Goal: Entertainment & Leisure: Browse casually

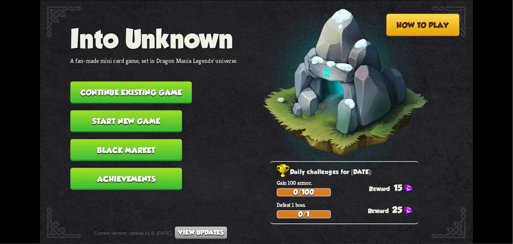
click at [119, 98] on button "Continue existing game" at bounding box center [132, 92] width 122 height 22
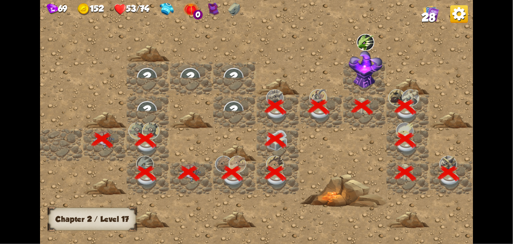
scroll to position [0, 141]
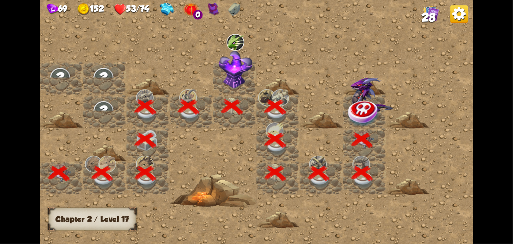
click at [361, 117] on img at bounding box center [364, 113] width 32 height 28
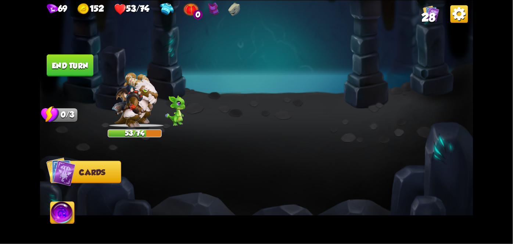
click at [361, 117] on img at bounding box center [256, 122] width 433 height 244
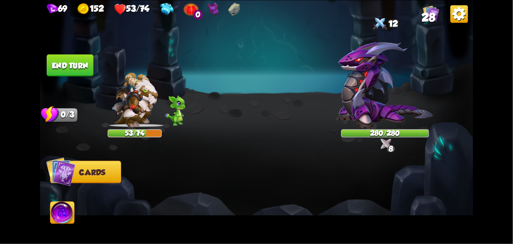
click at [361, 117] on div "Select an enemy to attack... You don't have enough stamina to play that card...…" at bounding box center [256, 122] width 433 height 244
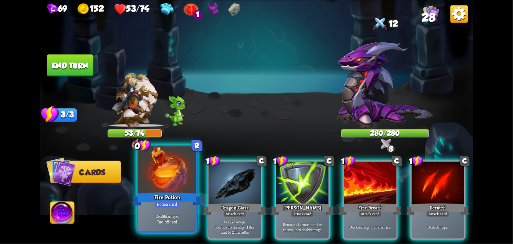
click at [181, 197] on div "Fire Potion" at bounding box center [167, 198] width 70 height 15
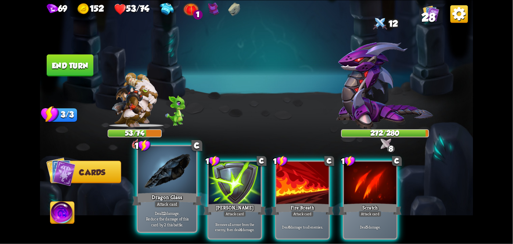
click at [155, 185] on div at bounding box center [167, 170] width 58 height 49
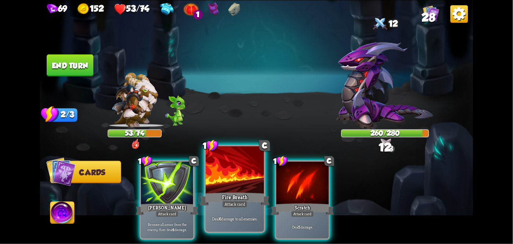
click at [220, 194] on div "Fire Breath" at bounding box center [235, 198] width 70 height 15
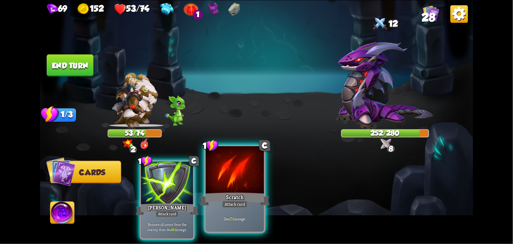
click at [240, 193] on div "Scratch" at bounding box center [235, 198] width 70 height 15
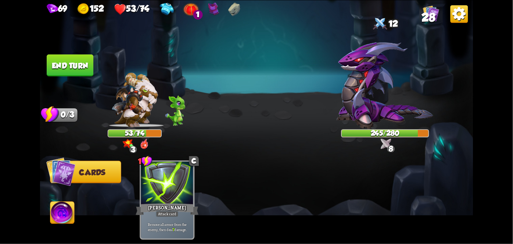
click at [62, 229] on img at bounding box center [256, 122] width 433 height 244
click at [45, 222] on img at bounding box center [256, 122] width 433 height 244
click at [71, 215] on img at bounding box center [62, 213] width 24 height 24
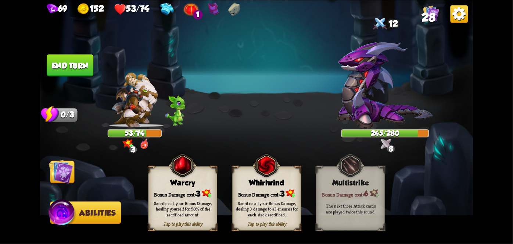
click at [274, 191] on div "Bonus Damage cost: 3" at bounding box center [267, 193] width 68 height 10
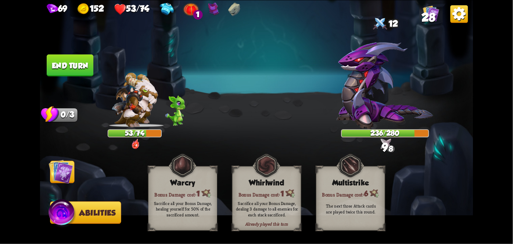
click at [65, 168] on img at bounding box center [61, 171] width 24 height 24
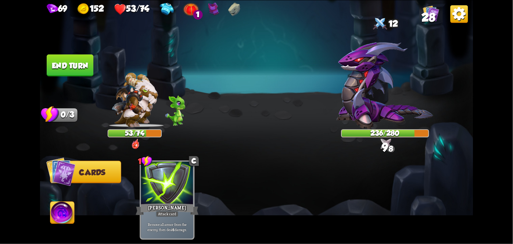
click at [68, 63] on button "End turn" at bounding box center [70, 65] width 47 height 22
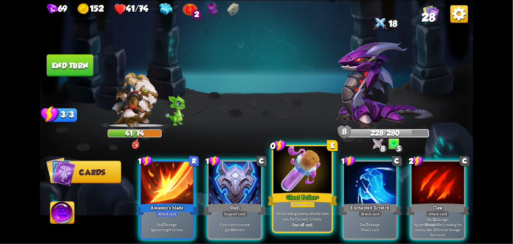
click at [311, 178] on div at bounding box center [303, 170] width 58 height 49
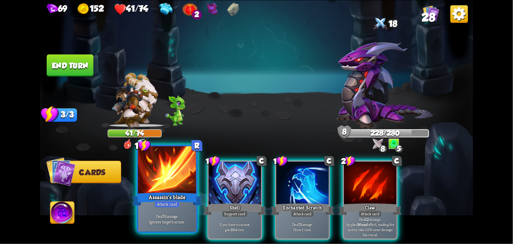
click at [176, 202] on div "Attack card" at bounding box center [166, 203] width 25 height 7
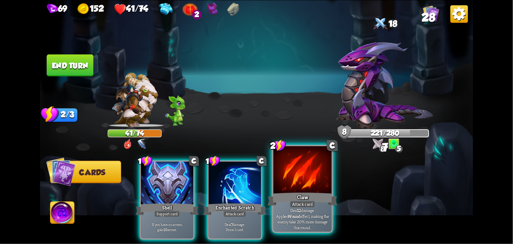
click at [285, 191] on div "Claw" at bounding box center [303, 198] width 70 height 15
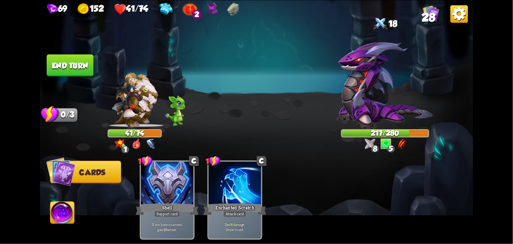
click at [56, 67] on button "End turn" at bounding box center [70, 65] width 47 height 22
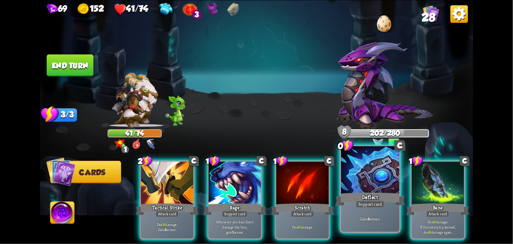
click at [376, 187] on div at bounding box center [370, 170] width 58 height 49
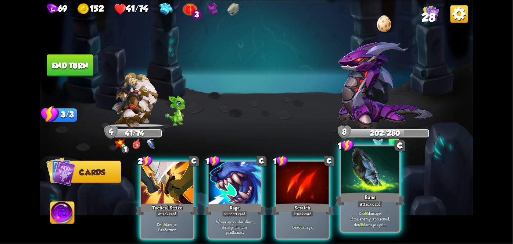
click at [363, 190] on div at bounding box center [370, 170] width 58 height 49
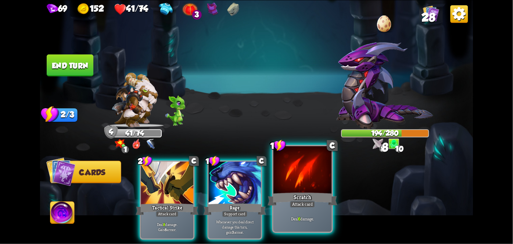
click at [307, 197] on div "Scratch" at bounding box center [303, 198] width 70 height 15
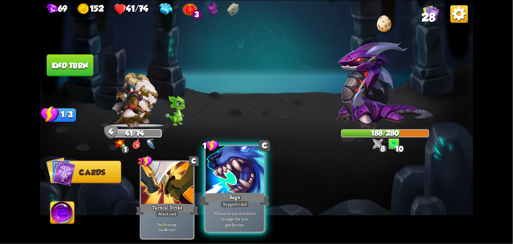
click at [235, 181] on div at bounding box center [235, 170] width 58 height 49
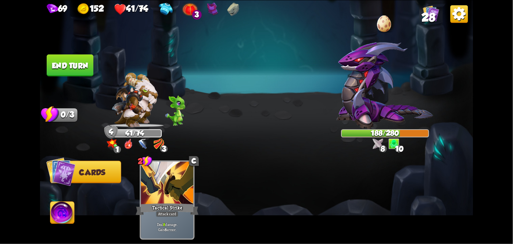
click at [71, 79] on img at bounding box center [256, 122] width 433 height 244
click at [69, 64] on button "End turn" at bounding box center [70, 65] width 47 height 22
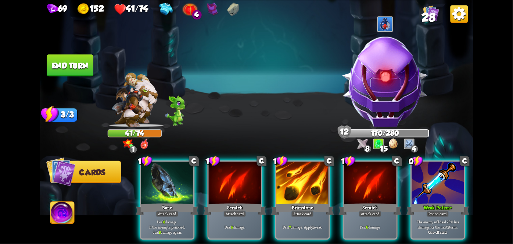
click at [446, 185] on div at bounding box center [438, 183] width 53 height 44
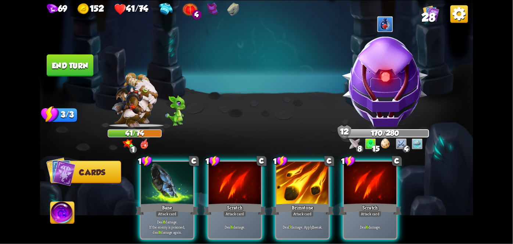
click at [311, 202] on div "Brimstone" at bounding box center [302, 209] width 63 height 14
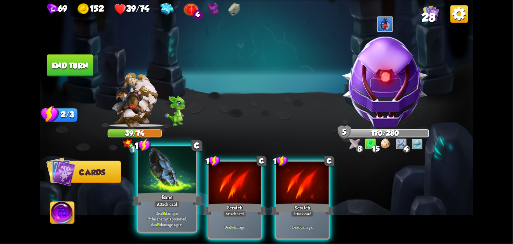
click at [158, 204] on div "Attack card" at bounding box center [166, 203] width 25 height 7
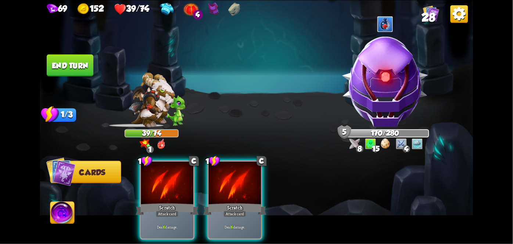
click at [165, 215] on div "Deal 6 damage." at bounding box center [167, 226] width 53 height 23
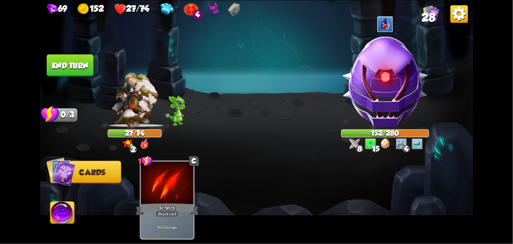
click at [71, 59] on button "End turn" at bounding box center [70, 65] width 47 height 22
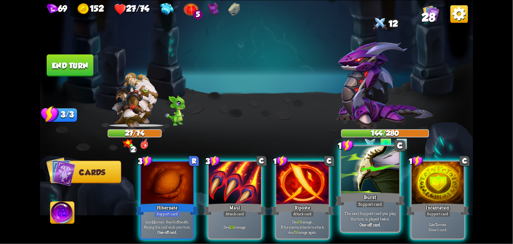
click at [377, 174] on div at bounding box center [370, 170] width 58 height 49
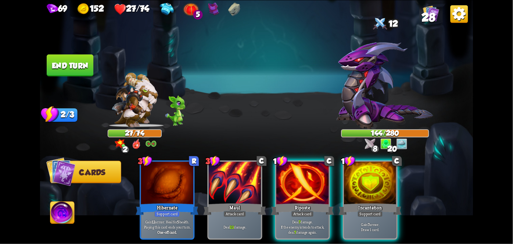
click at [377, 174] on div at bounding box center [370, 183] width 53 height 44
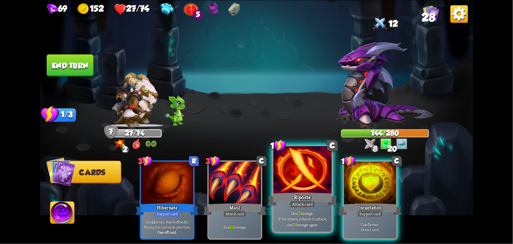
click at [311, 178] on div at bounding box center [303, 170] width 58 height 49
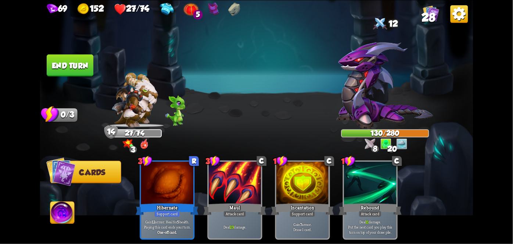
click at [60, 56] on button "End turn" at bounding box center [69, 65] width 47 height 22
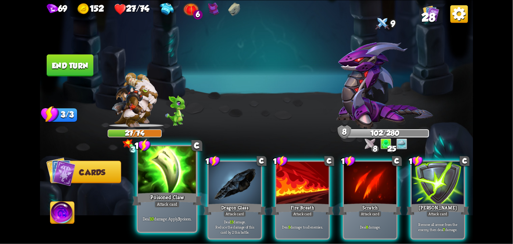
click at [163, 184] on div at bounding box center [167, 170] width 58 height 49
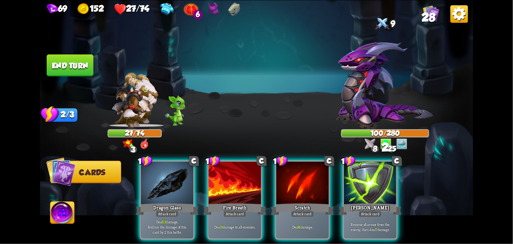
click at [163, 184] on div at bounding box center [167, 183] width 53 height 44
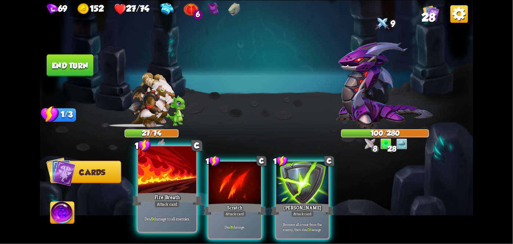
click at [162, 198] on div "Fire Breath" at bounding box center [167, 198] width 70 height 15
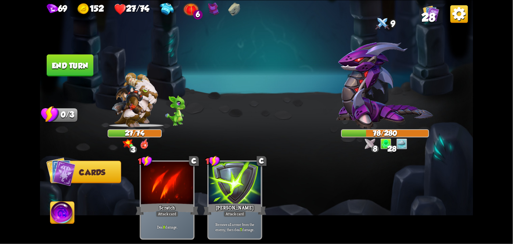
click at [65, 67] on button "End turn" at bounding box center [70, 65] width 47 height 22
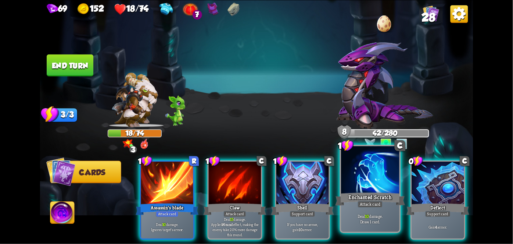
click at [380, 185] on div at bounding box center [370, 170] width 58 height 49
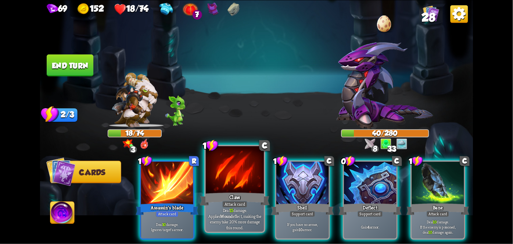
click at [241, 176] on div at bounding box center [235, 170] width 58 height 49
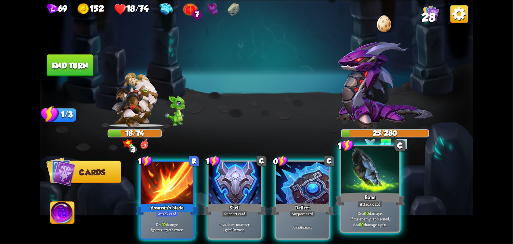
click at [357, 192] on div "Bane" at bounding box center [370, 198] width 70 height 15
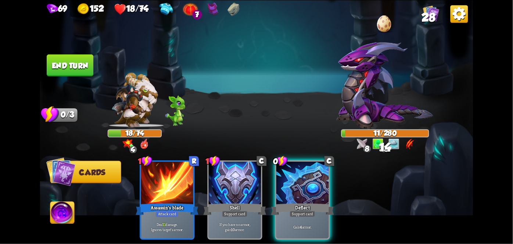
click at [59, 67] on button "End turn" at bounding box center [70, 65] width 47 height 22
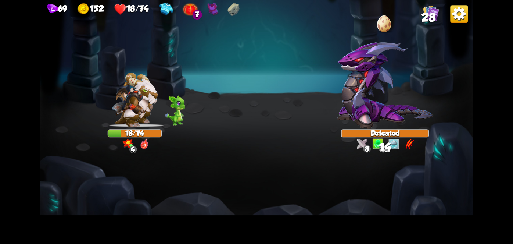
click at [59, 67] on img at bounding box center [256, 122] width 433 height 244
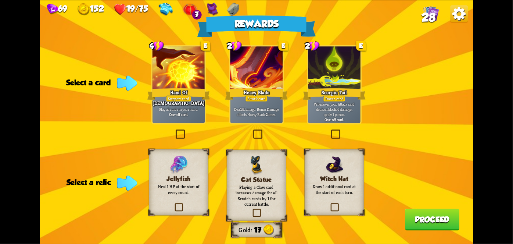
click at [177, 99] on div "Support card" at bounding box center [179, 98] width 26 height 6
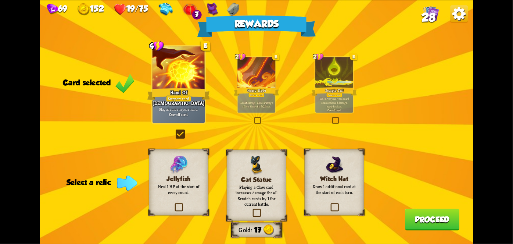
click at [180, 200] on div "Jellyfish Heal 1 HP at the start of every round." at bounding box center [179, 182] width 60 height 66
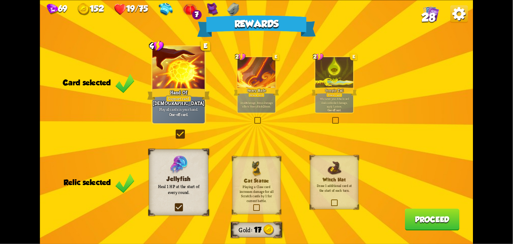
click at [442, 213] on button "Proceed" at bounding box center [432, 219] width 55 height 22
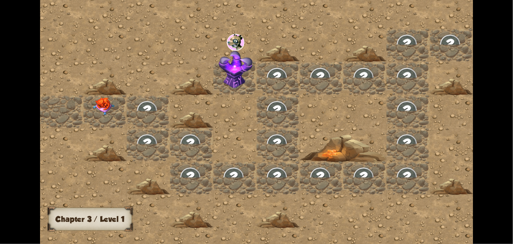
click at [447, 199] on div at bounding box center [321, 121] width 563 height 253
click at [98, 108] on img at bounding box center [104, 106] width 22 height 18
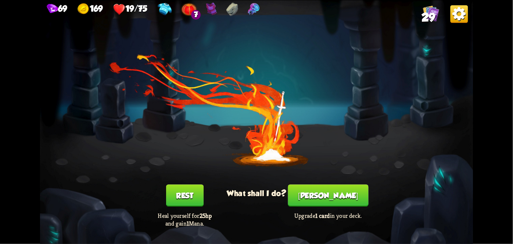
click at [192, 186] on button "Rest" at bounding box center [185, 195] width 38 height 22
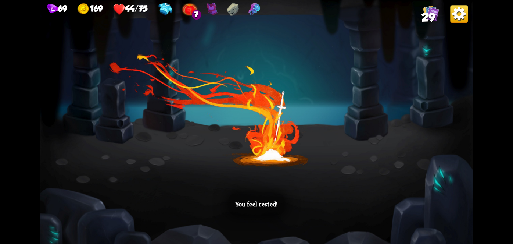
click at [433, 176] on div "You feel rested!" at bounding box center [256, 122] width 433 height 244
click at [426, 191] on div "You feel rested!" at bounding box center [256, 122] width 433 height 244
click at [425, 202] on div "You feel rested!" at bounding box center [256, 122] width 433 height 244
click at [426, 202] on div "You feel rested!" at bounding box center [256, 122] width 433 height 244
click at [428, 204] on div "You feel rested!" at bounding box center [256, 122] width 433 height 244
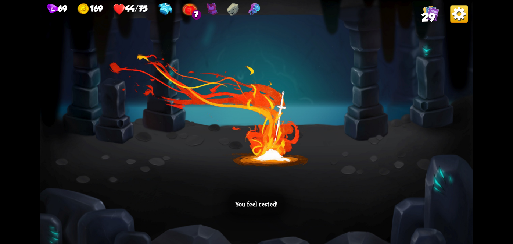
click at [431, 208] on div "You feel rested!" at bounding box center [256, 122] width 433 height 244
click at [434, 206] on div "You feel rested!" at bounding box center [256, 122] width 433 height 244
click at [433, 208] on div "You feel rested!" at bounding box center [256, 122] width 433 height 244
click at [432, 208] on div "You feel rested!" at bounding box center [256, 122] width 433 height 244
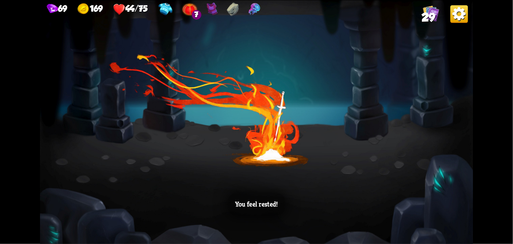
click at [438, 205] on div "You feel rested!" at bounding box center [256, 122] width 433 height 244
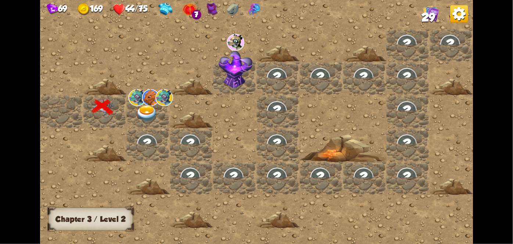
click at [437, 197] on div at bounding box center [321, 121] width 563 height 253
click at [153, 110] on img at bounding box center [147, 113] width 22 height 17
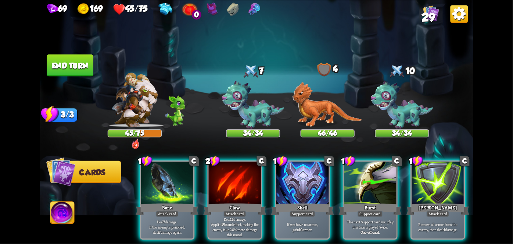
click at [224, 210] on div "Attack card" at bounding box center [235, 213] width 23 height 6
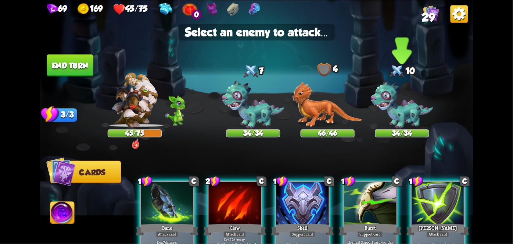
click at [422, 100] on img at bounding box center [402, 105] width 62 height 48
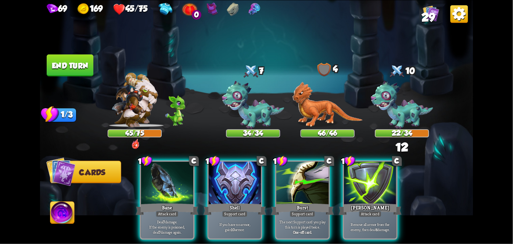
click at [228, 190] on div at bounding box center [235, 183] width 53 height 44
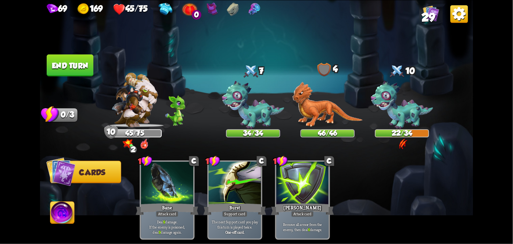
click at [57, 56] on button "End turn" at bounding box center [70, 65] width 47 height 22
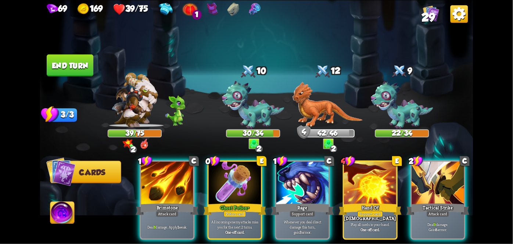
click at [232, 183] on div at bounding box center [235, 183] width 53 height 44
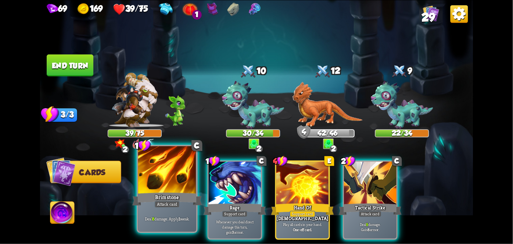
click at [163, 186] on div at bounding box center [167, 170] width 58 height 49
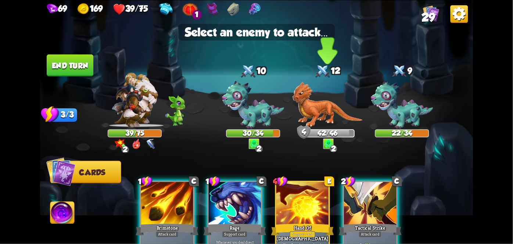
click at [318, 107] on img at bounding box center [328, 105] width 71 height 46
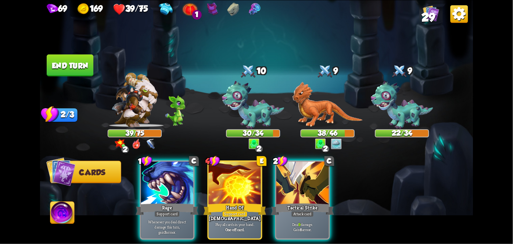
click at [306, 222] on p "Deal 9 damage. Gain 8 armor." at bounding box center [303, 227] width 50 height 10
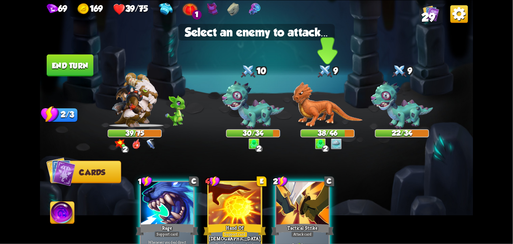
click at [320, 120] on img at bounding box center [328, 105] width 71 height 46
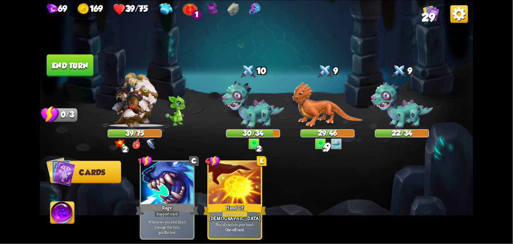
click at [68, 64] on button "End turn" at bounding box center [70, 65] width 47 height 22
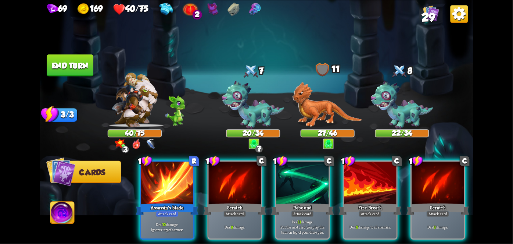
click at [307, 219] on p "Deal 11 damage. Put the next card you play this turn on top of your draw pile." at bounding box center [303, 226] width 50 height 15
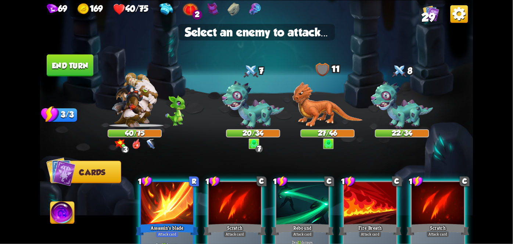
click at [326, 109] on img at bounding box center [328, 105] width 71 height 46
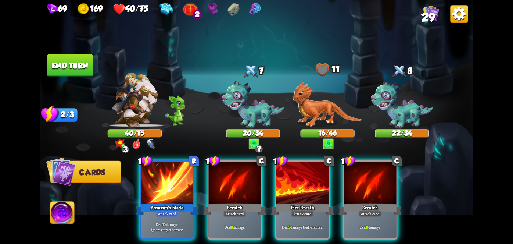
click at [169, 202] on div "Assassin's blade" at bounding box center [167, 209] width 63 height 14
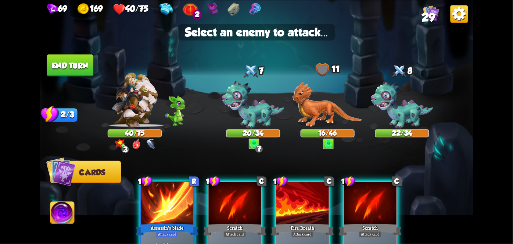
click at [342, 106] on img at bounding box center [328, 105] width 71 height 46
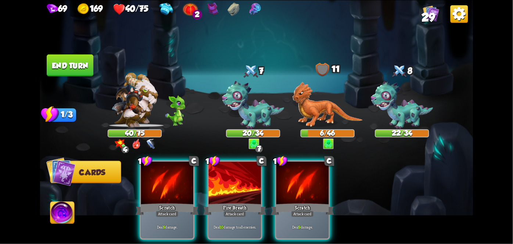
click at [231, 210] on div "Attack card" at bounding box center [235, 213] width 23 height 6
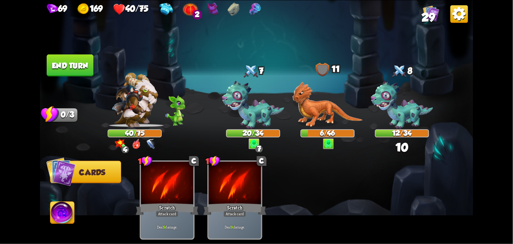
click at [263, 110] on img at bounding box center [253, 105] width 62 height 48
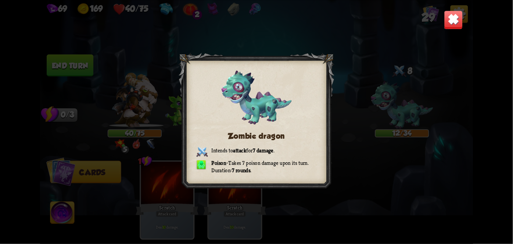
click at [341, 68] on div "Zombie dragon Intends to attack for 7 damage . Poison – Takes 7 poison damage u…" at bounding box center [256, 122] width 433 height 244
click at [382, 71] on div "Zombie dragon Intends to attack for 7 damage . Poison – Takes 7 poison damage u…" at bounding box center [256, 122] width 433 height 244
click at [452, 21] on img at bounding box center [453, 19] width 19 height 19
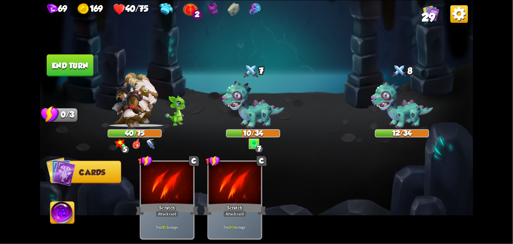
click at [87, 59] on button "End turn" at bounding box center [70, 65] width 47 height 22
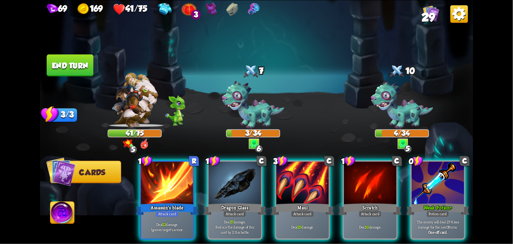
click at [452, 204] on b "+" at bounding box center [451, 207] width 2 height 6
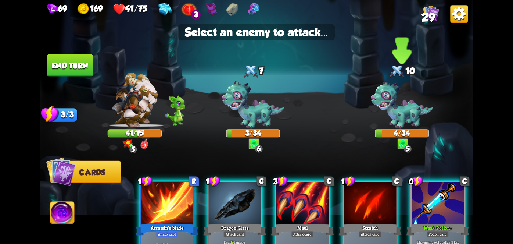
click at [410, 96] on img at bounding box center [402, 105] width 62 height 48
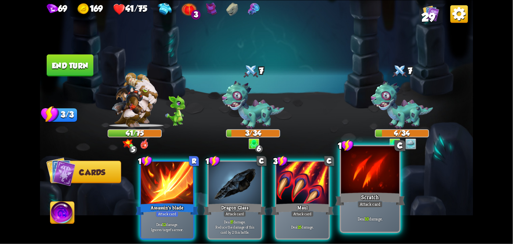
click at [370, 221] on p "Deal 10 damage." at bounding box center [370, 219] width 55 height 6
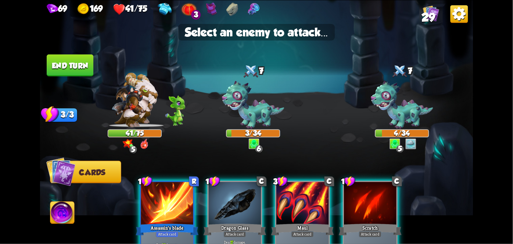
click at [413, 100] on img at bounding box center [402, 105] width 62 height 48
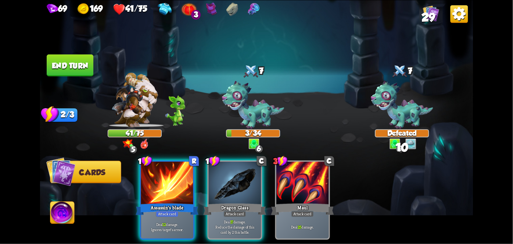
click at [235, 215] on div "Deal 17 damage. Reduce the damage of this card by 2 this battle." at bounding box center [235, 226] width 53 height 23
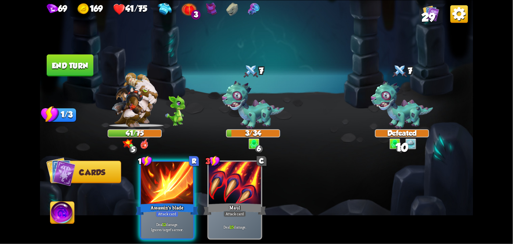
click at [248, 126] on img at bounding box center [253, 105] width 62 height 48
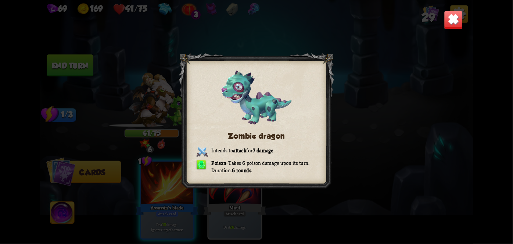
click at [449, 18] on img at bounding box center [453, 19] width 19 height 19
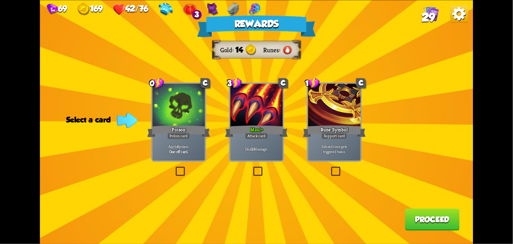
click at [177, 106] on div at bounding box center [179, 105] width 53 height 44
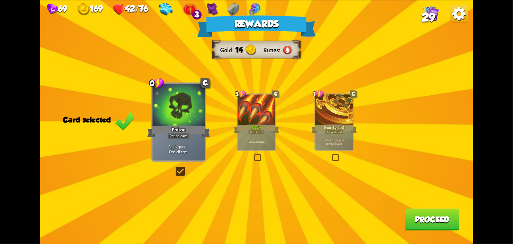
click at [421, 228] on button "Proceed" at bounding box center [432, 219] width 55 height 22
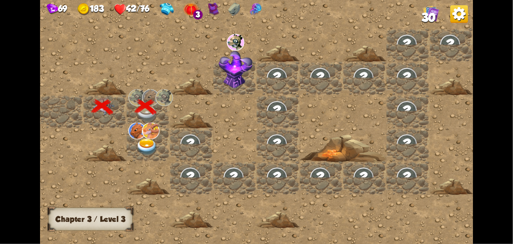
click at [141, 150] on img at bounding box center [147, 146] width 22 height 17
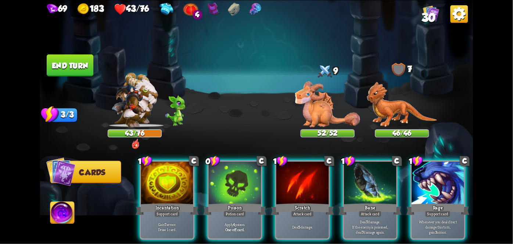
click at [225, 210] on div "Potion card" at bounding box center [235, 213] width 22 height 6
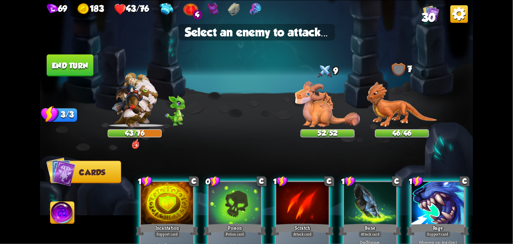
click at [327, 99] on img at bounding box center [327, 104] width 65 height 46
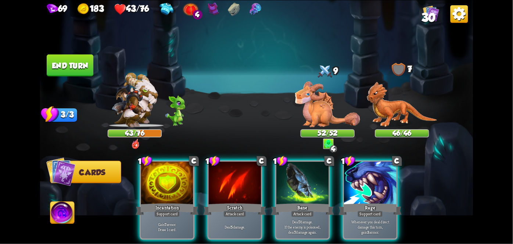
click at [312, 224] on p "Deal 7 damage. If the enemy is poisoned, deal 7 damage again." at bounding box center [303, 226] width 50 height 15
click at [317, 100] on img at bounding box center [327, 104] width 65 height 46
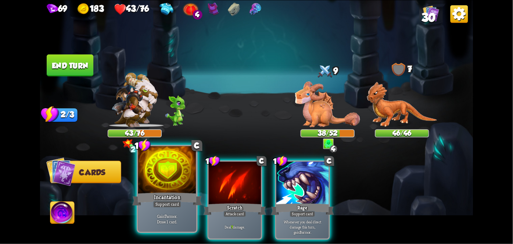
click at [163, 208] on div "Gain 7 armor. Draw 1 card." at bounding box center [167, 218] width 58 height 25
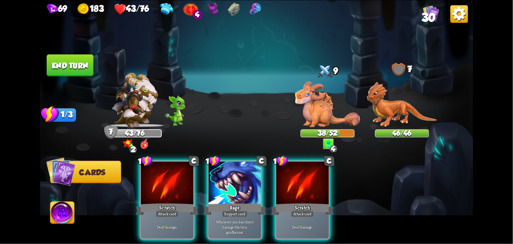
click at [312, 202] on div "Scratch" at bounding box center [302, 209] width 63 height 14
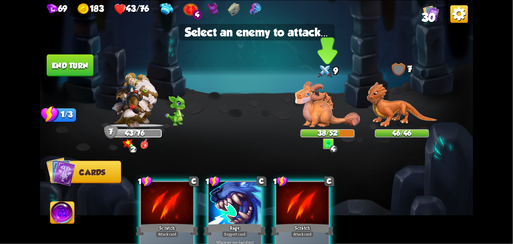
click at [330, 111] on img at bounding box center [327, 104] width 65 height 46
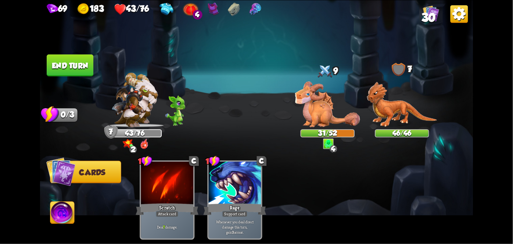
click at [86, 60] on button "End turn" at bounding box center [70, 65] width 47 height 22
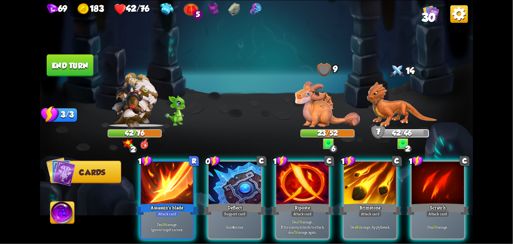
click at [238, 182] on div at bounding box center [235, 183] width 53 height 44
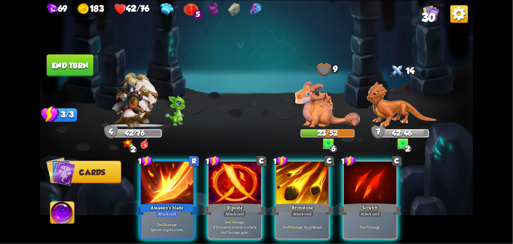
click at [299, 202] on div "Brimstone" at bounding box center [302, 209] width 63 height 14
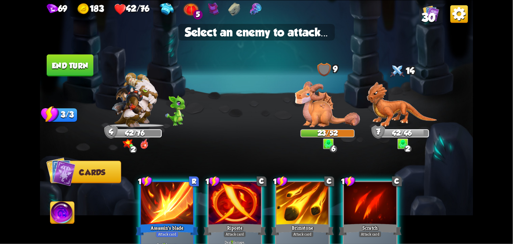
click at [399, 105] on img at bounding box center [402, 105] width 71 height 46
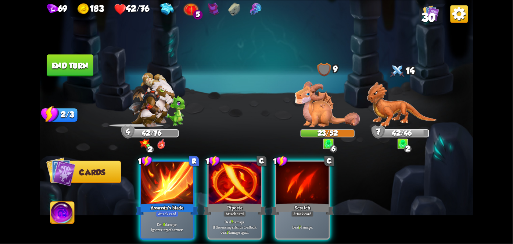
click at [232, 219] on b "7" at bounding box center [232, 221] width 2 height 5
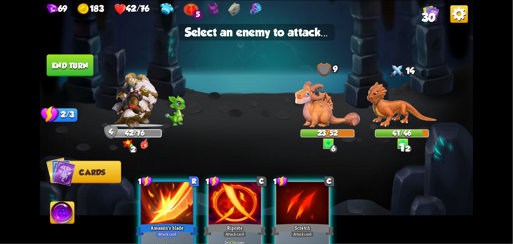
click at [400, 115] on img at bounding box center [402, 105] width 71 height 46
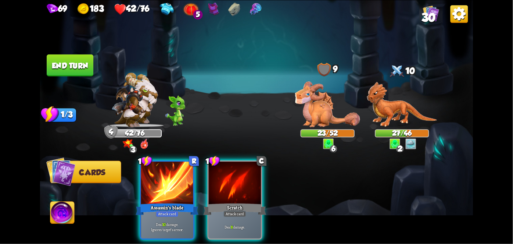
click at [190, 202] on div "Assassin's blade" at bounding box center [167, 209] width 63 height 14
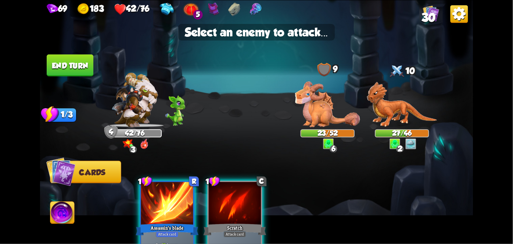
click at [402, 137] on div "27/46" at bounding box center [402, 133] width 54 height 8
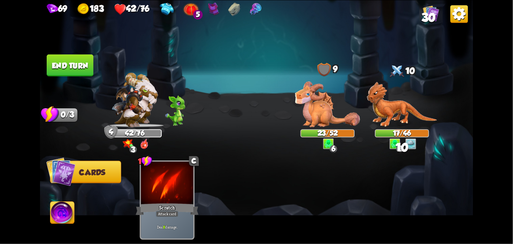
click at [60, 221] on img at bounding box center [62, 213] width 24 height 24
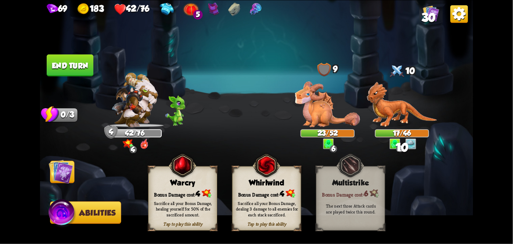
click at [277, 193] on div "Bonus Damage cost: 4" at bounding box center [267, 193] width 68 height 10
click at [56, 183] on img at bounding box center [61, 171] width 24 height 24
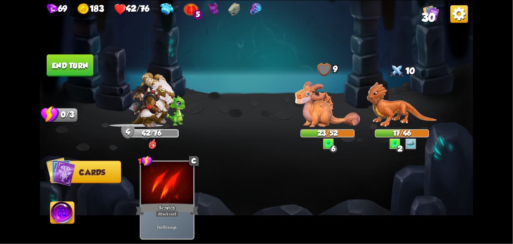
click at [74, 89] on img at bounding box center [256, 122] width 433 height 244
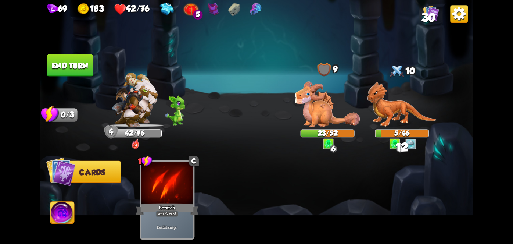
click at [59, 65] on button "End turn" at bounding box center [70, 65] width 47 height 22
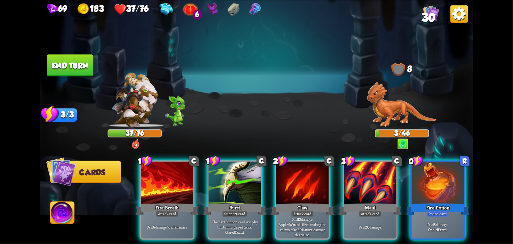
click at [442, 215] on div "Deal 8 damage. One-off card." at bounding box center [438, 226] width 53 height 23
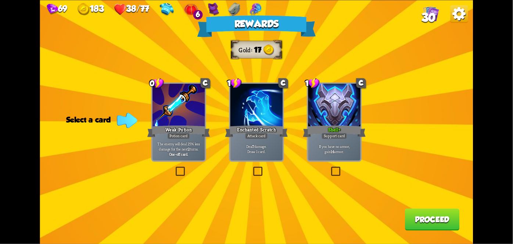
click at [337, 144] on p "If you have no armor, gain 14 armor." at bounding box center [335, 149] width 50 height 10
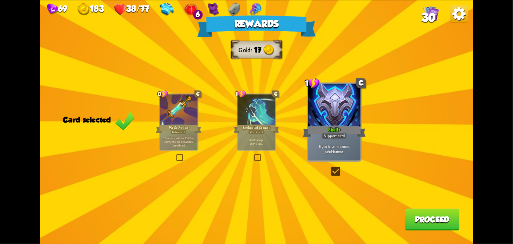
click at [438, 209] on button "Proceed" at bounding box center [432, 219] width 55 height 22
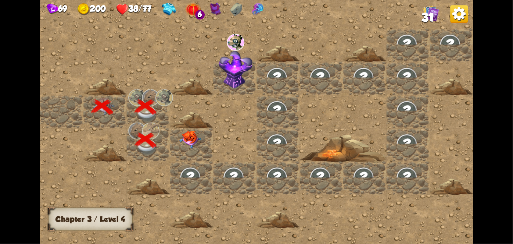
click at [198, 129] on div at bounding box center [191, 144] width 43 height 33
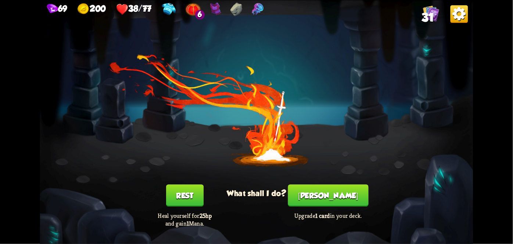
click at [332, 195] on button "[PERSON_NAME]" at bounding box center [328, 195] width 81 height 22
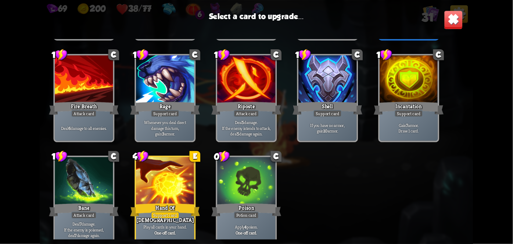
scroll to position [452, 0]
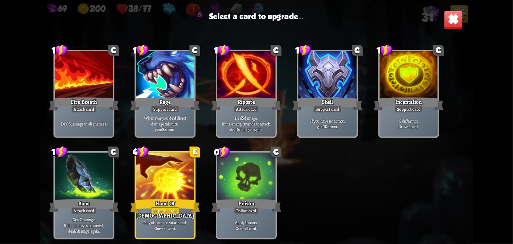
click at [163, 200] on div "Hand Of [DEMOGRAPHIC_DATA]" at bounding box center [165, 204] width 70 height 15
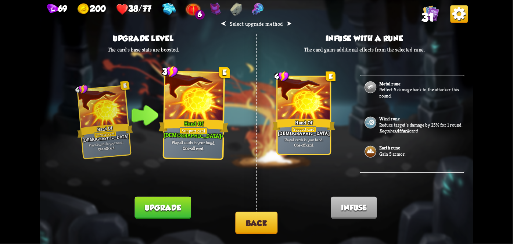
click at [166, 211] on button "Upgrade" at bounding box center [163, 207] width 56 height 22
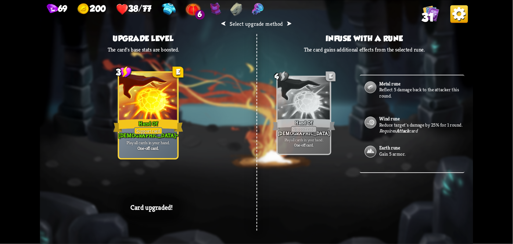
click at [323, 192] on div "⮜ Select upgrade method ⮞ Upgrade level The card's base stats are boosted. 4 E …" at bounding box center [256, 122] width 433 height 244
click at [330, 197] on div "⮜ Select upgrade method ⮞ Upgrade level The card's base stats are boosted. 4 E …" at bounding box center [256, 122] width 433 height 244
click at [340, 200] on div "⮜ Select upgrade method ⮞ Upgrade level The card's base stats are boosted. 4 E …" at bounding box center [256, 122] width 433 height 244
click at [346, 200] on div "⮜ Select upgrade method ⮞ Upgrade level The card's base stats are boosted. 4 E …" at bounding box center [256, 122] width 433 height 244
click at [354, 189] on div "⮜ Select upgrade method ⮞ Upgrade level The card's base stats are boosted. 4 E …" at bounding box center [256, 122] width 433 height 244
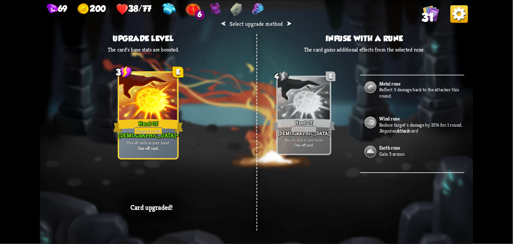
click at [355, 194] on div "⮜ Select upgrade method ⮞ Upgrade level The card's base stats are boosted. 4 E …" at bounding box center [256, 122] width 433 height 244
click at [350, 191] on div "⮜ Select upgrade method ⮞ Upgrade level The card's base stats are boosted. 4 E …" at bounding box center [256, 122] width 433 height 244
click at [345, 194] on div "⮜ Select upgrade method ⮞ Upgrade level The card's base stats are boosted. 4 E …" at bounding box center [256, 122] width 433 height 244
click at [342, 195] on div "⮜ Select upgrade method ⮞ Upgrade level The card's base stats are boosted. 4 E …" at bounding box center [256, 122] width 433 height 244
click at [335, 194] on div "⮜ Select upgrade method ⮞ Upgrade level The card's base stats are boosted. 4 E …" at bounding box center [256, 122] width 433 height 244
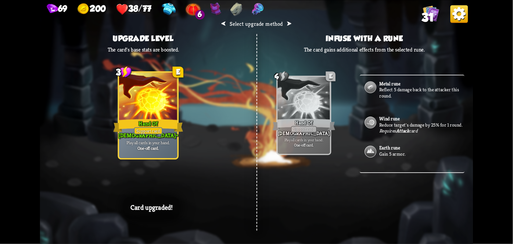
click at [340, 193] on div "⮜ Select upgrade method ⮞ Upgrade level The card's base stats are boosted. 4 E …" at bounding box center [256, 122] width 433 height 244
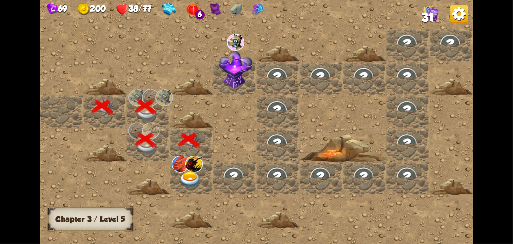
click at [178, 181] on div at bounding box center [191, 177] width 43 height 33
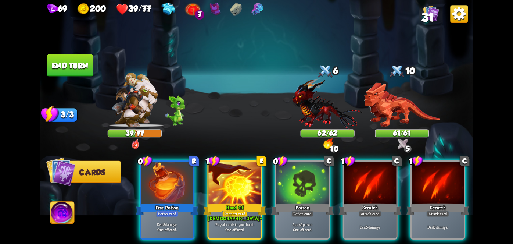
click at [243, 215] on div "Play all cards in your hand. One-off card." at bounding box center [235, 226] width 53 height 23
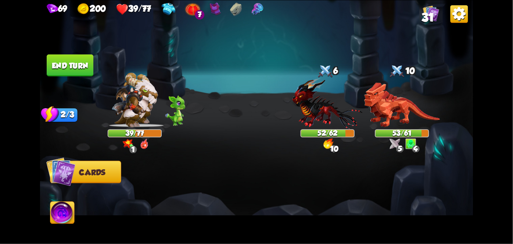
click at [75, 58] on button "End turn" at bounding box center [70, 65] width 47 height 22
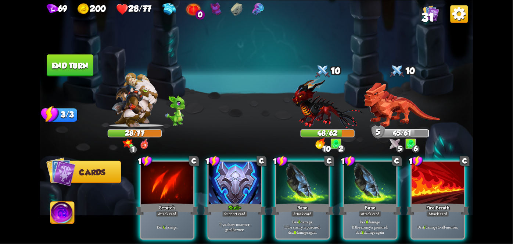
click at [228, 210] on div "Support card" at bounding box center [235, 213] width 26 height 6
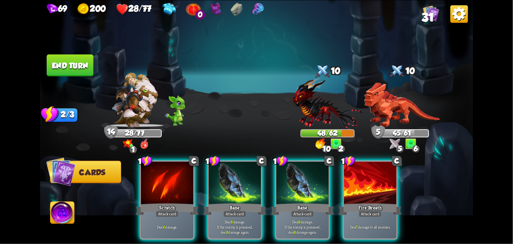
click at [281, 215] on div "Deal 8 damage. If the enemy is poisoned, deal 8 damage again." at bounding box center [302, 226] width 53 height 23
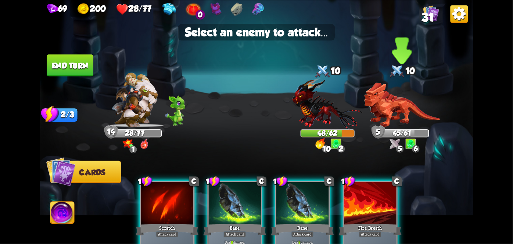
click at [399, 96] on img at bounding box center [402, 104] width 76 height 45
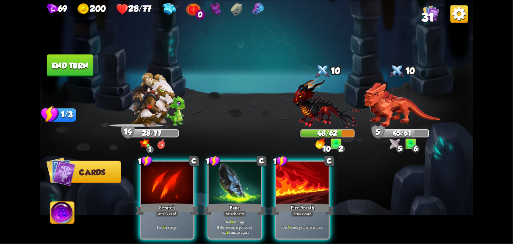
click at [232, 210] on div "Attack card" at bounding box center [235, 213] width 23 height 6
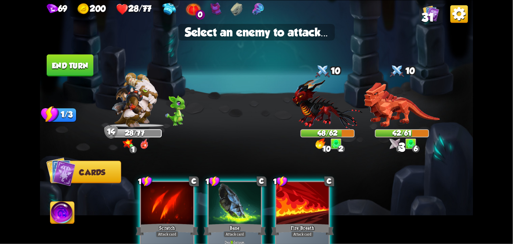
click at [322, 115] on img at bounding box center [328, 103] width 71 height 52
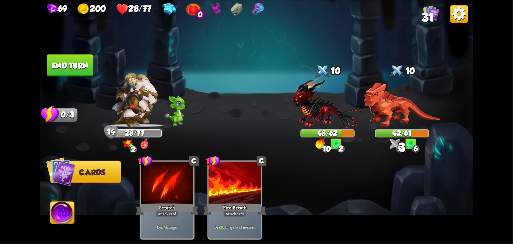
click at [51, 61] on button "End turn" at bounding box center [70, 65] width 47 height 22
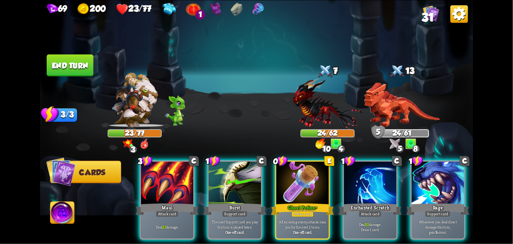
click at [304, 210] on div "Potion card" at bounding box center [303, 213] width 22 height 6
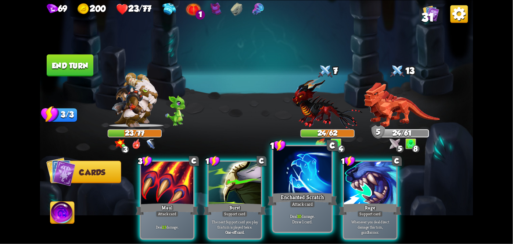
click at [299, 209] on div "Deal 10 damage. Draw 1 card." at bounding box center [303, 218] width 58 height 25
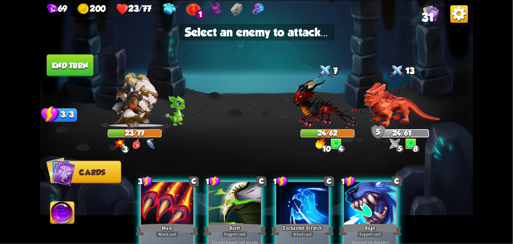
click at [393, 99] on img at bounding box center [402, 104] width 76 height 45
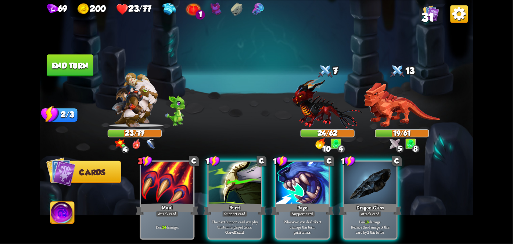
click at [379, 210] on div "Attack card" at bounding box center [370, 213] width 23 height 6
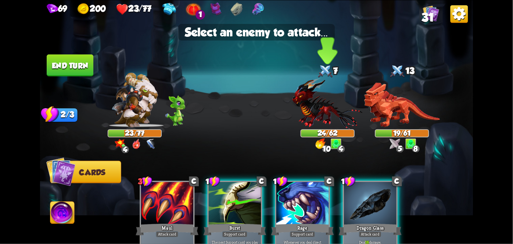
click at [329, 106] on img at bounding box center [328, 103] width 71 height 52
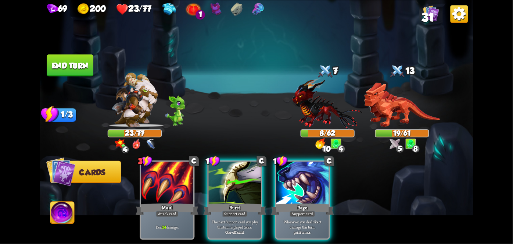
click at [70, 65] on button "End turn" at bounding box center [70, 65] width 47 height 22
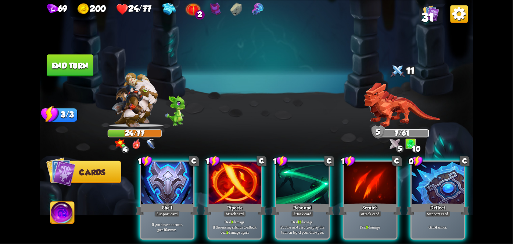
click at [304, 202] on div "Rebound" at bounding box center [302, 209] width 63 height 14
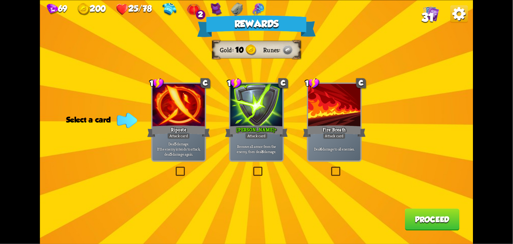
click at [265, 108] on div at bounding box center [257, 105] width 53 height 44
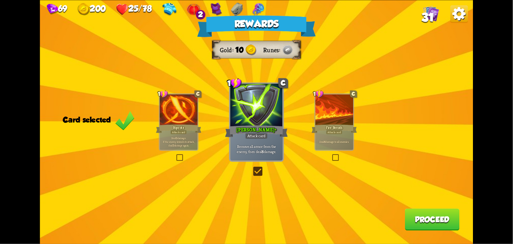
click at [435, 215] on button "Proceed" at bounding box center [432, 219] width 55 height 22
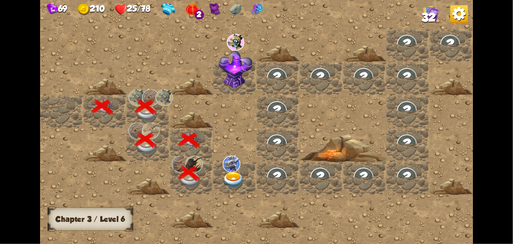
click at [236, 167] on img at bounding box center [232, 163] width 18 height 17
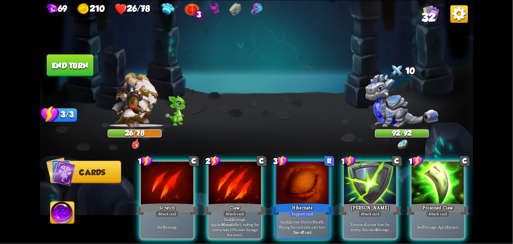
click at [311, 189] on div at bounding box center [302, 183] width 53 height 44
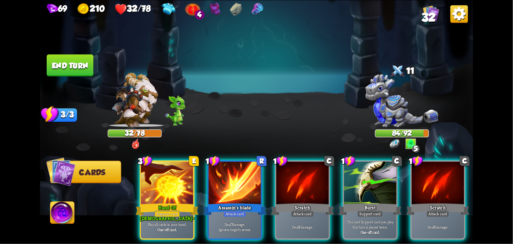
click at [171, 215] on div "Play all cards in your hand. One-off card." at bounding box center [167, 226] width 53 height 23
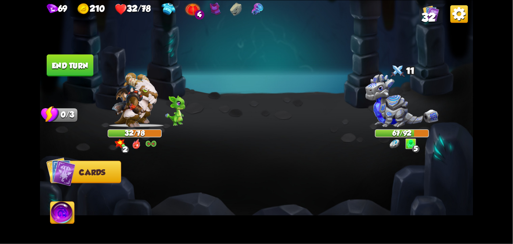
click at [140, 107] on img at bounding box center [134, 99] width 46 height 54
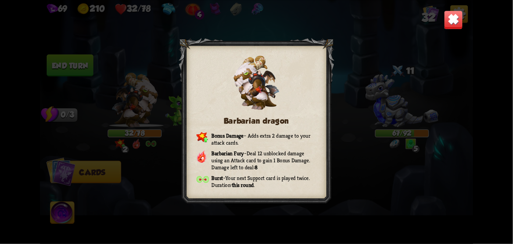
click at [456, 13] on img at bounding box center [453, 19] width 19 height 19
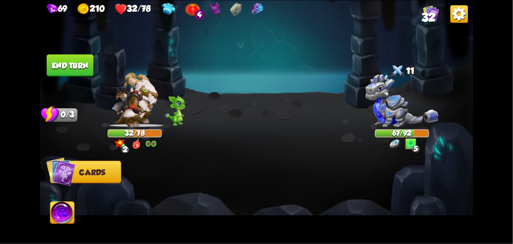
click at [65, 46] on img at bounding box center [256, 122] width 433 height 244
click at [57, 56] on button "End turn" at bounding box center [70, 65] width 47 height 22
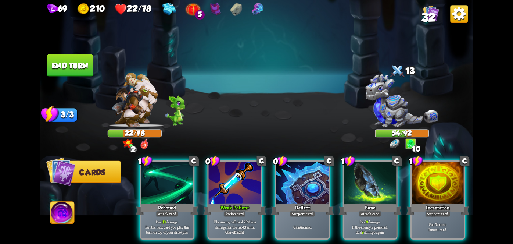
click at [240, 210] on div "Potion card" at bounding box center [235, 213] width 22 height 6
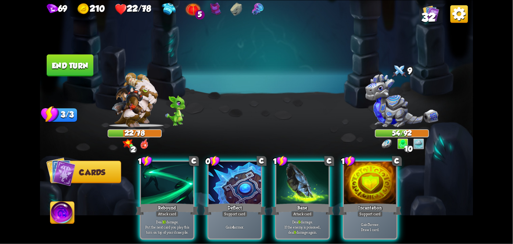
click at [237, 210] on div "Support card" at bounding box center [235, 213] width 26 height 6
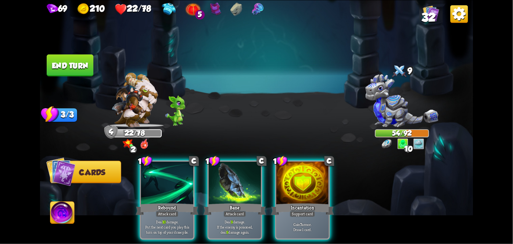
click at [311, 210] on div "Support card" at bounding box center [303, 213] width 26 height 6
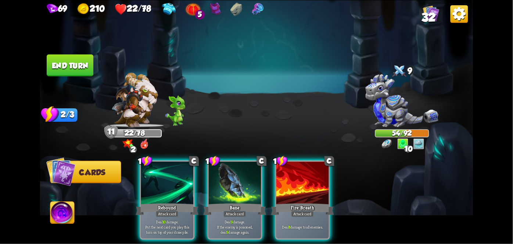
click at [238, 202] on div "Bane" at bounding box center [235, 209] width 63 height 14
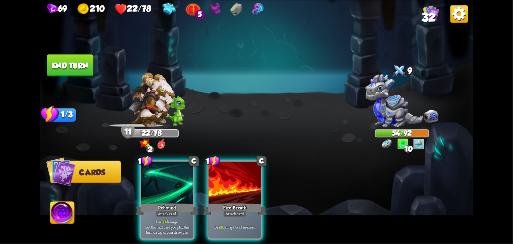
click at [227, 210] on div "Attack card" at bounding box center [235, 213] width 23 height 6
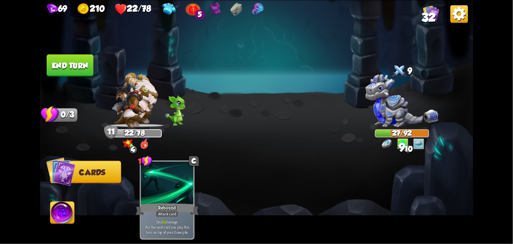
click at [59, 54] on button "End turn" at bounding box center [69, 65] width 47 height 22
click at [54, 42] on img at bounding box center [256, 122] width 433 height 244
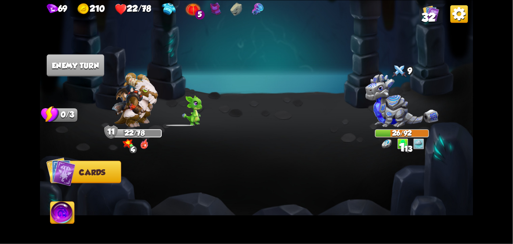
click at [56, 225] on img at bounding box center [62, 213] width 24 height 24
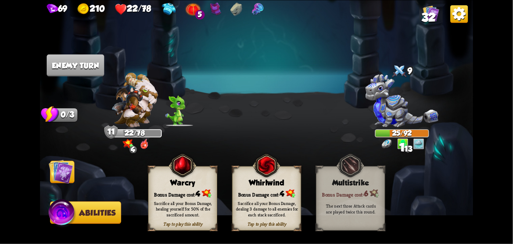
click at [268, 190] on div "Bonus Damage cost: 4" at bounding box center [267, 193] width 68 height 10
click at [60, 173] on img at bounding box center [61, 171] width 24 height 24
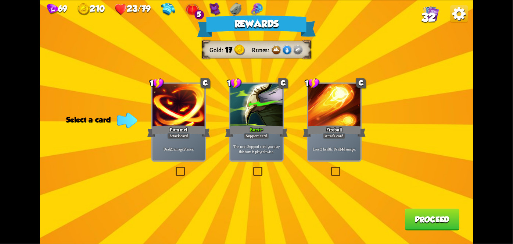
click at [162, 143] on div "Deal 2 damage 3 times." at bounding box center [179, 149] width 53 height 23
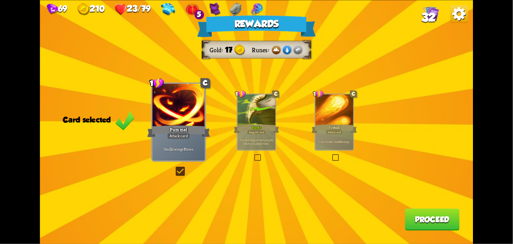
click at [426, 209] on button "Proceed" at bounding box center [432, 219] width 55 height 22
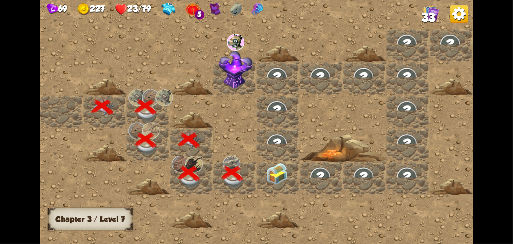
click at [286, 169] on img at bounding box center [277, 174] width 22 height 22
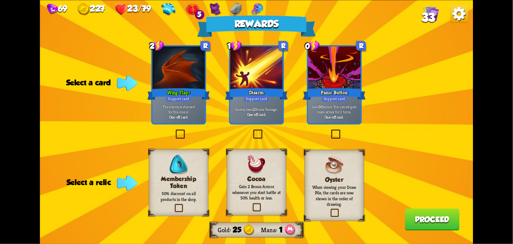
click at [200, 113] on p "The enemy is stunned for this round." at bounding box center [179, 109] width 50 height 10
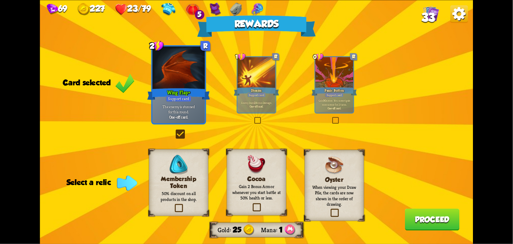
click at [268, 187] on p "Gain 2 Bonus Armor whenever you start battle at 50% health or less." at bounding box center [256, 191] width 48 height 17
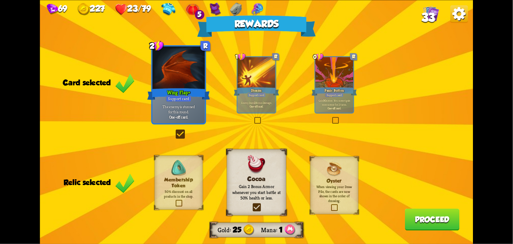
click at [442, 218] on button "Proceed" at bounding box center [432, 219] width 55 height 22
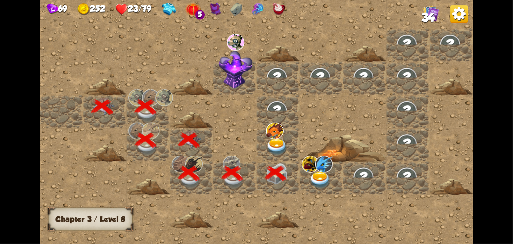
click at [273, 142] on img at bounding box center [277, 146] width 22 height 17
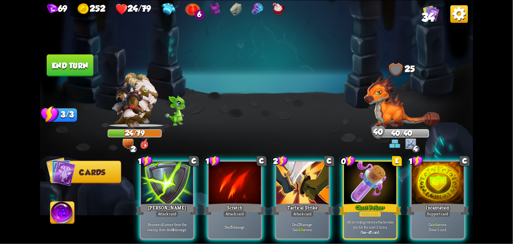
click at [130, 142] on img at bounding box center [128, 143] width 11 height 11
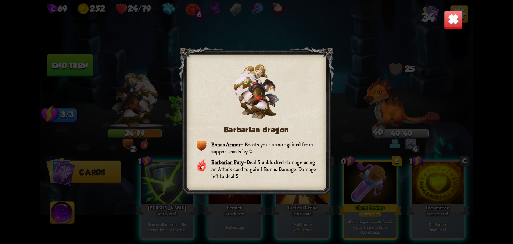
click at [456, 27] on img at bounding box center [453, 19] width 19 height 19
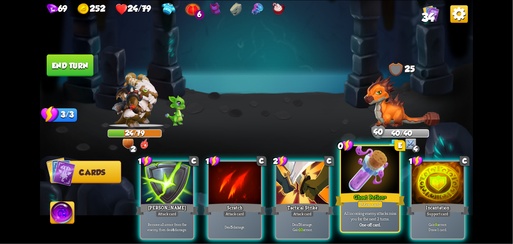
click at [382, 192] on div "Ghost Potion +" at bounding box center [370, 198] width 70 height 15
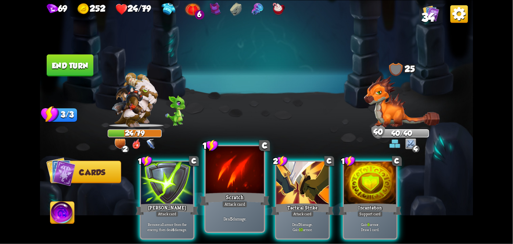
click at [250, 190] on div at bounding box center [235, 170] width 58 height 49
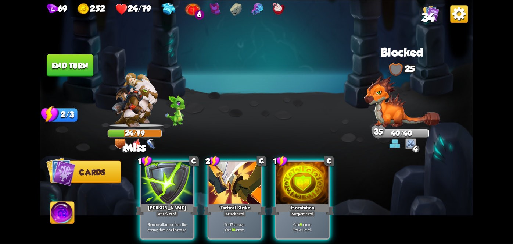
click at [243, 215] on div "Deal 7 damage. Gain 10 armor." at bounding box center [235, 226] width 53 height 23
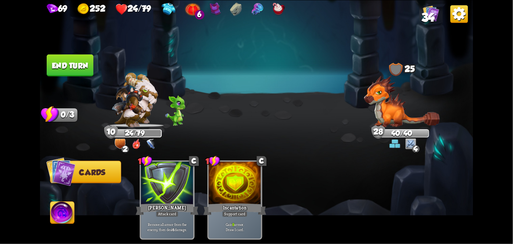
click at [68, 71] on button "End turn" at bounding box center [70, 65] width 47 height 22
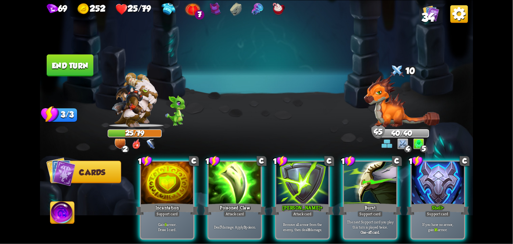
click at [219, 189] on div at bounding box center [235, 183] width 53 height 44
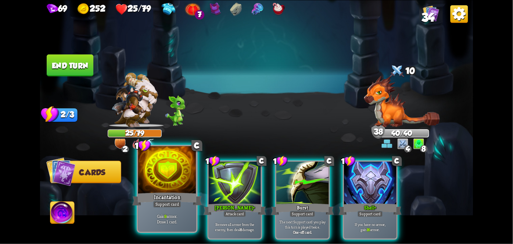
click at [153, 205] on div "Support card" at bounding box center [167, 203] width 28 height 7
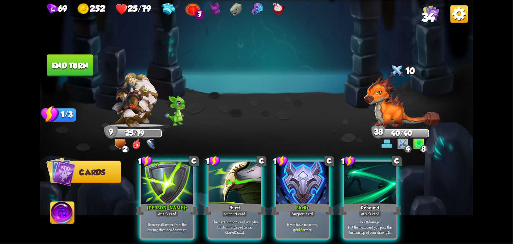
click at [375, 190] on div at bounding box center [370, 183] width 53 height 44
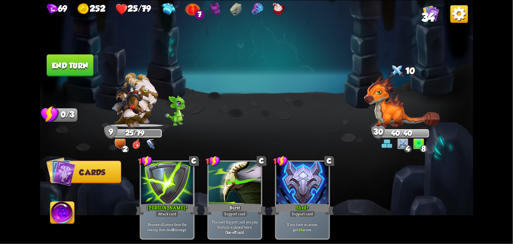
click at [64, 60] on button "End turn" at bounding box center [70, 65] width 47 height 22
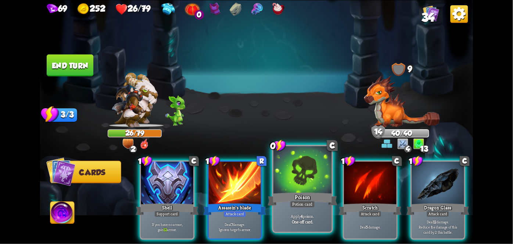
click at [306, 200] on div "Poison" at bounding box center [303, 198] width 70 height 15
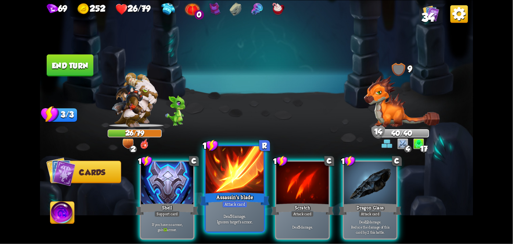
click at [237, 196] on div "Assassin's blade" at bounding box center [235, 198] width 70 height 15
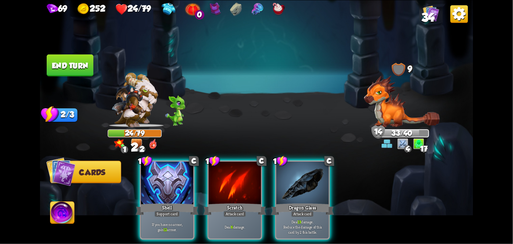
click at [161, 202] on div "Shell" at bounding box center [167, 209] width 63 height 14
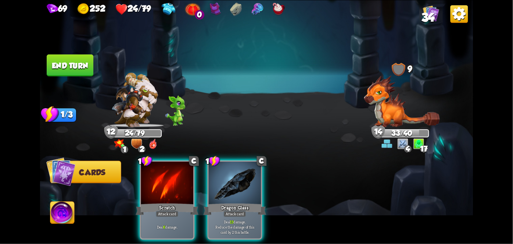
click at [244, 215] on div "Deal 13 damage. Reduce the damage of this card by 2 this battle." at bounding box center [235, 226] width 53 height 23
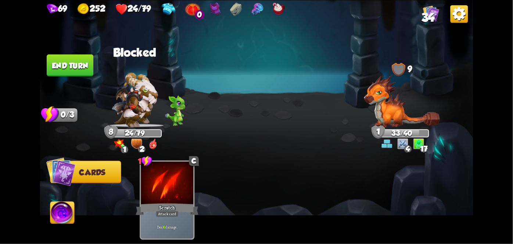
click at [74, 60] on button "End turn" at bounding box center [70, 65] width 47 height 22
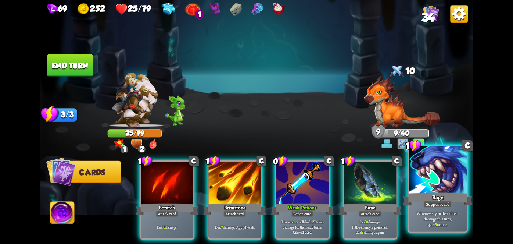
click at [444, 197] on div "Rage" at bounding box center [438, 198] width 70 height 15
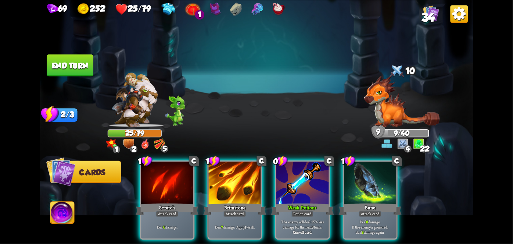
click at [385, 202] on div "Bane" at bounding box center [370, 209] width 63 height 14
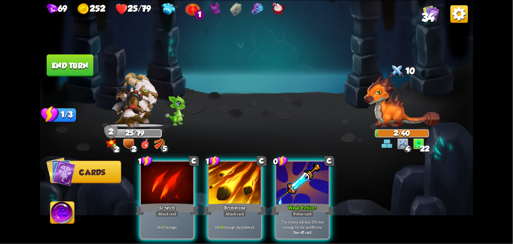
click at [224, 210] on div "Attack card" at bounding box center [235, 213] width 23 height 6
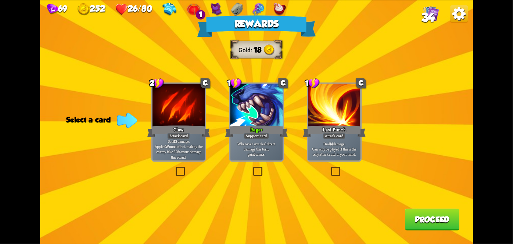
click at [258, 153] on p "Whenever you deal direct damage this turn, gain 5 armor." at bounding box center [257, 148] width 50 height 15
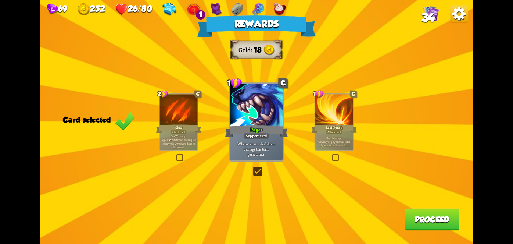
click at [435, 214] on button "Proceed" at bounding box center [432, 219] width 55 height 22
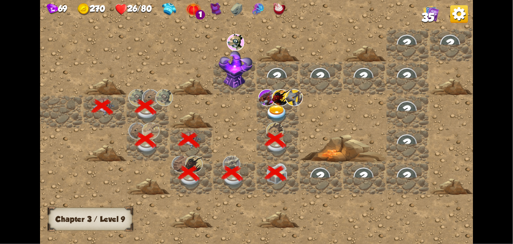
click at [280, 105] on img at bounding box center [277, 113] width 22 height 17
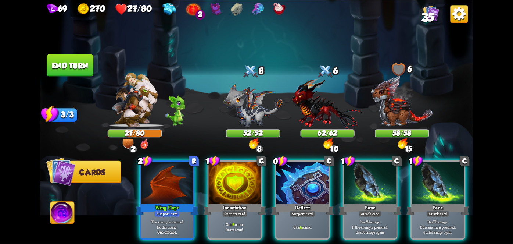
click at [282, 205] on div "Deflect" at bounding box center [302, 209] width 63 height 14
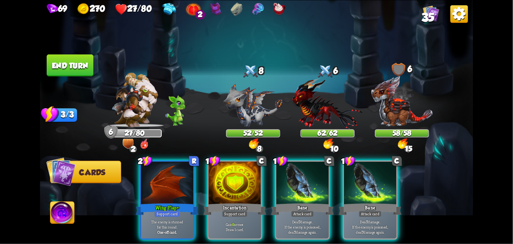
click at [240, 210] on div "Support card" at bounding box center [235, 213] width 26 height 6
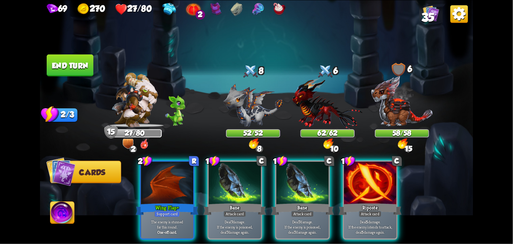
click at [378, 210] on div "Attack card" at bounding box center [370, 213] width 23 height 6
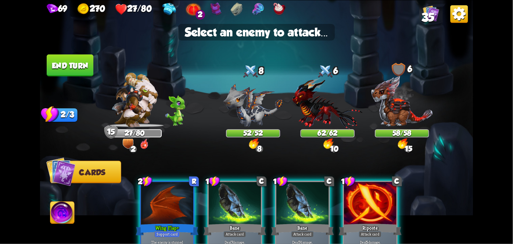
click at [250, 121] on img at bounding box center [254, 105] width 60 height 44
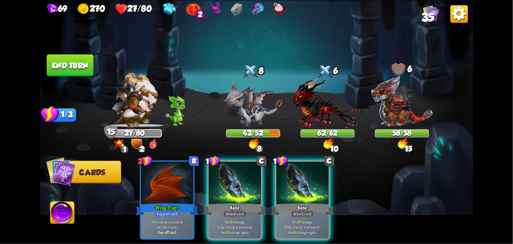
click at [307, 215] on div "Deal 8 damage. If the enemy is poisoned, deal 8 damage again." at bounding box center [302, 226] width 53 height 23
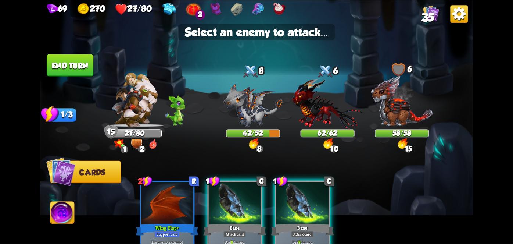
click at [253, 106] on img at bounding box center [254, 105] width 60 height 44
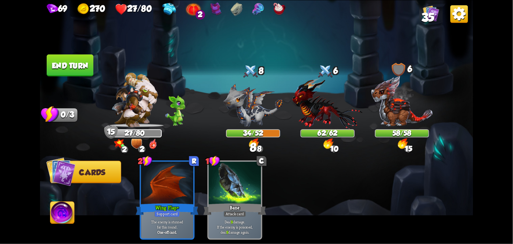
click at [75, 71] on button "End turn" at bounding box center [70, 65] width 48 height 22
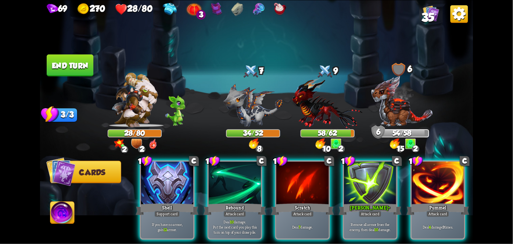
click at [161, 171] on div at bounding box center [167, 183] width 53 height 44
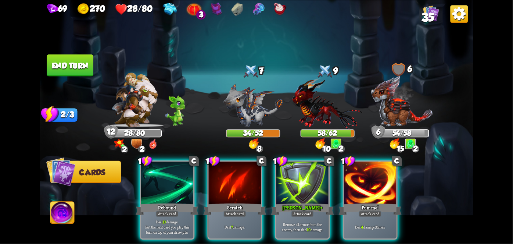
click at [384, 224] on p "Deal 4 damage 3 times." at bounding box center [371, 226] width 50 height 5
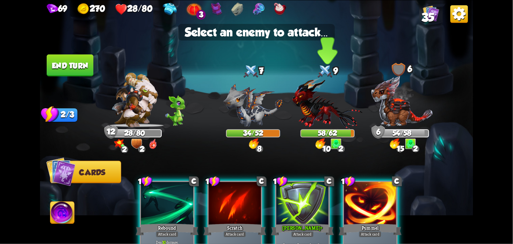
click at [347, 105] on img at bounding box center [328, 103] width 71 height 52
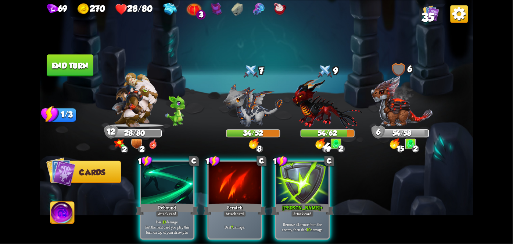
click at [302, 210] on div "Attack card" at bounding box center [302, 213] width 23 height 6
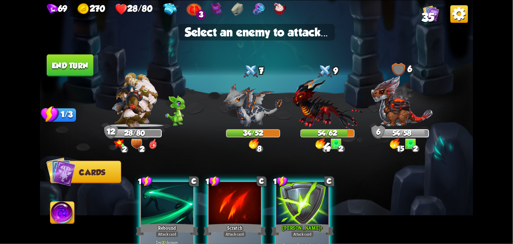
click at [407, 108] on img at bounding box center [402, 101] width 62 height 52
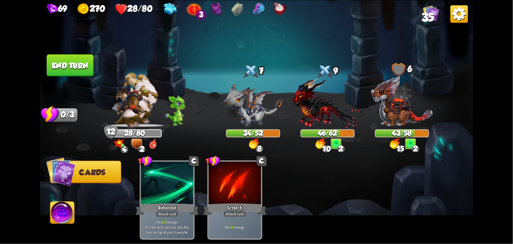
click at [74, 68] on button "End turn" at bounding box center [70, 65] width 47 height 22
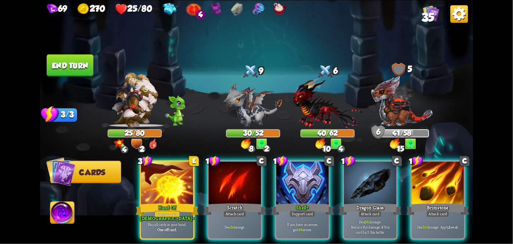
click at [165, 210] on div "Support card" at bounding box center [167, 213] width 26 height 6
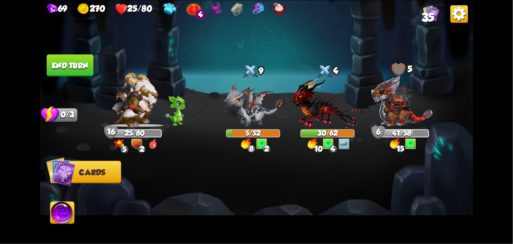
click at [74, 64] on button "End turn" at bounding box center [70, 65] width 47 height 22
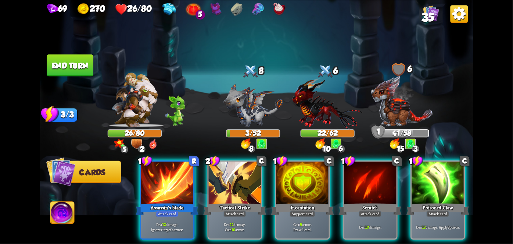
click at [235, 202] on div "Tactical Strike" at bounding box center [235, 209] width 63 height 14
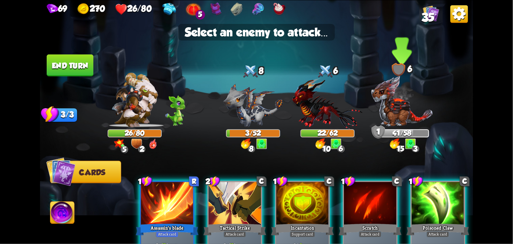
click at [411, 117] on img at bounding box center [402, 101] width 62 height 52
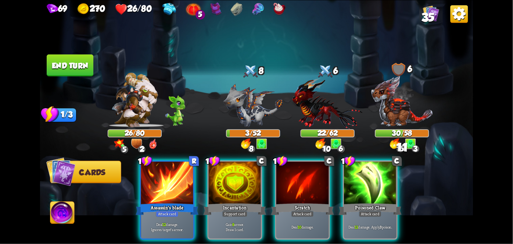
click at [377, 215] on div "Deal 12 damage. Apply 3 poison." at bounding box center [370, 226] width 53 height 23
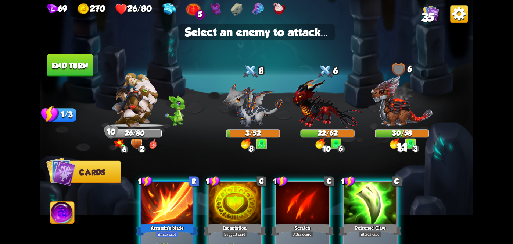
click at [404, 103] on img at bounding box center [402, 101] width 62 height 52
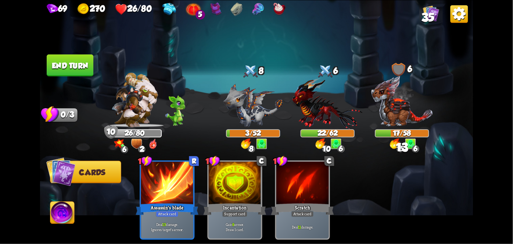
click at [244, 210] on div "Support card" at bounding box center [235, 213] width 26 height 6
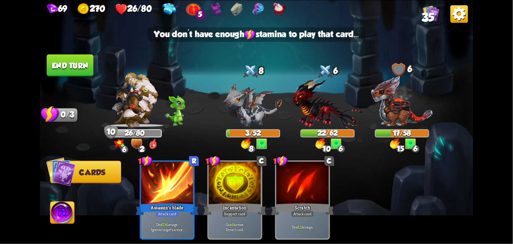
click at [74, 67] on button "End turn" at bounding box center [70, 65] width 47 height 22
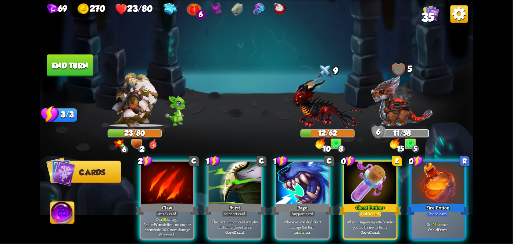
click at [374, 202] on div "Ghost Potion +" at bounding box center [370, 209] width 63 height 14
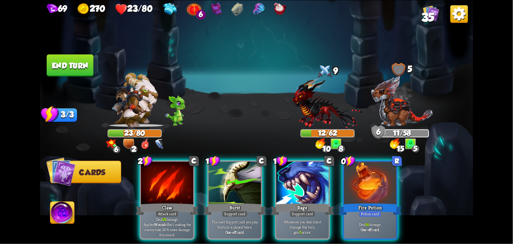
click at [376, 202] on div "Fire Potion" at bounding box center [370, 209] width 63 height 14
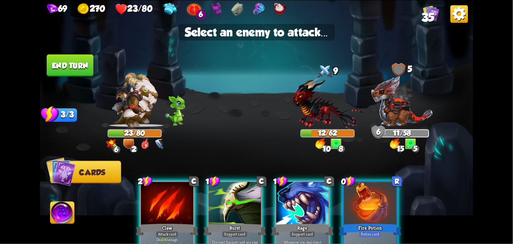
click at [400, 111] on img at bounding box center [402, 101] width 62 height 52
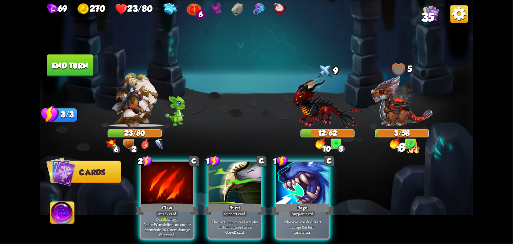
click at [62, 215] on img at bounding box center [62, 213] width 24 height 24
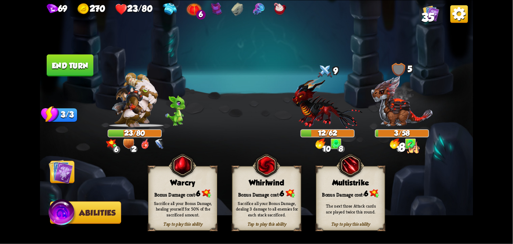
click at [260, 197] on div "Sacrifice all your Bonus Damage, dealing 3 damage to all enemies for each stack…" at bounding box center [267, 208] width 69 height 27
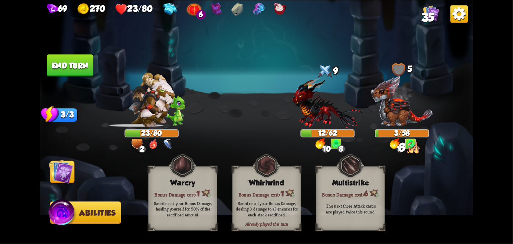
click at [50, 172] on img at bounding box center [61, 171] width 24 height 24
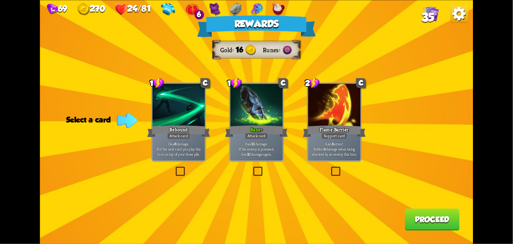
click at [338, 144] on p "Gain 8 armor. Reflect 4 damage when being attacked by an enemy this turn." at bounding box center [335, 148] width 50 height 15
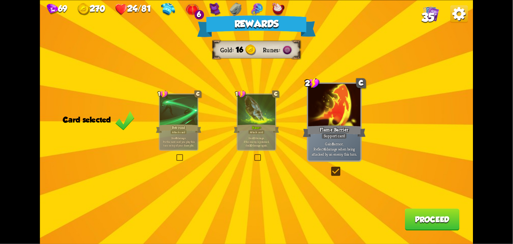
click at [433, 218] on button "Proceed" at bounding box center [432, 219] width 55 height 22
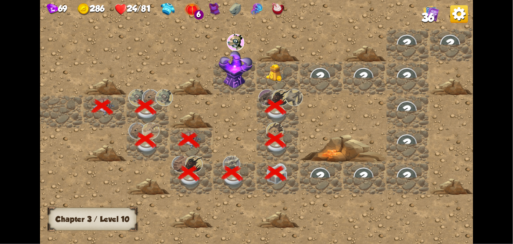
click at [281, 84] on div at bounding box center [278, 77] width 43 height 33
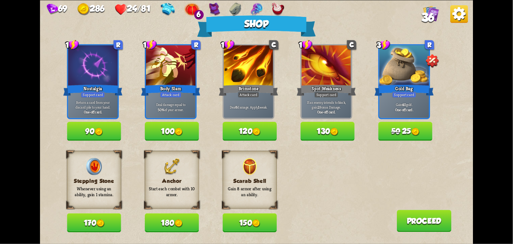
click at [163, 222] on button "180" at bounding box center [172, 222] width 54 height 19
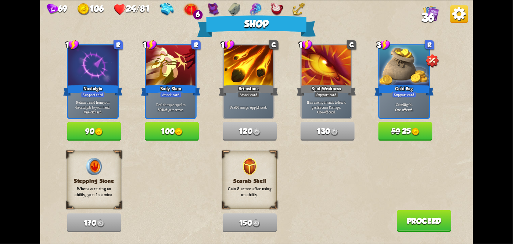
click at [433, 218] on button "Proceed" at bounding box center [424, 221] width 55 height 22
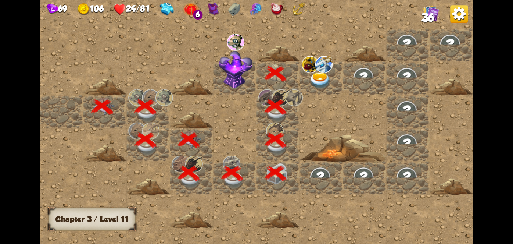
scroll to position [0, 141]
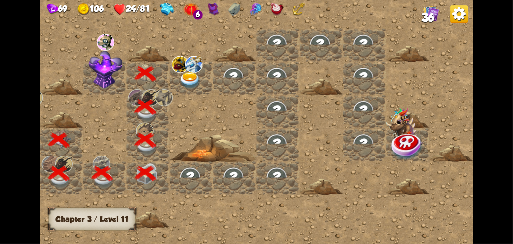
click at [186, 63] on img at bounding box center [181, 64] width 18 height 17
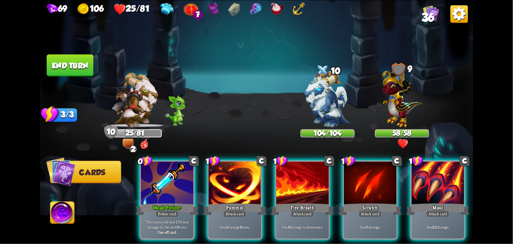
click at [176, 210] on div "Potion card" at bounding box center [167, 213] width 22 height 6
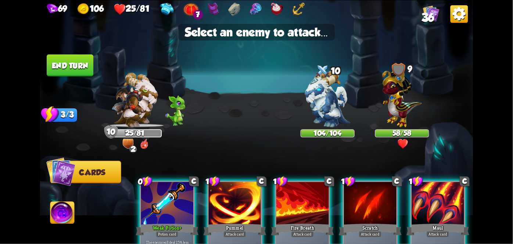
click at [342, 99] on img at bounding box center [327, 98] width 45 height 57
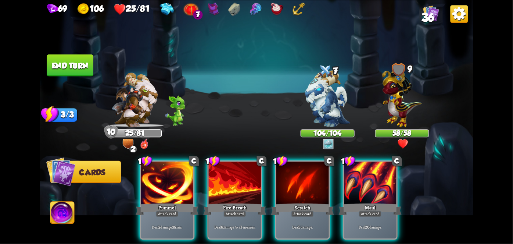
click at [358, 215] on div "Deal 20 damage." at bounding box center [370, 226] width 53 height 23
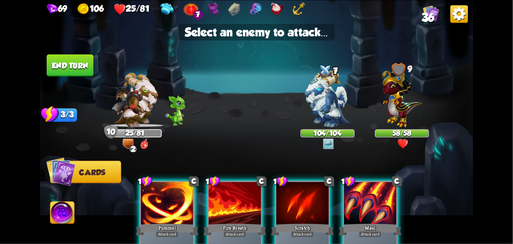
click at [343, 105] on img at bounding box center [327, 98] width 45 height 57
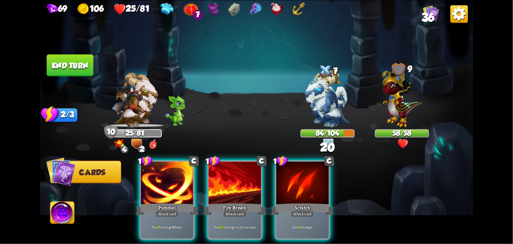
click at [174, 215] on div "Deal 6 damage 3 times." at bounding box center [167, 226] width 53 height 23
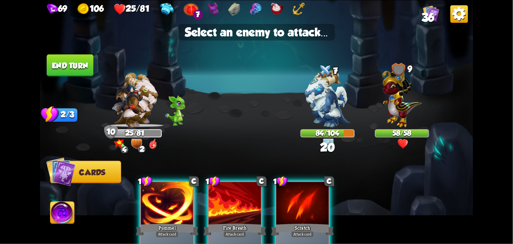
click at [332, 109] on img at bounding box center [327, 98] width 45 height 57
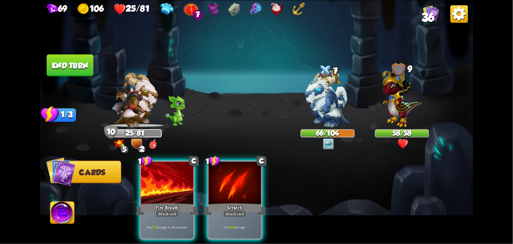
click at [152, 205] on div "Fire Breath" at bounding box center [167, 209] width 63 height 14
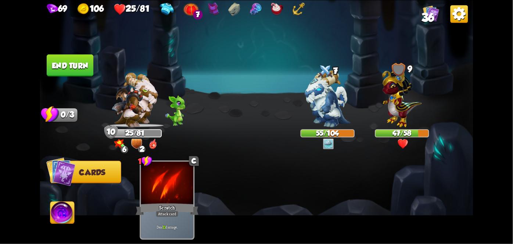
click at [69, 58] on button "End turn" at bounding box center [70, 65] width 47 height 22
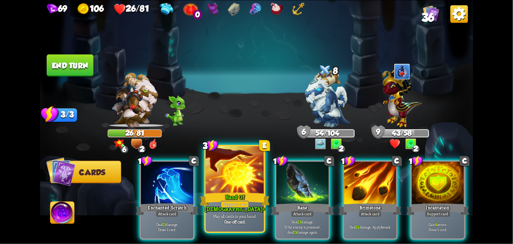
click at [243, 185] on div at bounding box center [235, 170] width 58 height 49
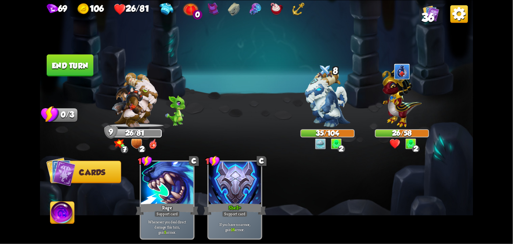
click at [58, 214] on img at bounding box center [62, 213] width 24 height 24
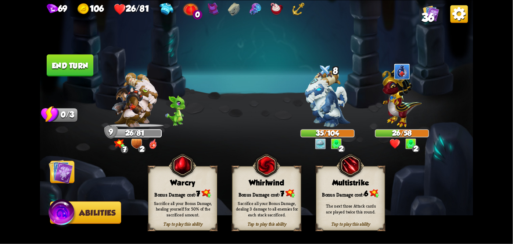
click at [273, 188] on div "Bonus Damage cost: 7" at bounding box center [267, 193] width 68 height 10
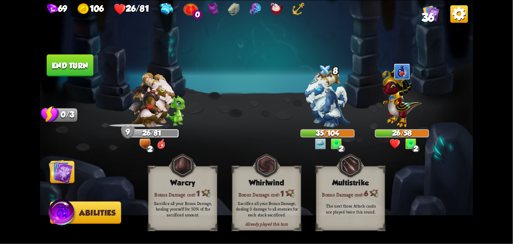
click at [60, 171] on img at bounding box center [61, 171] width 24 height 24
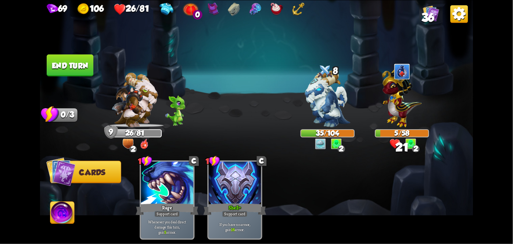
click at [68, 48] on img at bounding box center [256, 122] width 433 height 244
click at [71, 68] on button "End turn" at bounding box center [70, 65] width 47 height 22
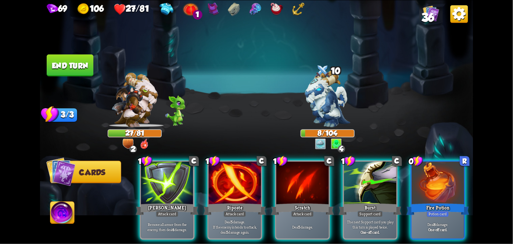
click at [440, 202] on div "Fire Potion" at bounding box center [438, 209] width 63 height 14
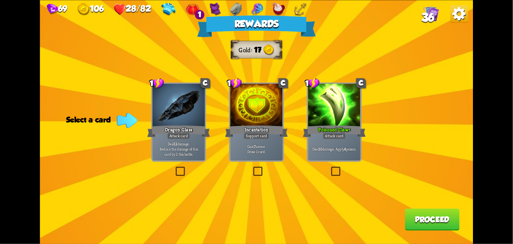
click at [324, 136] on div "Attack card" at bounding box center [334, 136] width 23 height 6
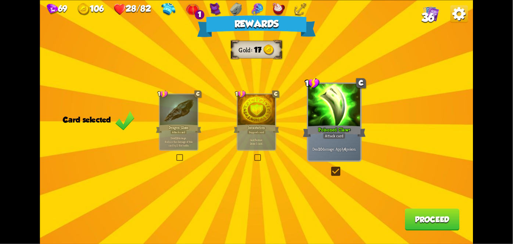
click at [448, 215] on button "Proceed" at bounding box center [432, 219] width 55 height 22
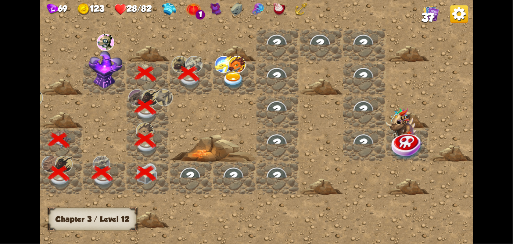
click at [229, 72] on img at bounding box center [234, 80] width 22 height 17
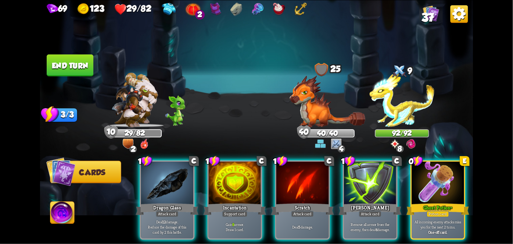
click at [446, 202] on div "Ghost Potion +" at bounding box center [438, 209] width 63 height 14
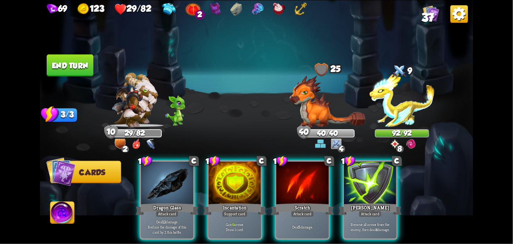
click at [323, 115] on img at bounding box center [328, 101] width 76 height 52
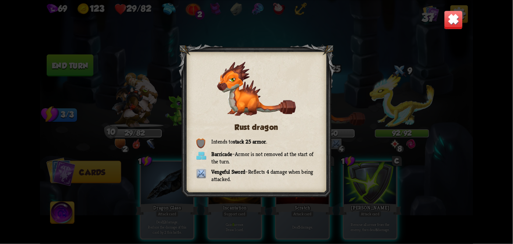
click at [447, 17] on img at bounding box center [453, 19] width 19 height 19
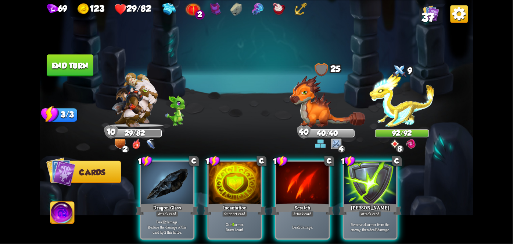
click at [375, 215] on div "Remove all armor from the enemy, then deal 4 damage." at bounding box center [370, 226] width 53 height 23
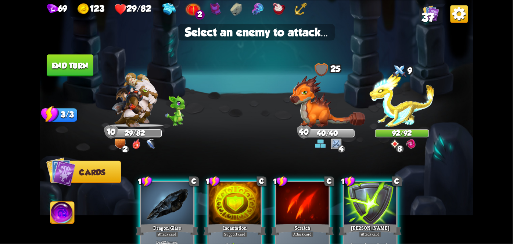
click at [304, 100] on img at bounding box center [328, 101] width 76 height 52
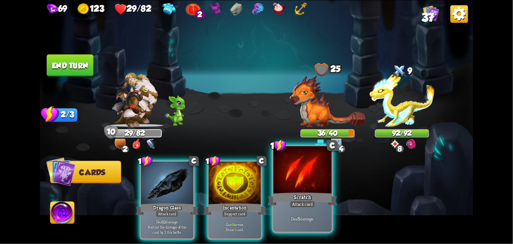
click at [303, 196] on div "Scratch" at bounding box center [303, 198] width 70 height 15
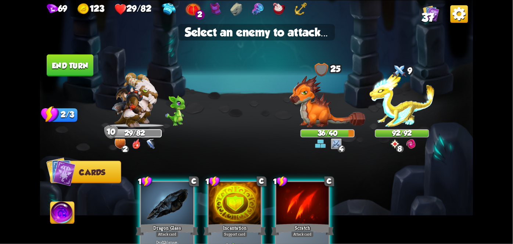
click at [326, 107] on img at bounding box center [328, 101] width 76 height 52
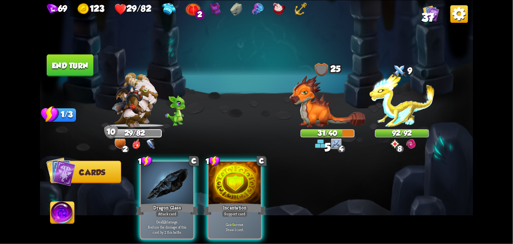
click at [157, 219] on p "Deal 12 damage. Reduce the damage of this card by 2 this battle." at bounding box center [167, 226] width 50 height 15
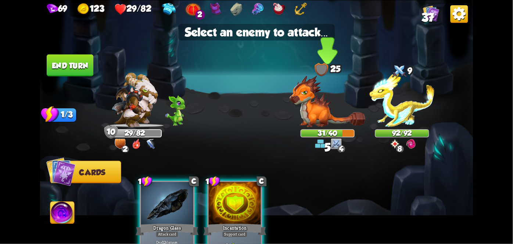
click at [312, 121] on img at bounding box center [328, 101] width 76 height 52
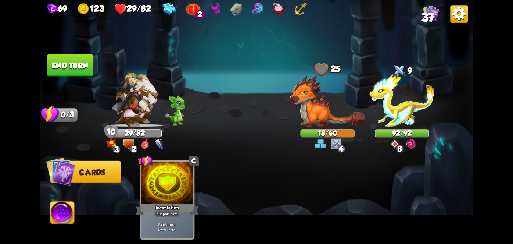
click at [49, 232] on img at bounding box center [256, 122] width 433 height 244
click at [68, 62] on button "End turn" at bounding box center [70, 65] width 47 height 22
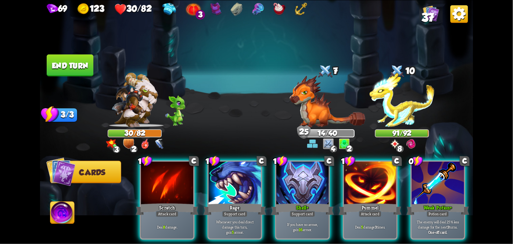
click at [453, 206] on div "Weak Potion +" at bounding box center [438, 209] width 63 height 14
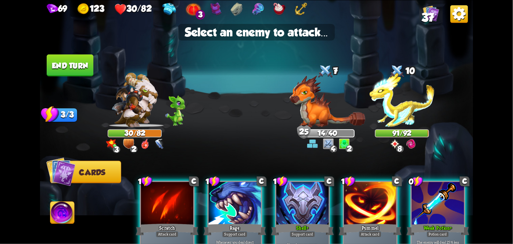
click at [415, 119] on img at bounding box center [402, 99] width 65 height 54
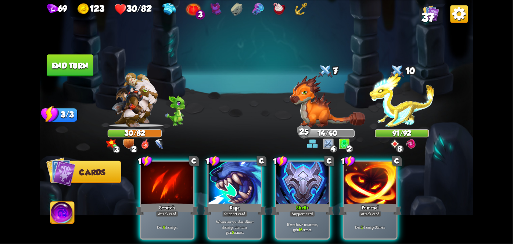
click at [381, 226] on div "Deal 5 damage 3 times." at bounding box center [370, 226] width 53 height 23
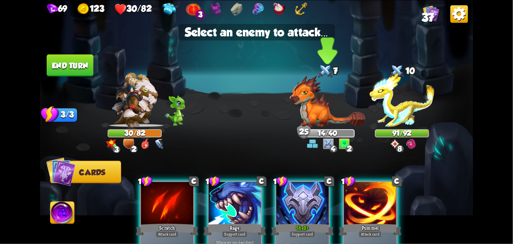
click at [333, 111] on img at bounding box center [328, 101] width 76 height 52
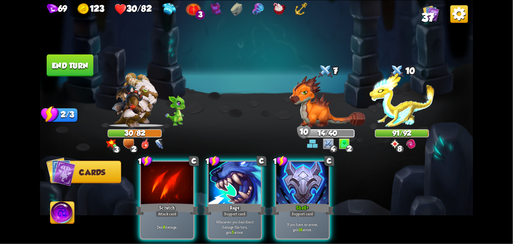
click at [244, 187] on div at bounding box center [235, 183] width 53 height 44
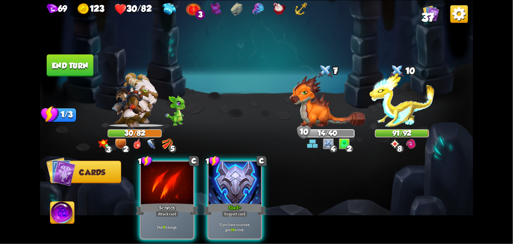
click at [177, 202] on div "Scratch" at bounding box center [167, 209] width 63 height 14
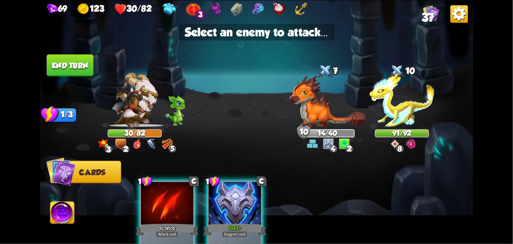
click at [326, 108] on img at bounding box center [328, 101] width 76 height 52
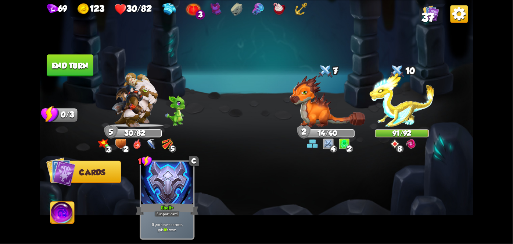
click at [57, 223] on img at bounding box center [62, 213] width 24 height 24
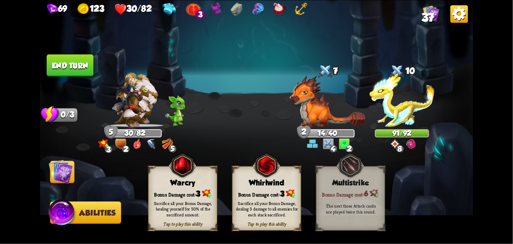
click at [278, 192] on div "Bonus Damage cost: 3" at bounding box center [267, 193] width 68 height 10
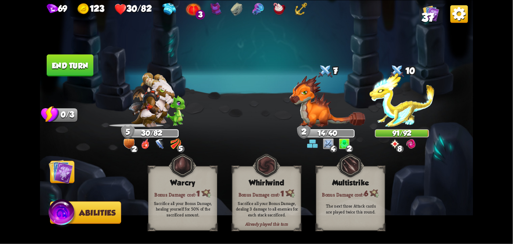
click at [62, 173] on img at bounding box center [61, 171] width 24 height 24
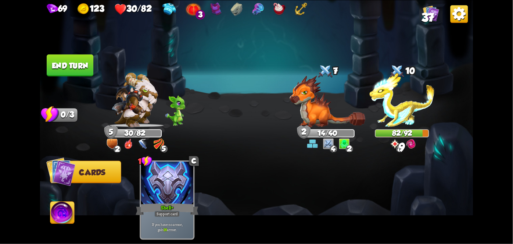
click at [68, 74] on button "End turn" at bounding box center [70, 65] width 47 height 22
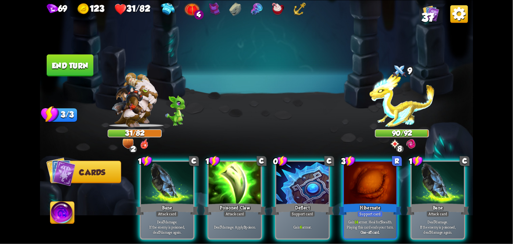
click at [368, 183] on div at bounding box center [370, 183] width 53 height 44
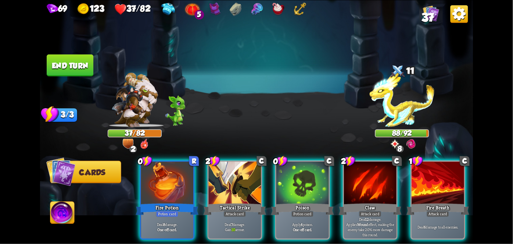
click at [174, 190] on div at bounding box center [167, 183] width 53 height 44
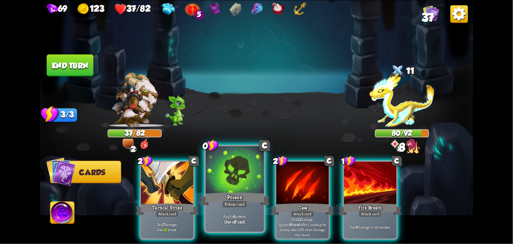
click at [243, 199] on div "Poison" at bounding box center [235, 198] width 70 height 15
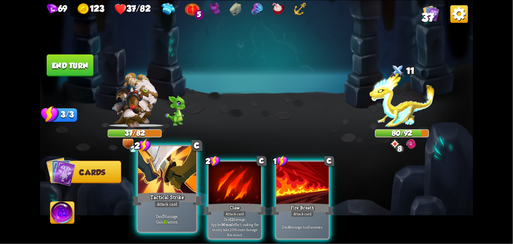
click at [173, 201] on div "Attack card" at bounding box center [166, 203] width 25 height 7
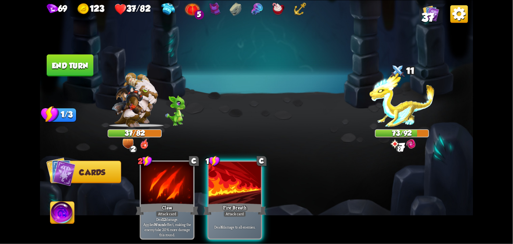
click at [247, 202] on div "Fire Breath" at bounding box center [235, 209] width 63 height 14
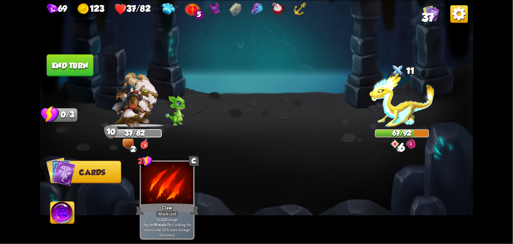
click at [52, 54] on button "End turn" at bounding box center [70, 65] width 47 height 22
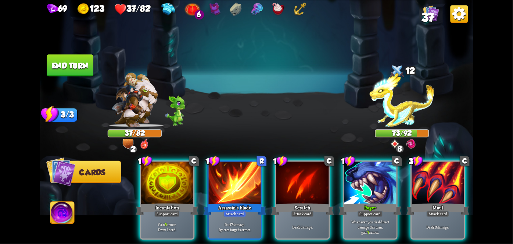
click at [161, 202] on div "Incantation" at bounding box center [167, 209] width 63 height 14
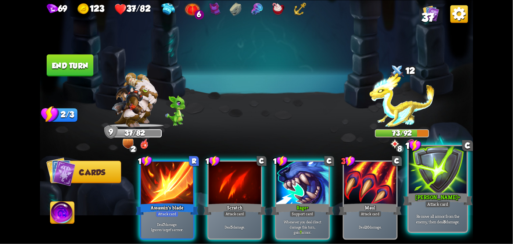
click at [450, 210] on div "Remove all armor from the enemy, then deal 8 damage." at bounding box center [438, 218] width 58 height 25
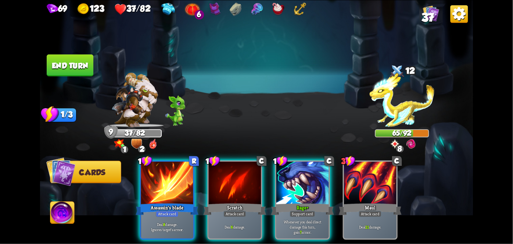
click at [164, 165] on div at bounding box center [167, 183] width 53 height 44
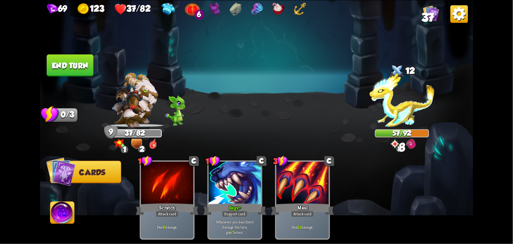
click at [77, 65] on button "End turn" at bounding box center [70, 65] width 47 height 22
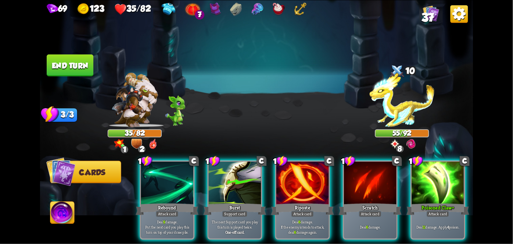
click at [441, 215] on div "Deal 11 damage. Apply 4 poison." at bounding box center [438, 226] width 53 height 23
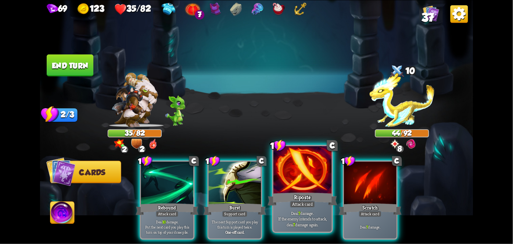
click at [309, 206] on div "Attack card" at bounding box center [302, 203] width 25 height 7
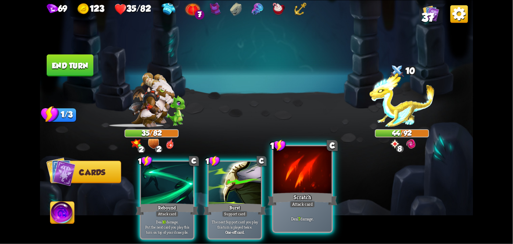
click at [311, 208] on div "Deal 7 damage." at bounding box center [303, 218] width 58 height 25
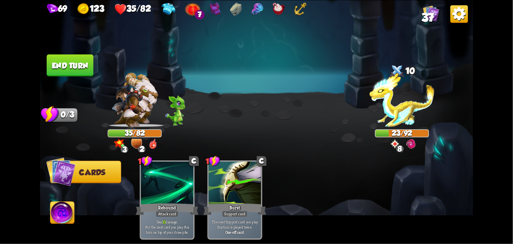
click at [66, 208] on img at bounding box center [62, 213] width 24 height 24
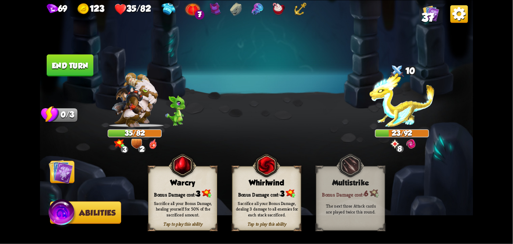
click at [275, 195] on div "Sacrifice all your Bonus Damage, dealing 3 damage to all enemies for each stack…" at bounding box center [267, 208] width 69 height 27
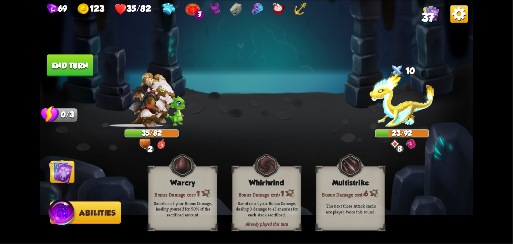
click at [58, 172] on img at bounding box center [61, 171] width 24 height 24
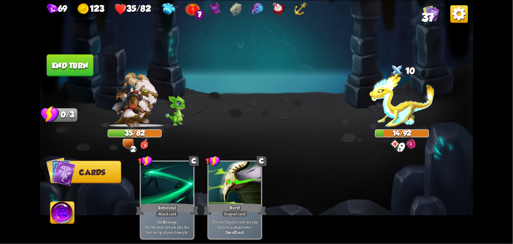
click at [54, 58] on button "End turn" at bounding box center [70, 65] width 47 height 22
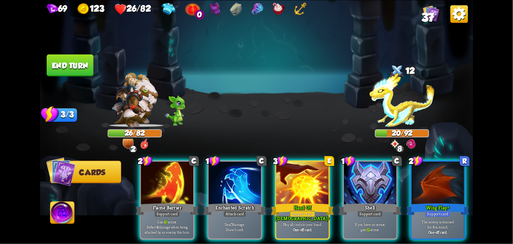
click at [290, 210] on div "Support card" at bounding box center [303, 213] width 26 height 6
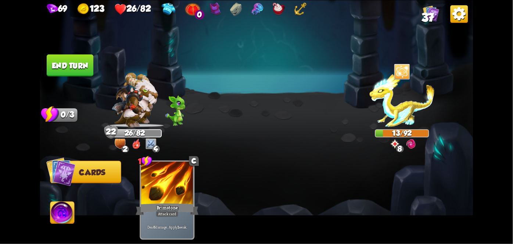
click at [47, 59] on button "End turn" at bounding box center [70, 65] width 47 height 22
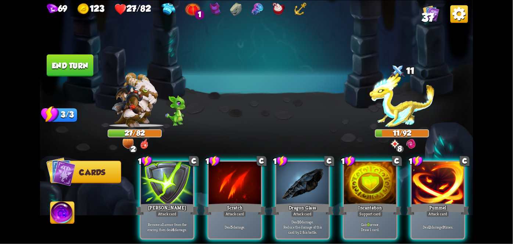
click at [296, 202] on div "Dragon Glass" at bounding box center [302, 209] width 63 height 14
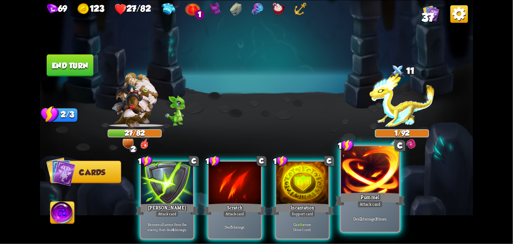
click at [385, 213] on div "Deal 2 damage 3 times." at bounding box center [370, 218] width 58 height 25
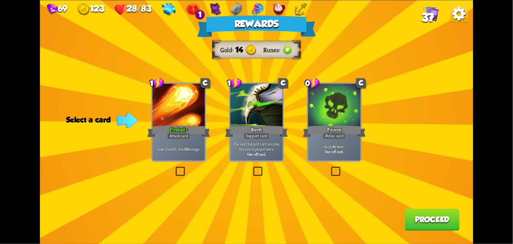
click at [328, 140] on div "Apply 4 poison. One-off card." at bounding box center [334, 149] width 53 height 23
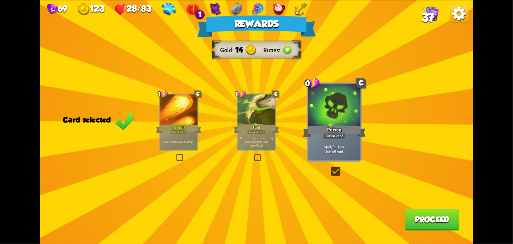
click at [435, 219] on button "Proceed" at bounding box center [432, 219] width 55 height 22
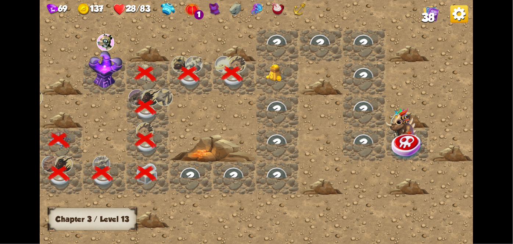
click at [271, 89] on div at bounding box center [278, 77] width 43 height 33
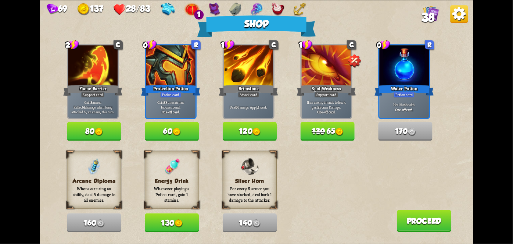
click at [176, 218] on button "130" at bounding box center [172, 222] width 54 height 19
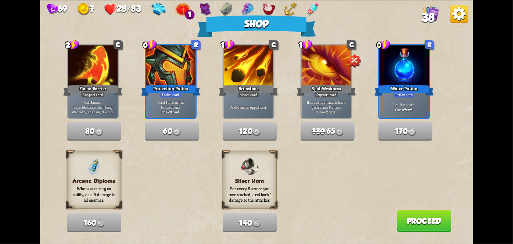
click at [433, 222] on button "Proceed" at bounding box center [424, 221] width 55 height 22
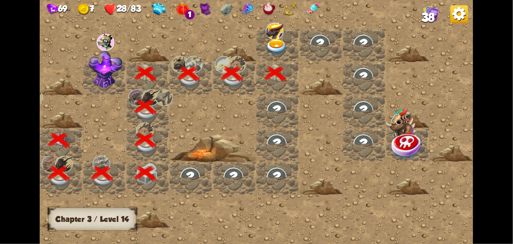
click at [284, 30] on div at bounding box center [278, 44] width 43 height 33
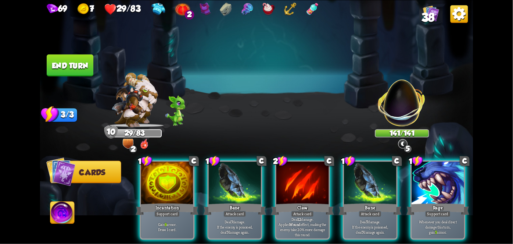
click at [294, 210] on div "Attack card" at bounding box center [302, 213] width 23 height 6
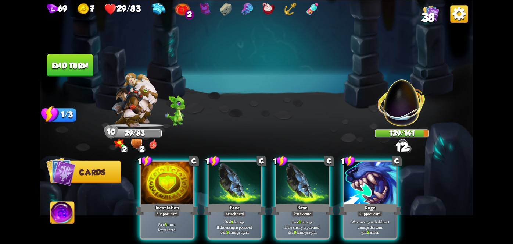
click at [300, 210] on div "Attack card" at bounding box center [302, 213] width 23 height 6
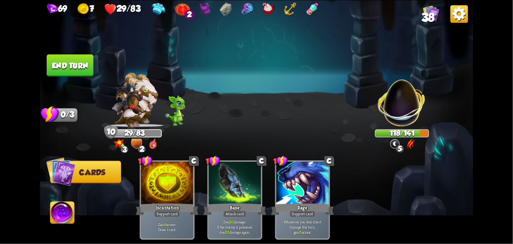
click at [81, 58] on button "End turn" at bounding box center [70, 65] width 47 height 22
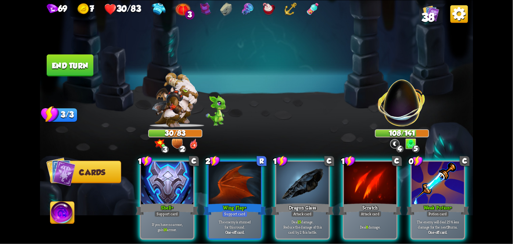
click at [432, 202] on div "Weak Potion +" at bounding box center [438, 209] width 63 height 14
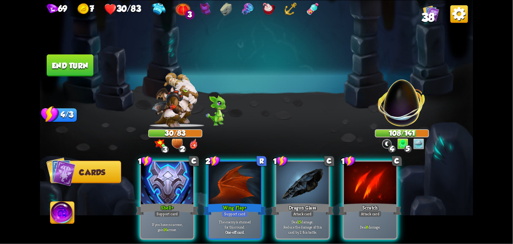
click at [306, 202] on div "Dragon Glass" at bounding box center [302, 209] width 63 height 14
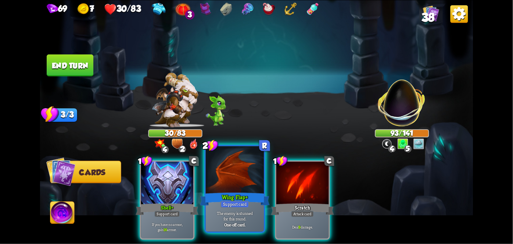
click at [238, 212] on p "The enemy is stunned for this round." at bounding box center [234, 215] width 55 height 11
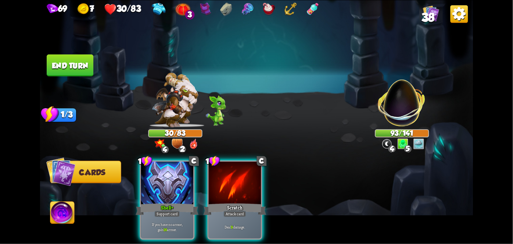
click at [236, 202] on div "Scratch" at bounding box center [235, 209] width 63 height 14
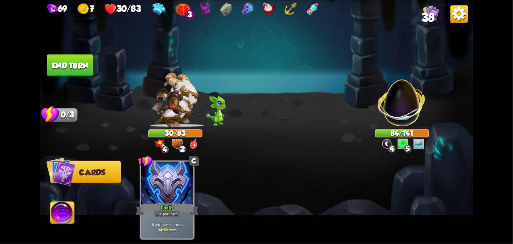
click at [67, 63] on button "End turn" at bounding box center [70, 65] width 47 height 22
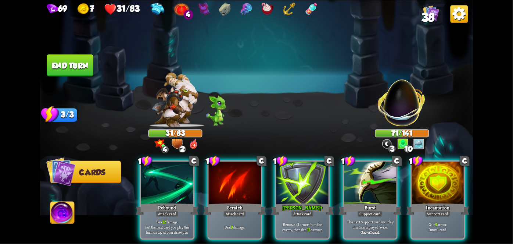
click at [226, 202] on div "Scratch" at bounding box center [235, 209] width 63 height 14
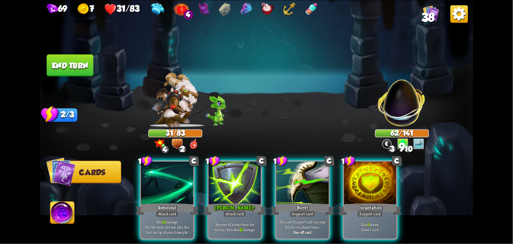
click at [164, 202] on div "Rebound" at bounding box center [167, 209] width 63 height 14
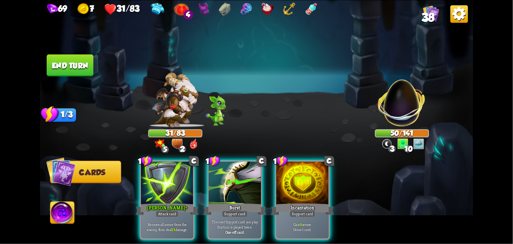
click at [157, 185] on div at bounding box center [167, 183] width 53 height 44
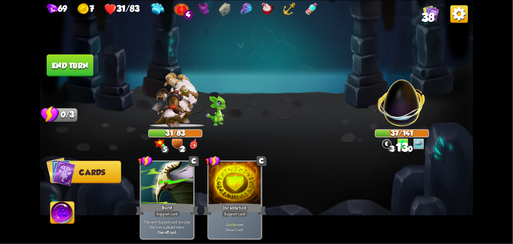
click at [67, 66] on button "End turn" at bounding box center [70, 65] width 47 height 22
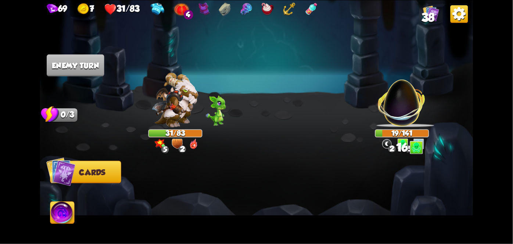
click at [72, 217] on img at bounding box center [62, 213] width 24 height 24
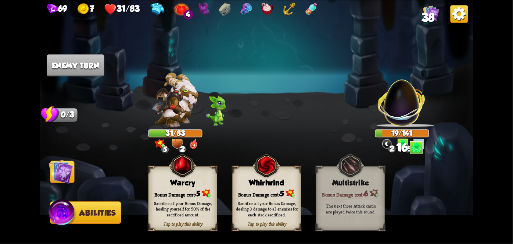
click at [265, 186] on div "Whirlwind" at bounding box center [267, 182] width 68 height 9
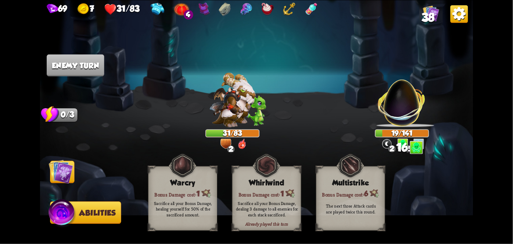
click at [56, 171] on img at bounding box center [61, 171] width 24 height 24
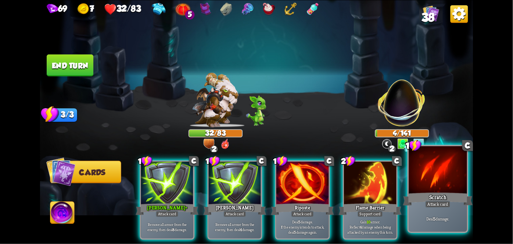
click at [449, 201] on div "Attack card" at bounding box center [437, 203] width 25 height 7
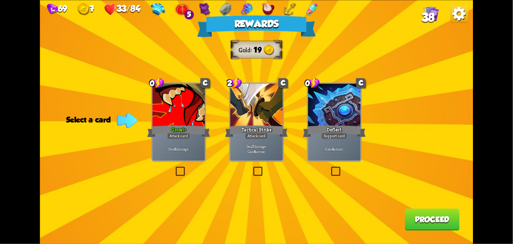
click at [182, 146] on p "Deal 6 damage." at bounding box center [179, 148] width 50 height 5
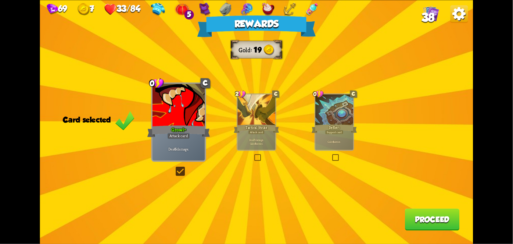
click at [456, 230] on button "Proceed" at bounding box center [432, 219] width 55 height 22
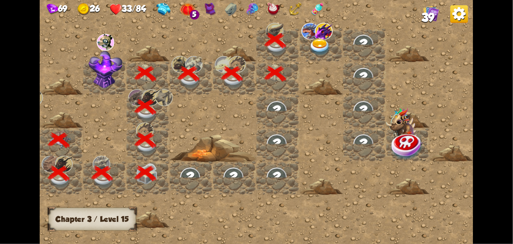
click at [322, 42] on img at bounding box center [321, 47] width 22 height 17
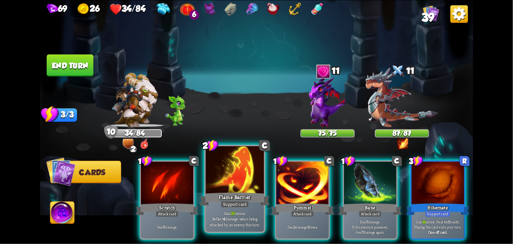
click at [224, 196] on div "Flame Barrier" at bounding box center [235, 198] width 70 height 15
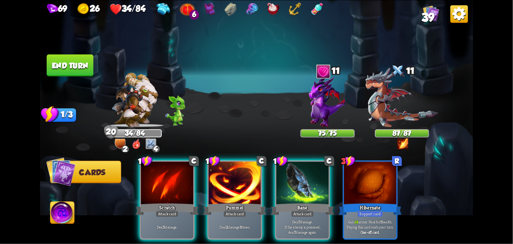
click at [240, 190] on div at bounding box center [235, 183] width 53 height 44
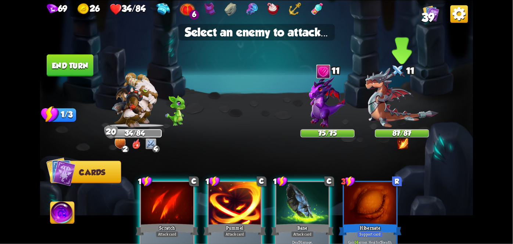
click at [402, 107] on img at bounding box center [402, 97] width 73 height 60
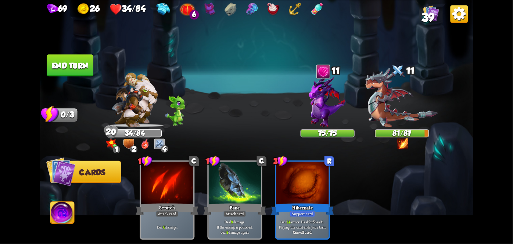
click at [69, 58] on button "End turn" at bounding box center [70, 65] width 47 height 22
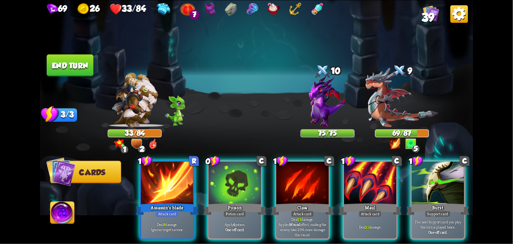
click at [226, 202] on div "Poison" at bounding box center [235, 209] width 63 height 14
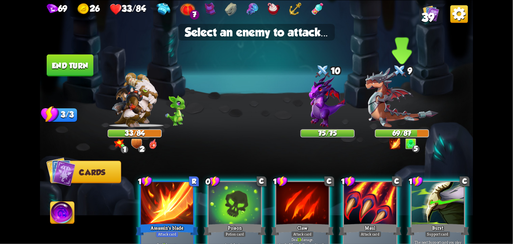
click at [404, 117] on img at bounding box center [402, 97] width 73 height 60
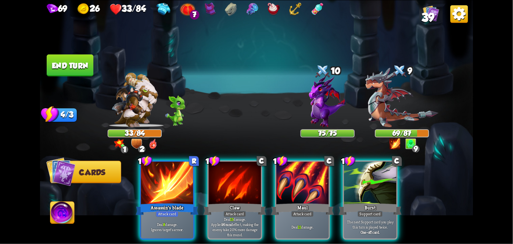
click at [163, 210] on div "Attack card" at bounding box center [167, 213] width 23 height 6
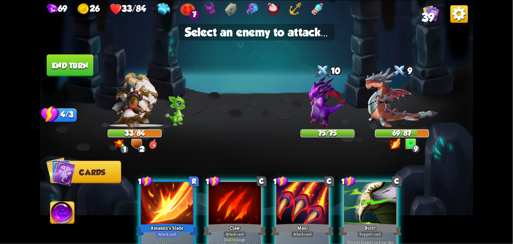
click at [404, 118] on img at bounding box center [402, 97] width 73 height 60
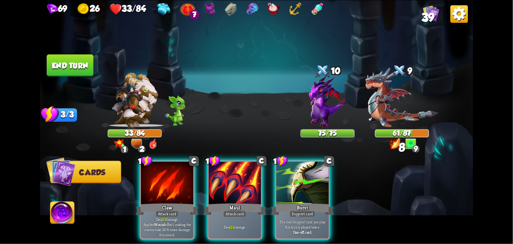
click at [244, 215] on div "Deal 21 damage." at bounding box center [235, 226] width 53 height 23
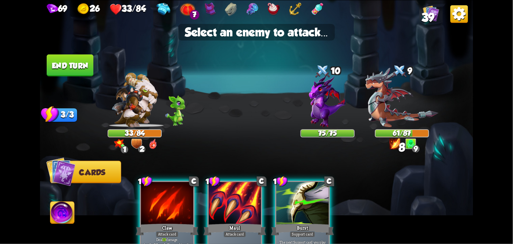
click at [406, 114] on img at bounding box center [402, 97] width 73 height 60
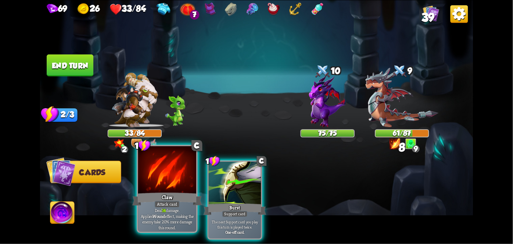
click at [159, 211] on p "Deal 14 damage. Applies Wound effect, making the enemy take 20% more damage thi…" at bounding box center [167, 218] width 55 height 23
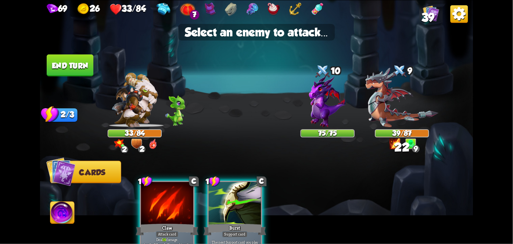
click at [413, 115] on img at bounding box center [402, 97] width 73 height 60
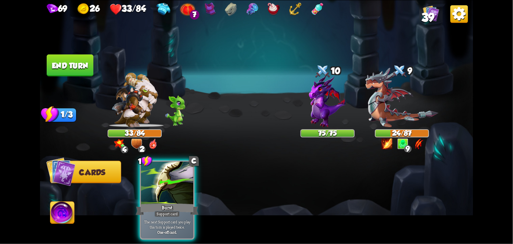
click at [54, 224] on img at bounding box center [62, 213] width 24 height 24
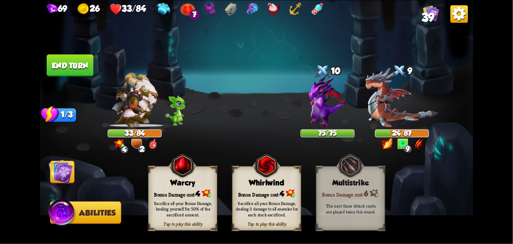
click at [268, 198] on div "Sacrifice all your Bonus Damage, dealing 3 damage to all enemies for each stack…" at bounding box center [267, 208] width 69 height 27
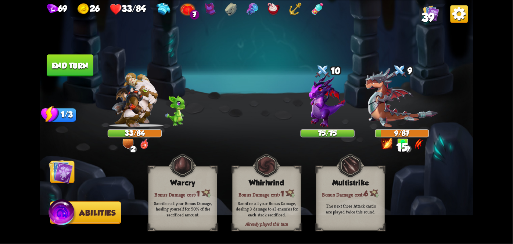
click at [49, 181] on img at bounding box center [61, 171] width 24 height 24
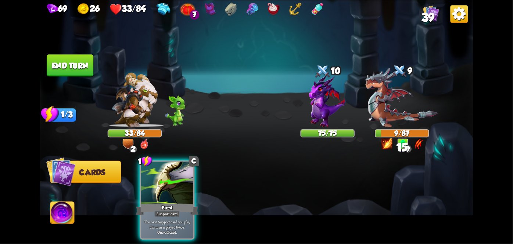
click at [78, 64] on button "End turn" at bounding box center [70, 65] width 47 height 22
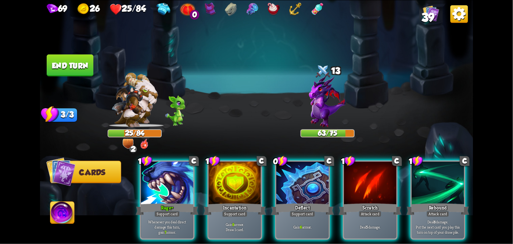
click at [168, 210] on div "Support card" at bounding box center [167, 213] width 26 height 6
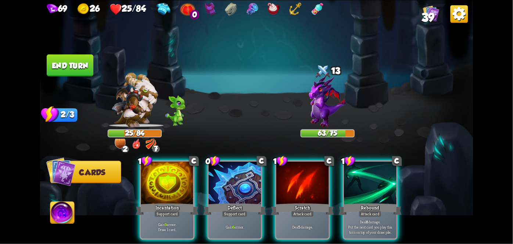
click at [169, 210] on div "Support card" at bounding box center [167, 213] width 26 height 6
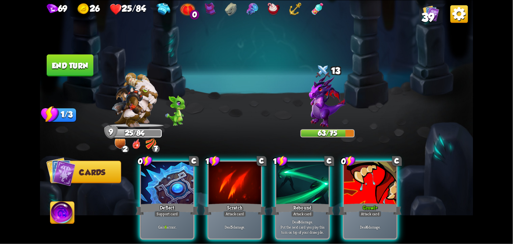
click at [158, 202] on div "Deflect" at bounding box center [167, 209] width 63 height 14
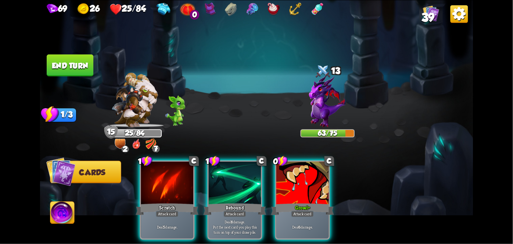
click at [321, 204] on div "Growl +" at bounding box center [302, 209] width 63 height 14
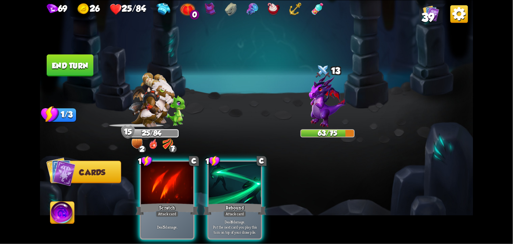
click at [163, 210] on div "Attack card" at bounding box center [167, 213] width 23 height 6
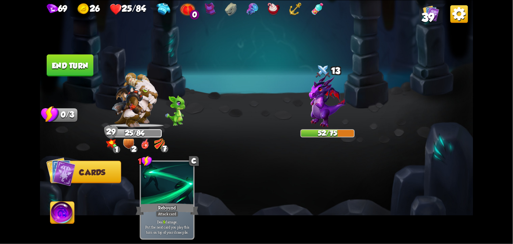
click at [81, 63] on button "End turn" at bounding box center [70, 65] width 47 height 22
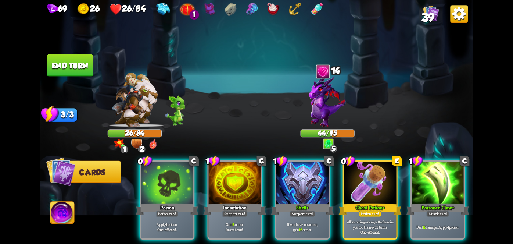
click at [358, 202] on div "Ghost Potion +" at bounding box center [370, 209] width 63 height 14
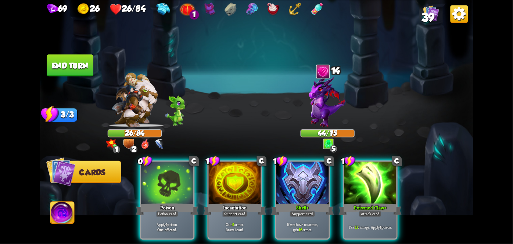
click at [162, 202] on div "Poison" at bounding box center [167, 209] width 63 height 14
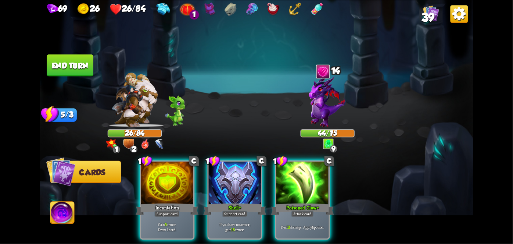
click at [308, 210] on div "Attack card" at bounding box center [302, 213] width 23 height 6
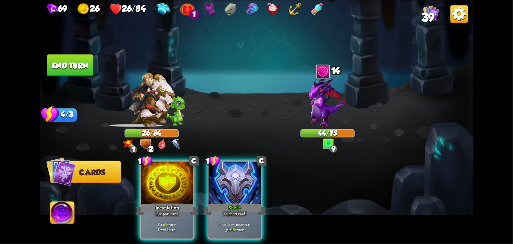
click at [155, 202] on div "Incantation" at bounding box center [167, 209] width 63 height 14
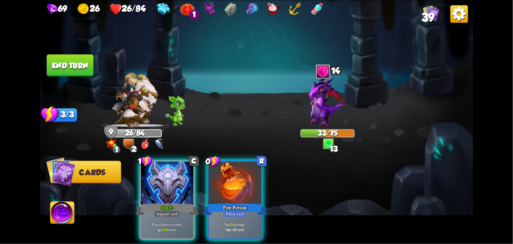
click at [232, 202] on div "Fire Potion" at bounding box center [235, 209] width 63 height 14
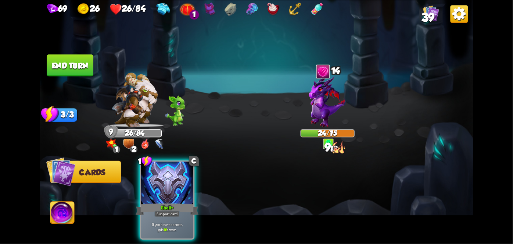
click at [75, 65] on button "End turn" at bounding box center [70, 65] width 47 height 22
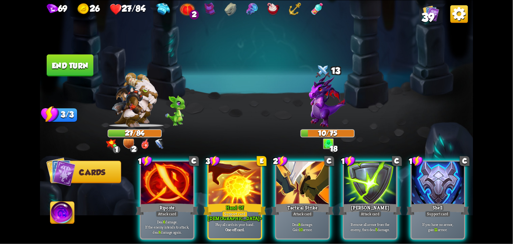
click at [238, 222] on p "Play all cards in your hand." at bounding box center [235, 224] width 50 height 5
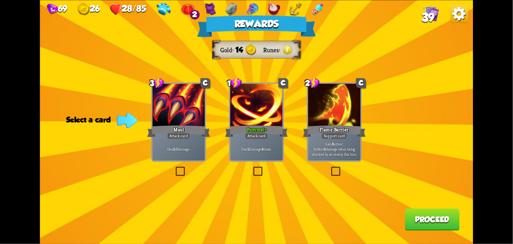
click at [244, 116] on div at bounding box center [257, 105] width 53 height 44
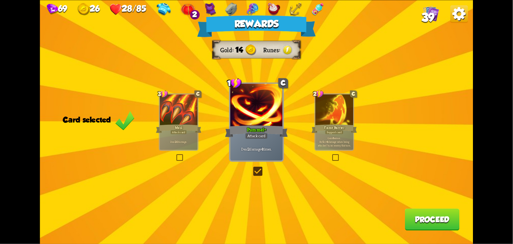
click at [458, 209] on button "Proceed" at bounding box center [432, 219] width 55 height 22
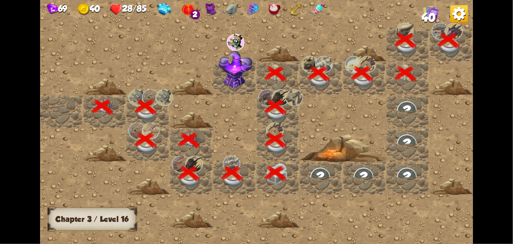
click at [447, 218] on div at bounding box center [321, 121] width 563 height 253
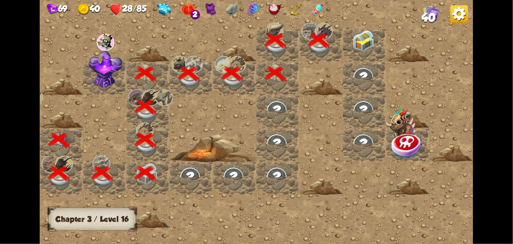
click at [375, 32] on div at bounding box center [364, 44] width 43 height 33
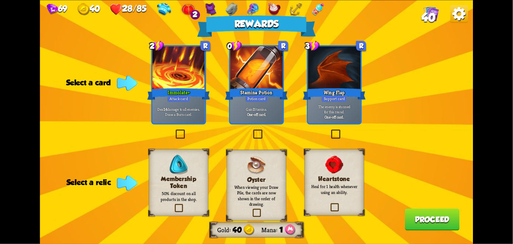
click at [256, 90] on div "Stamina Potion" at bounding box center [256, 94] width 63 height 14
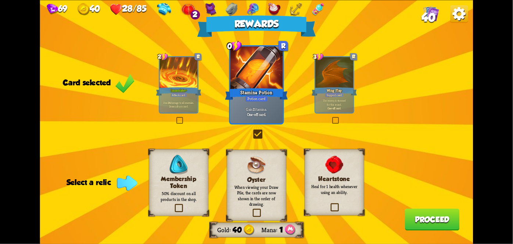
click at [340, 189] on p "Heal for 1 health whenever using an ability." at bounding box center [334, 188] width 48 height 11
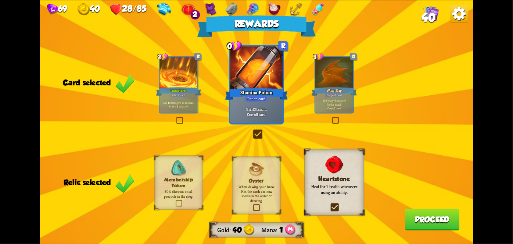
click at [181, 189] on p "50% discount on all products in the shop." at bounding box center [178, 193] width 39 height 9
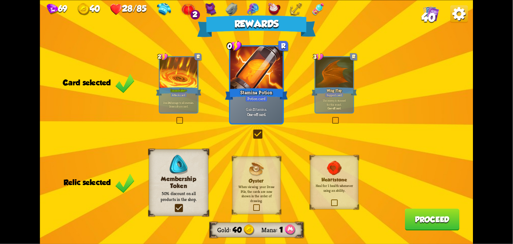
click at [433, 221] on button "Proceed" at bounding box center [432, 219] width 55 height 22
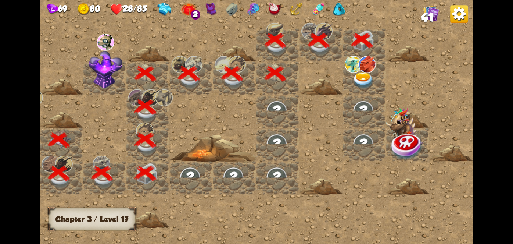
click at [350, 79] on div at bounding box center [364, 77] width 43 height 33
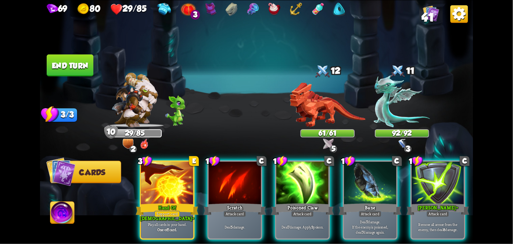
click at [187, 188] on div at bounding box center [167, 183] width 53 height 44
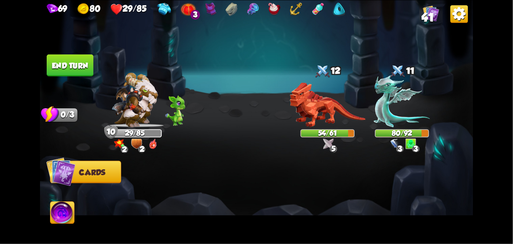
click at [74, 67] on button "End turn" at bounding box center [70, 65] width 47 height 22
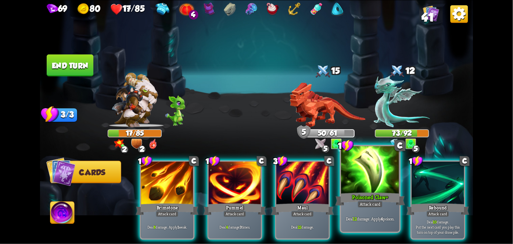
click at [363, 178] on div at bounding box center [370, 170] width 58 height 49
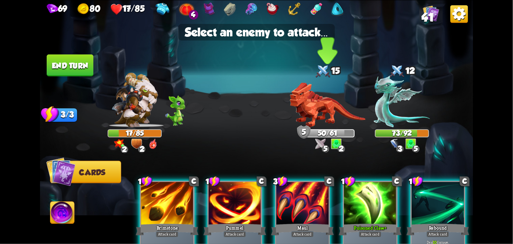
click at [345, 114] on img at bounding box center [328, 104] width 76 height 45
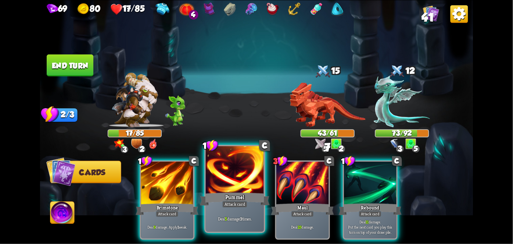
click at [208, 172] on div at bounding box center [235, 170] width 58 height 49
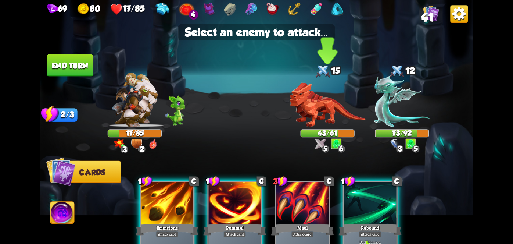
click at [331, 119] on img at bounding box center [328, 104] width 76 height 45
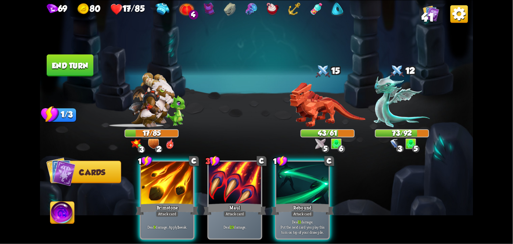
click at [139, 222] on div "1 C Brimstone Attack card Deal 9 damage. Apply 1 weak. 3 C Maul Attack card Dea…" at bounding box center [299, 189] width 347 height 108
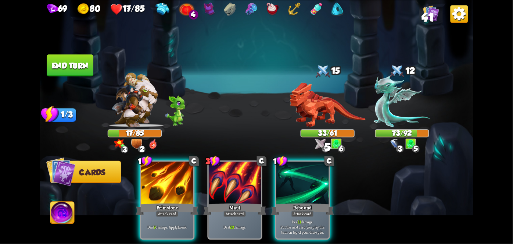
click at [334, 93] on img at bounding box center [328, 104] width 76 height 45
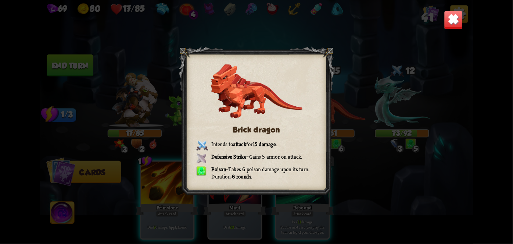
click at [462, 16] on img at bounding box center [453, 19] width 19 height 19
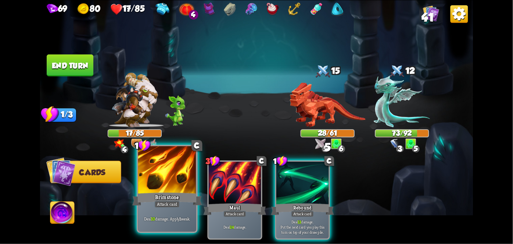
click at [183, 205] on div "Brimstone" at bounding box center [167, 198] width 70 height 15
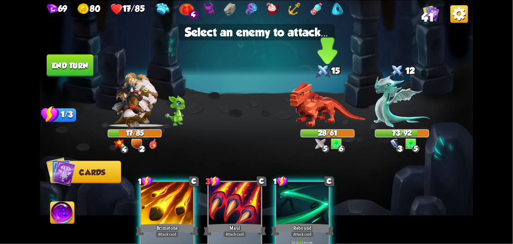
click at [325, 108] on img at bounding box center [328, 104] width 76 height 45
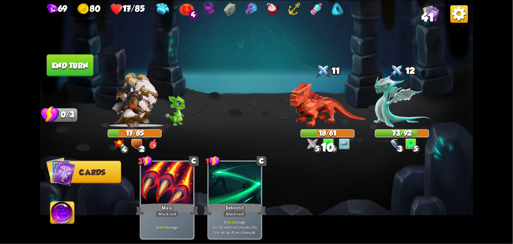
click at [64, 214] on img at bounding box center [62, 213] width 24 height 24
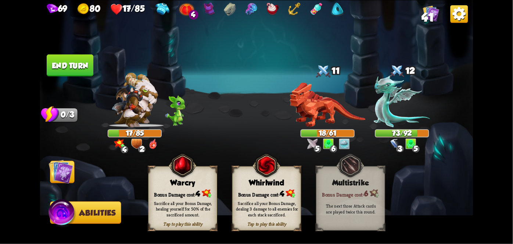
click at [276, 187] on div "Tap to play this ability Whirlwind Bonus Damage cost: 4 Sacrifice all your Bonu…" at bounding box center [266, 198] width 69 height 64
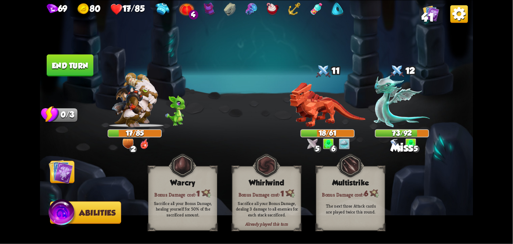
click at [81, 169] on img at bounding box center [256, 122] width 433 height 244
click at [65, 174] on img at bounding box center [61, 171] width 24 height 24
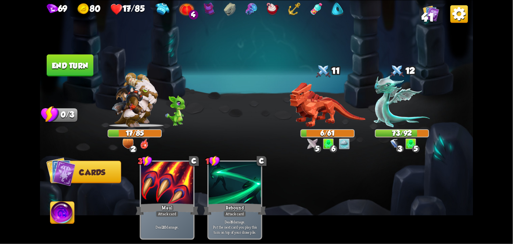
click at [76, 60] on button "End turn" at bounding box center [70, 65] width 47 height 22
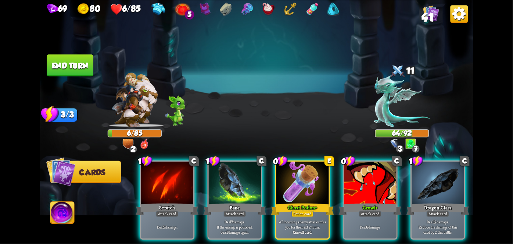
click at [308, 210] on div "Potion card" at bounding box center [303, 213] width 22 height 6
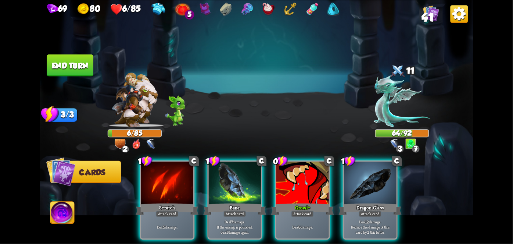
click at [303, 202] on div "Growl +" at bounding box center [302, 209] width 63 height 14
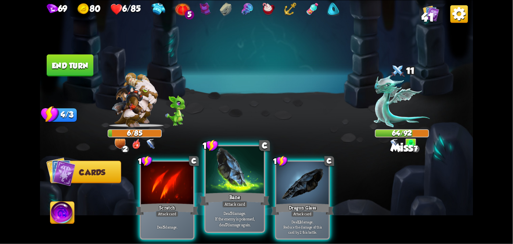
click at [234, 199] on div "Bane" at bounding box center [235, 198] width 70 height 15
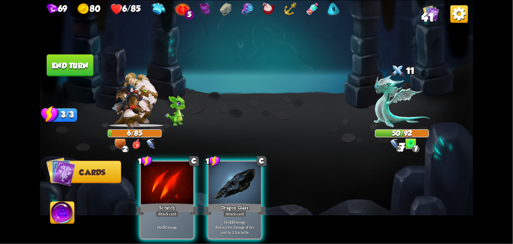
click at [239, 219] on p "Deal 12 damage. Reduce the damage of this card by 2 this battle." at bounding box center [235, 226] width 50 height 15
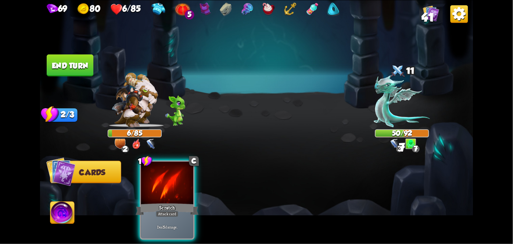
click at [169, 202] on div "Scratch" at bounding box center [167, 209] width 63 height 14
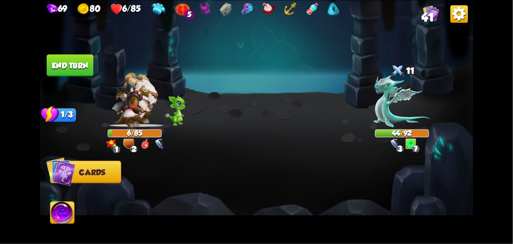
click at [80, 67] on button "End turn" at bounding box center [70, 65] width 47 height 22
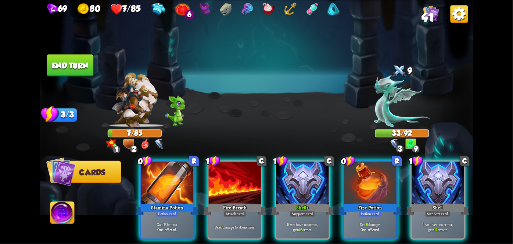
click at [157, 202] on div "Stamina Potion" at bounding box center [167, 209] width 63 height 14
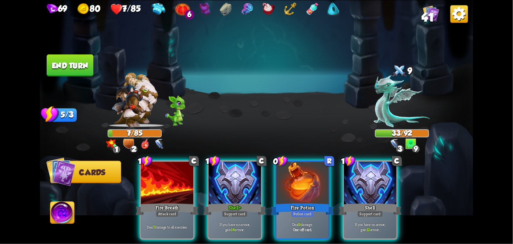
click at [303, 210] on div "Potion card" at bounding box center [303, 213] width 22 height 6
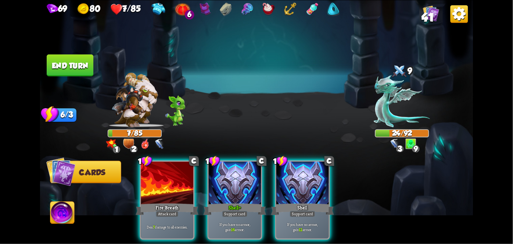
click at [227, 185] on div at bounding box center [235, 183] width 53 height 44
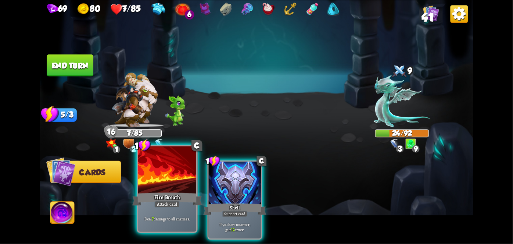
click at [167, 203] on div "Attack card" at bounding box center [166, 203] width 25 height 7
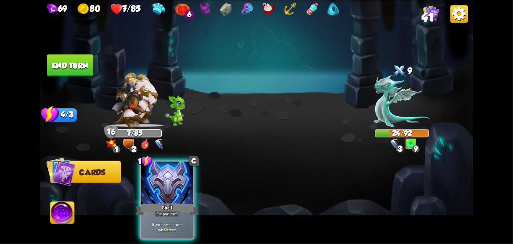
click at [68, 58] on button "End turn" at bounding box center [70, 65] width 47 height 22
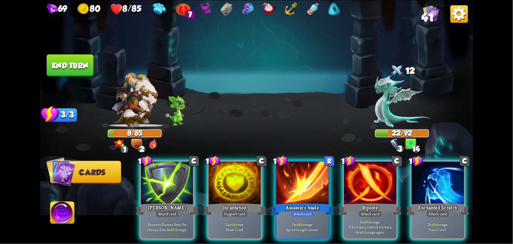
click at [231, 210] on div "Support card" at bounding box center [235, 213] width 26 height 6
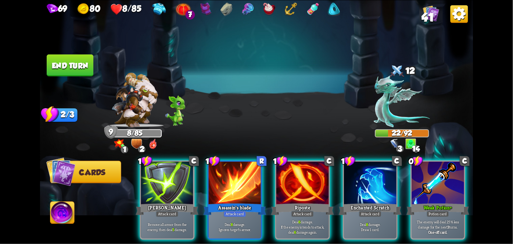
click at [439, 202] on div "Weak Potion +" at bounding box center [438, 209] width 63 height 14
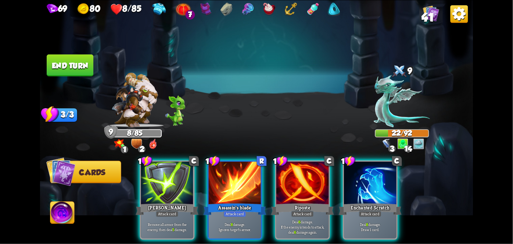
click at [375, 222] on p "Deal 8 damage. Draw 1 card." at bounding box center [371, 227] width 50 height 10
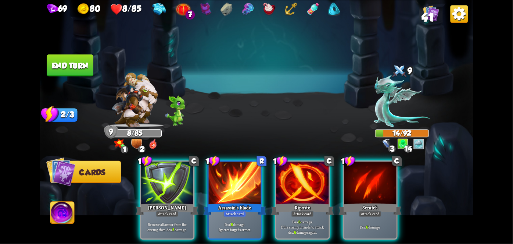
click at [377, 210] on div "Attack card" at bounding box center [370, 213] width 23 height 6
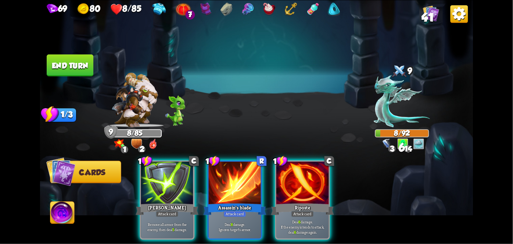
click at [305, 202] on div "Riposte" at bounding box center [302, 209] width 63 height 14
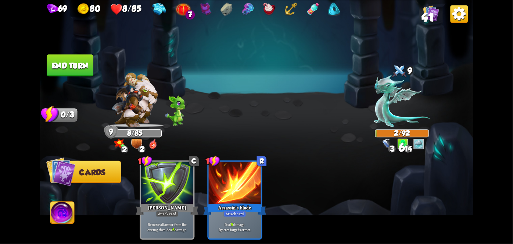
click at [72, 75] on button "End turn" at bounding box center [70, 65] width 47 height 22
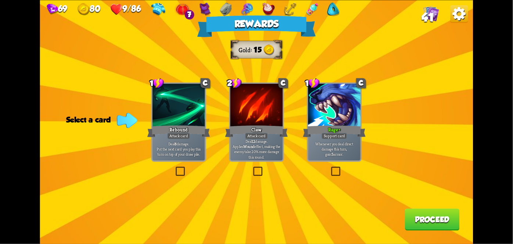
click at [329, 136] on div "Support card" at bounding box center [335, 136] width 26 height 6
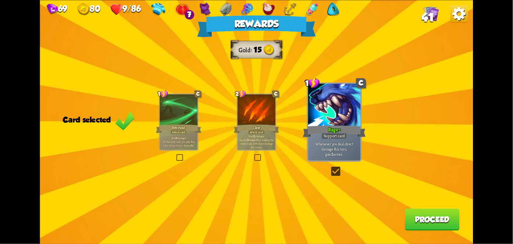
click at [247, 124] on div "Claw" at bounding box center [257, 129] width 46 height 10
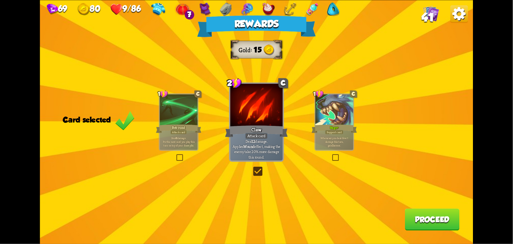
click at [178, 129] on div "Rebound" at bounding box center [179, 129] width 46 height 10
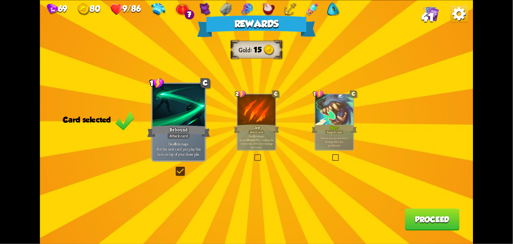
click at [265, 121] on div at bounding box center [257, 110] width 38 height 32
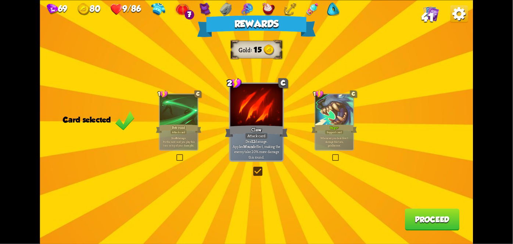
click at [439, 215] on button "Proceed" at bounding box center [432, 219] width 55 height 22
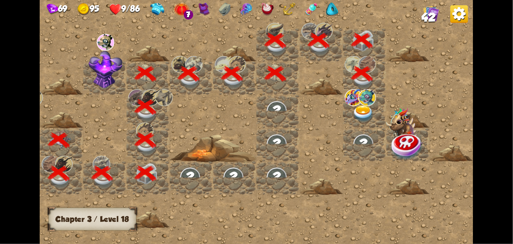
click at [375, 117] on div at bounding box center [364, 110] width 43 height 33
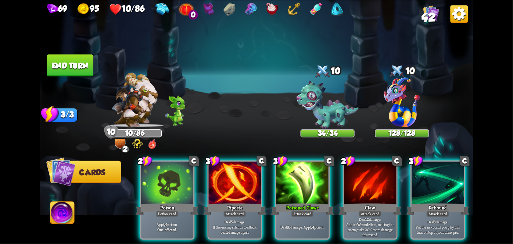
click at [345, 215] on div "Deal 12 damage. Applies Wound effect, making the enemy take 20% more damage thi…" at bounding box center [370, 226] width 53 height 23
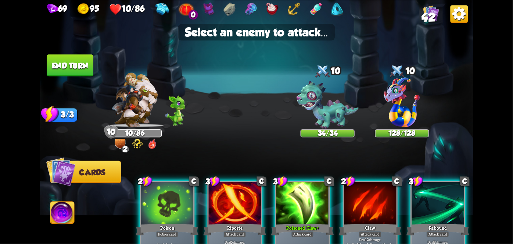
click at [394, 90] on img at bounding box center [402, 102] width 36 height 50
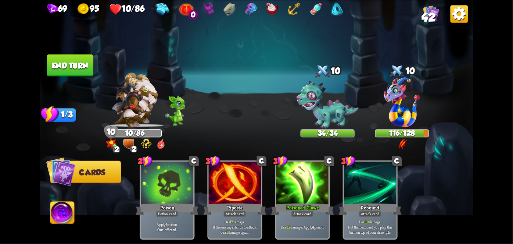
click at [65, 56] on button "End turn" at bounding box center [70, 65] width 47 height 22
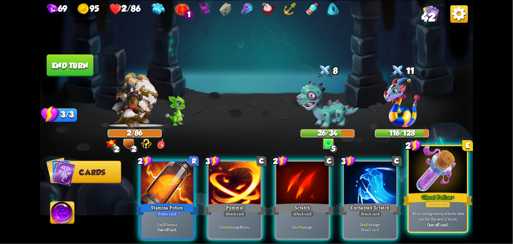
click at [430, 189] on div at bounding box center [438, 170] width 58 height 49
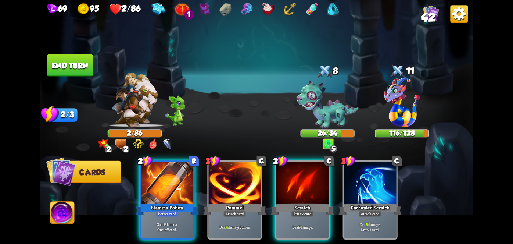
click at [163, 202] on div "Stamina Potion" at bounding box center [167, 209] width 63 height 14
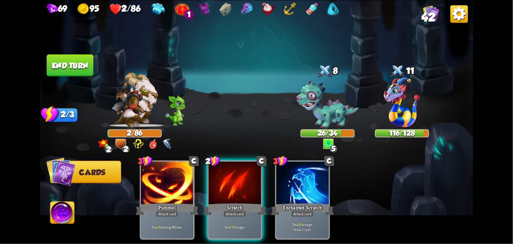
click at [217, 215] on div "Deal 7 damage." at bounding box center [235, 226] width 53 height 23
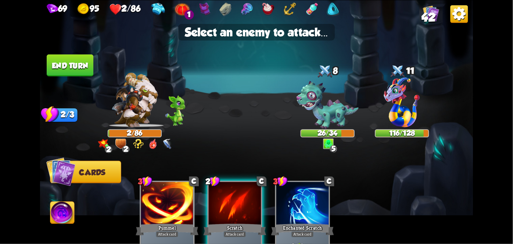
click at [324, 101] on img at bounding box center [328, 105] width 62 height 48
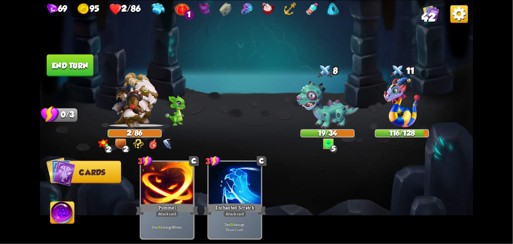
click at [61, 214] on img at bounding box center [62, 213] width 24 height 24
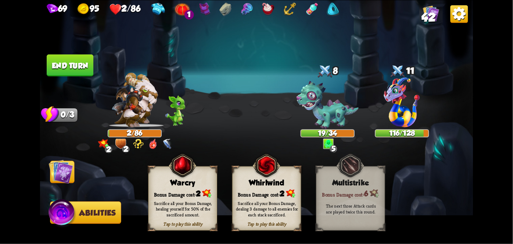
click at [264, 182] on div "Whirlwind" at bounding box center [267, 182] width 68 height 9
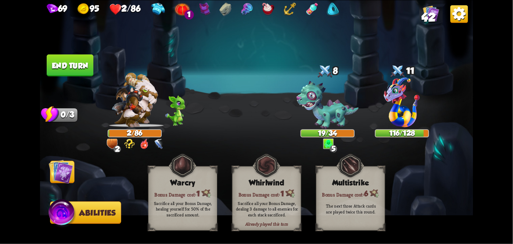
click at [57, 181] on img at bounding box center [61, 171] width 24 height 24
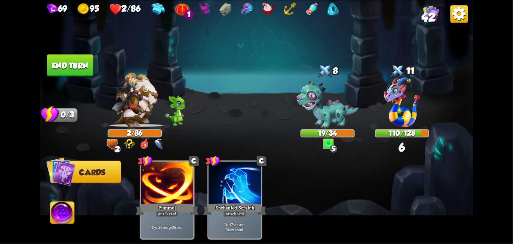
click at [69, 50] on img at bounding box center [256, 122] width 433 height 244
click at [67, 71] on button "End turn" at bounding box center [70, 65] width 47 height 22
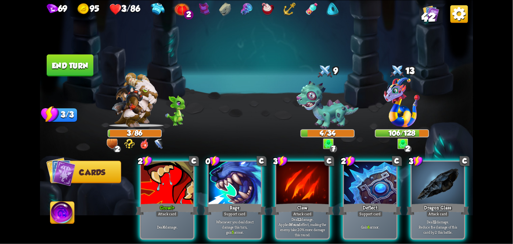
click at [243, 202] on div "Rage" at bounding box center [235, 209] width 63 height 14
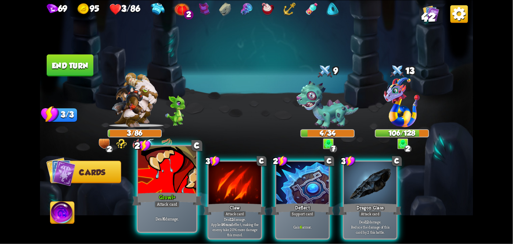
click at [150, 185] on div at bounding box center [167, 170] width 58 height 49
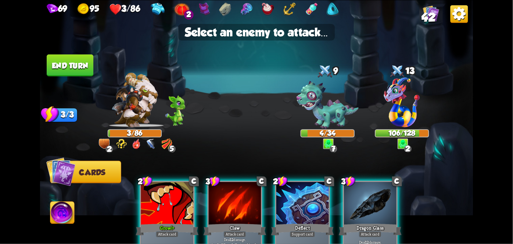
click at [334, 115] on img at bounding box center [328, 105] width 62 height 48
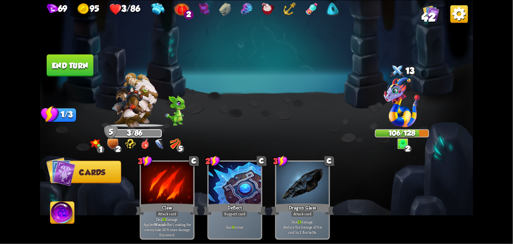
click at [68, 204] on img at bounding box center [62, 213] width 24 height 24
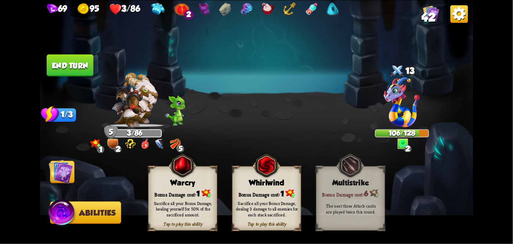
click at [68, 176] on img at bounding box center [61, 171] width 24 height 24
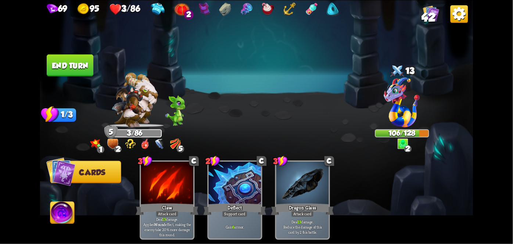
click at [65, 219] on img at bounding box center [62, 213] width 24 height 24
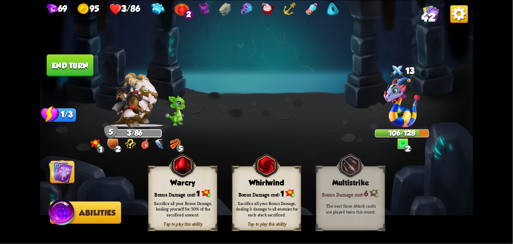
click at [81, 187] on img at bounding box center [256, 122] width 433 height 244
click at [57, 162] on img at bounding box center [61, 171] width 24 height 24
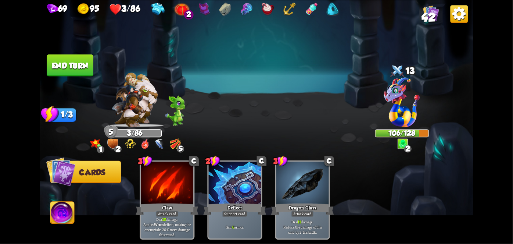
click at [73, 74] on button "End turn" at bounding box center [70, 65] width 47 height 22
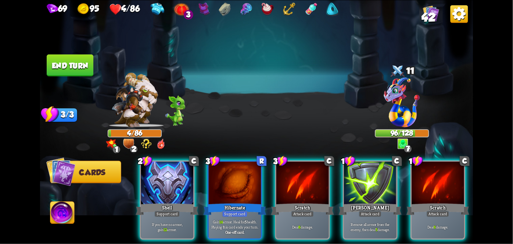
click at [232, 180] on div at bounding box center [235, 183] width 53 height 44
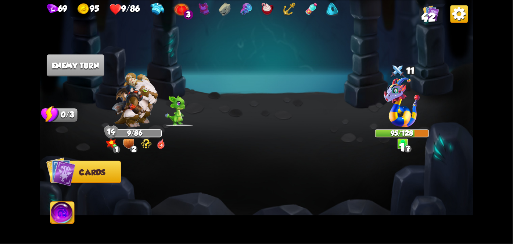
click at [5, 84] on div "69 95 9/86 3 42 Select an enemy to attack... You don't have enough stamina to p…" at bounding box center [256, 122] width 513 height 244
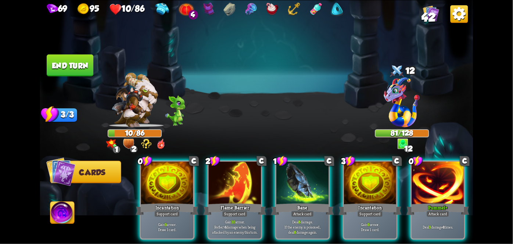
click at [152, 202] on div "Incantation" at bounding box center [167, 209] width 63 height 14
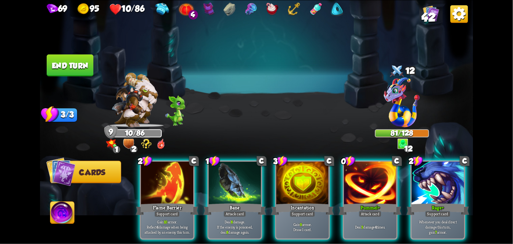
click at [374, 189] on div at bounding box center [370, 183] width 53 height 44
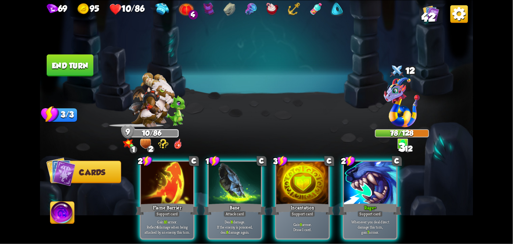
click at [147, 189] on div at bounding box center [167, 183] width 53 height 44
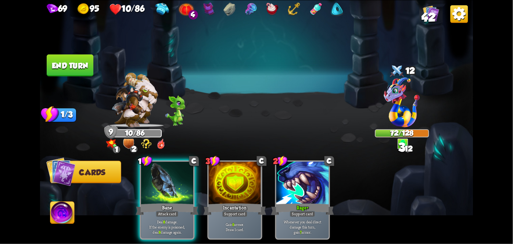
click at [154, 186] on div at bounding box center [167, 183] width 53 height 44
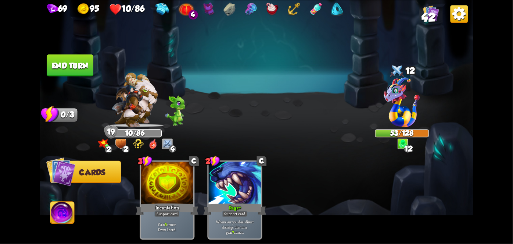
click at [59, 71] on button "End turn" at bounding box center [70, 65] width 47 height 22
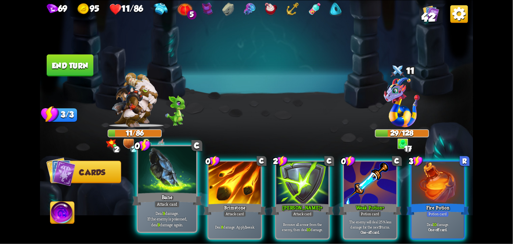
click at [151, 203] on div "Bane" at bounding box center [167, 198] width 70 height 15
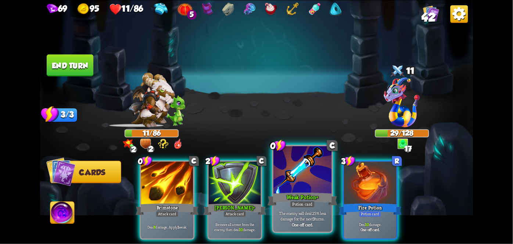
click at [308, 187] on div at bounding box center [303, 170] width 58 height 49
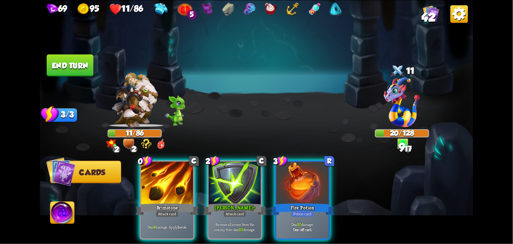
click at [307, 183] on div at bounding box center [302, 183] width 53 height 44
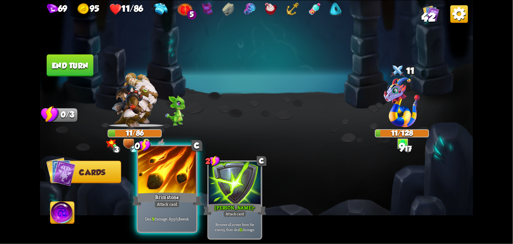
click at [164, 199] on div "Brimstone" at bounding box center [167, 198] width 70 height 15
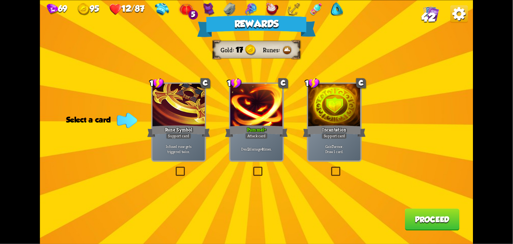
click at [265, 136] on div "Attack card" at bounding box center [256, 136] width 23 height 6
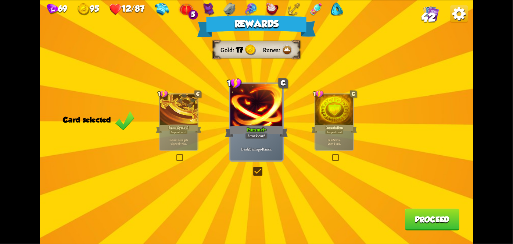
click at [429, 228] on button "Proceed" at bounding box center [432, 219] width 55 height 22
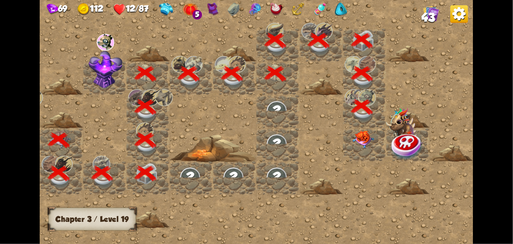
click at [359, 132] on img at bounding box center [364, 139] width 22 height 18
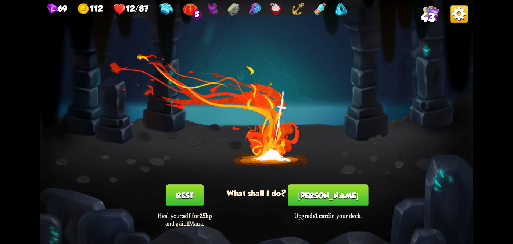
click at [183, 205] on button "Rest" at bounding box center [185, 195] width 38 height 22
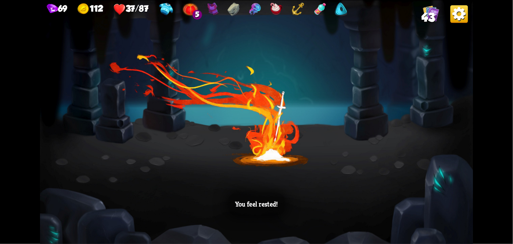
click at [402, 175] on div "You feel rested!" at bounding box center [256, 122] width 433 height 244
click at [404, 174] on div "You feel rested!" at bounding box center [256, 122] width 433 height 244
click at [404, 176] on div "You feel rested!" at bounding box center [256, 122] width 433 height 244
click at [405, 180] on div "You feel rested!" at bounding box center [256, 122] width 433 height 244
click at [409, 188] on div "You feel rested!" at bounding box center [256, 122] width 433 height 244
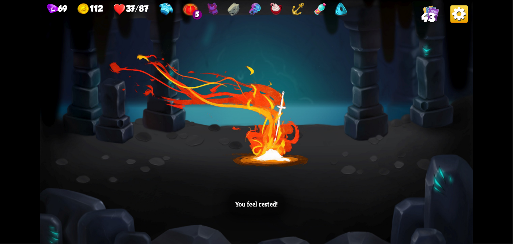
click at [414, 185] on div "You feel rested!" at bounding box center [256, 122] width 433 height 244
click at [416, 188] on div "You feel rested!" at bounding box center [256, 122] width 433 height 244
click at [420, 187] on div "You feel rested!" at bounding box center [256, 122] width 433 height 244
click at [424, 193] on div "You feel rested!" at bounding box center [256, 122] width 433 height 244
click at [448, 188] on div "You feel rested!" at bounding box center [256, 122] width 433 height 244
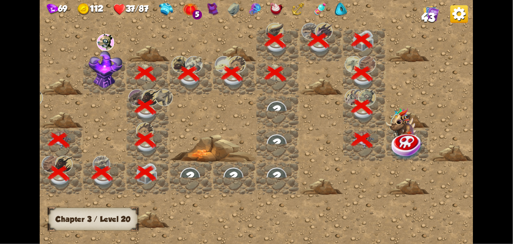
click at [406, 137] on img at bounding box center [407, 146] width 32 height 28
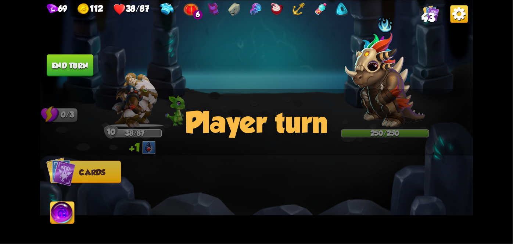
click at [400, 81] on img at bounding box center [385, 79] width 81 height 95
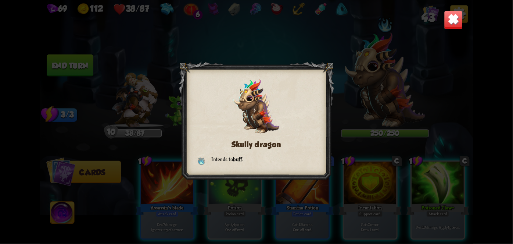
click at [439, 23] on div "Skully dragon Intends to buff ." at bounding box center [256, 122] width 433 height 244
click at [457, 18] on img at bounding box center [453, 19] width 19 height 19
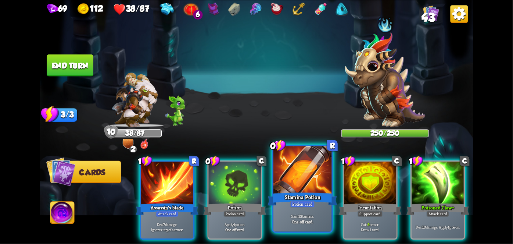
click at [291, 196] on div "Stamina Potion" at bounding box center [303, 198] width 70 height 15
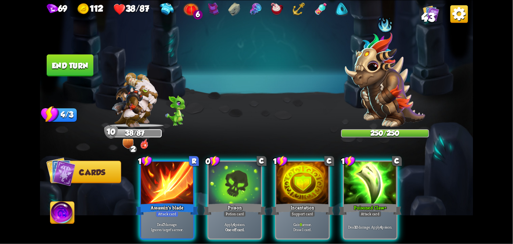
click at [239, 202] on div "Poison" at bounding box center [235, 209] width 63 height 14
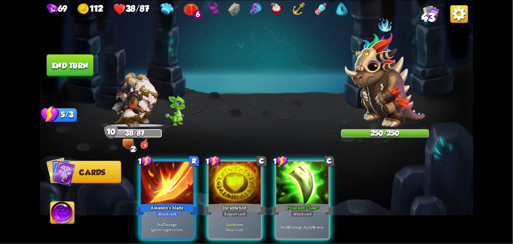
click at [303, 210] on div "Attack card" at bounding box center [302, 213] width 23 height 6
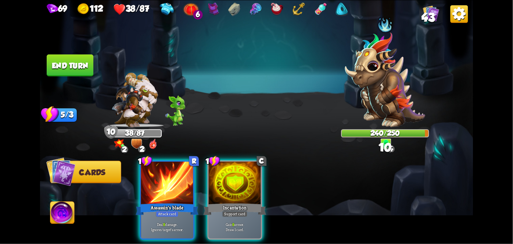
click at [171, 210] on div "Attack card" at bounding box center [167, 213] width 23 height 6
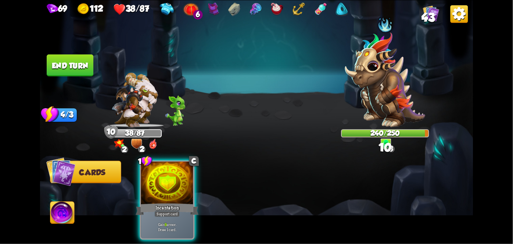
click at [177, 210] on div "Support card" at bounding box center [167, 213] width 26 height 6
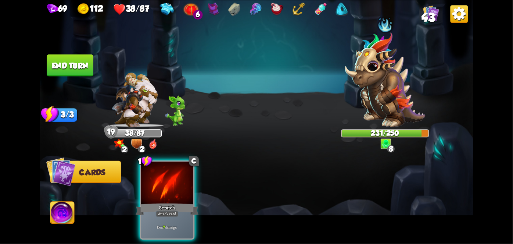
click at [171, 179] on div at bounding box center [167, 183] width 53 height 44
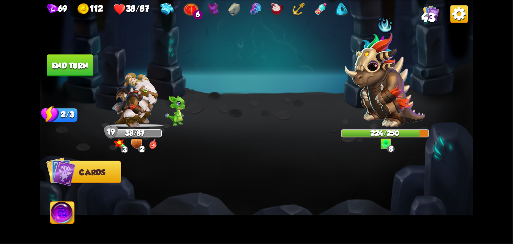
click at [76, 75] on button "End turn" at bounding box center [70, 65] width 47 height 22
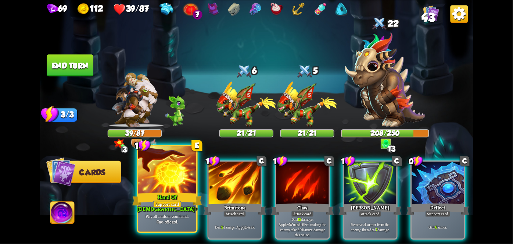
click at [153, 193] on div "Hand Of [DEMOGRAPHIC_DATA] +" at bounding box center [167, 198] width 70 height 15
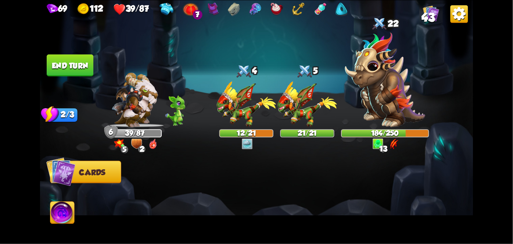
click at [74, 219] on img at bounding box center [62, 213] width 24 height 24
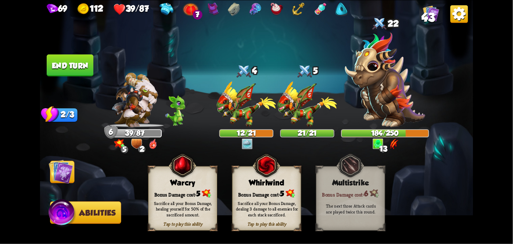
click at [269, 192] on div "Bonus Damage cost: 5" at bounding box center [267, 193] width 68 height 10
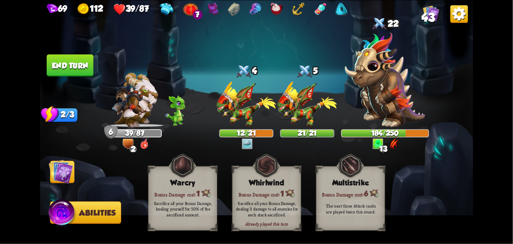
click at [63, 178] on img at bounding box center [61, 171] width 24 height 24
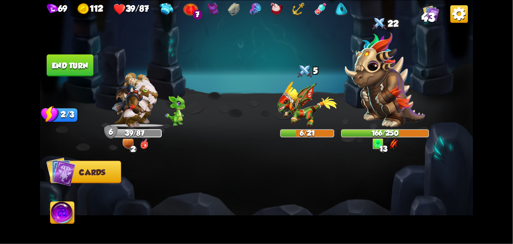
click at [61, 40] on img at bounding box center [256, 122] width 433 height 244
click at [79, 63] on button "End turn" at bounding box center [70, 65] width 47 height 22
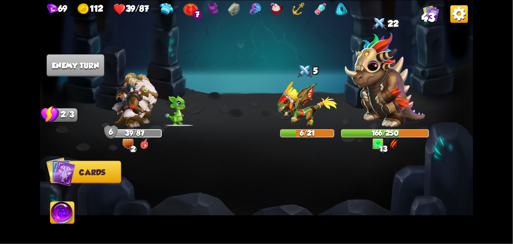
click at [71, 87] on img at bounding box center [256, 122] width 433 height 244
click at [66, 83] on img at bounding box center [256, 122] width 433 height 244
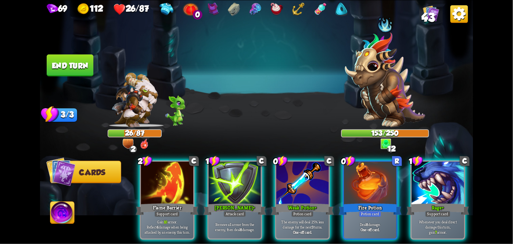
click at [298, 180] on div at bounding box center [302, 183] width 53 height 44
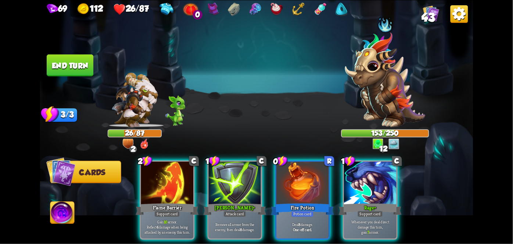
click at [299, 202] on div "Fire Potion" at bounding box center [302, 209] width 63 height 14
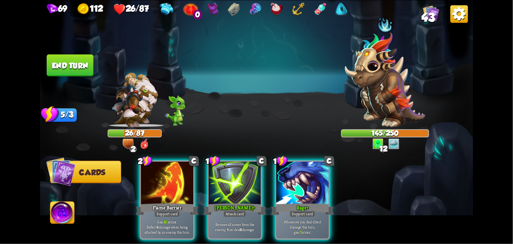
click at [236, 202] on div "[PERSON_NAME] +" at bounding box center [235, 209] width 63 height 14
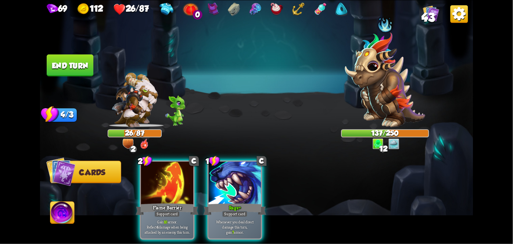
click at [144, 219] on p "Gain 10 armor. Reflect 4 damage when being attacked by an enemy this turn." at bounding box center [167, 226] width 50 height 15
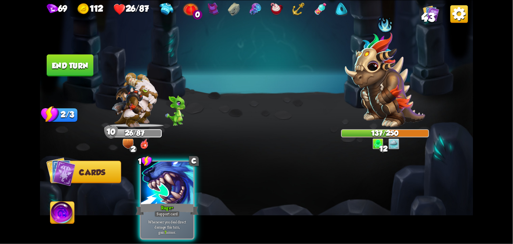
click at [61, 65] on button "End turn" at bounding box center [70, 65] width 47 height 22
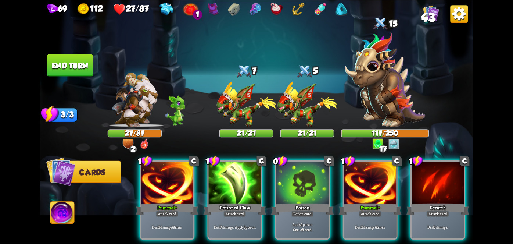
click at [293, 210] on div "Potion card" at bounding box center [303, 213] width 22 height 6
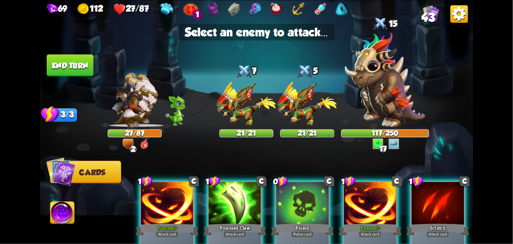
click at [384, 92] on img at bounding box center [385, 79] width 81 height 95
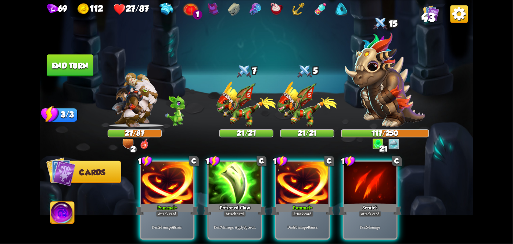
click at [242, 210] on div "Attack card" at bounding box center [235, 213] width 23 height 6
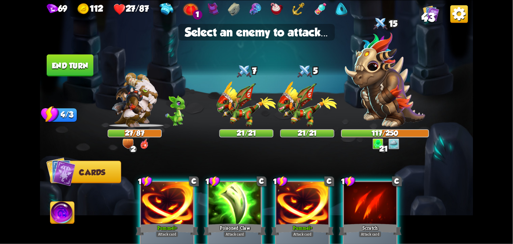
click at [394, 93] on img at bounding box center [385, 79] width 81 height 95
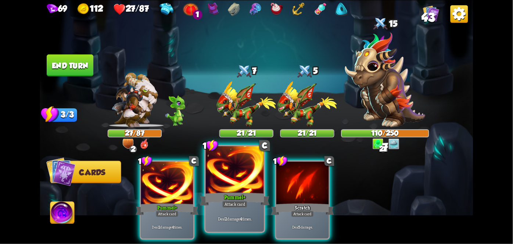
click at [233, 216] on p "Deal 2 damage 4 times." at bounding box center [234, 219] width 55 height 6
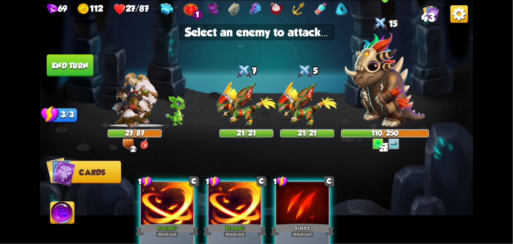
click at [396, 103] on img at bounding box center [385, 79] width 81 height 95
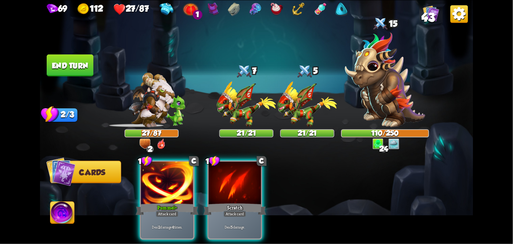
click at [160, 215] on div "Deal 2 damage 4 times." at bounding box center [167, 226] width 53 height 23
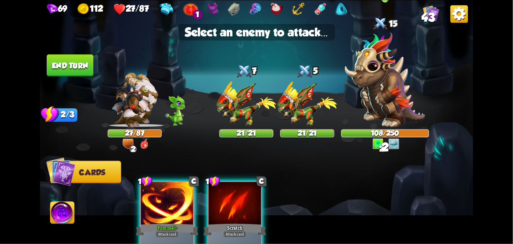
click at [388, 100] on img at bounding box center [385, 79] width 81 height 95
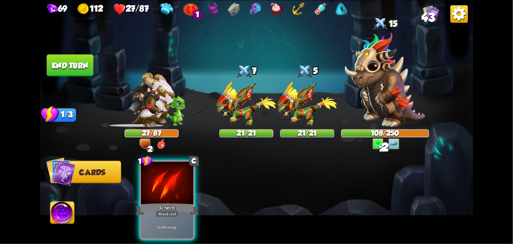
click at [172, 233] on div "1 C Scratch Attack card Deal 5 damage." at bounding box center [299, 189] width 347 height 108
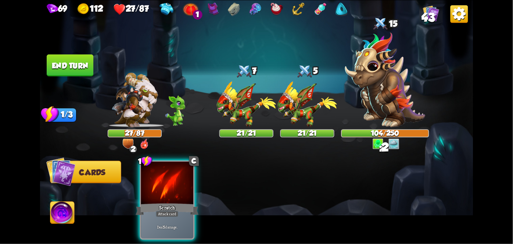
click at [155, 215] on div "Deal 5 damage." at bounding box center [167, 226] width 53 height 23
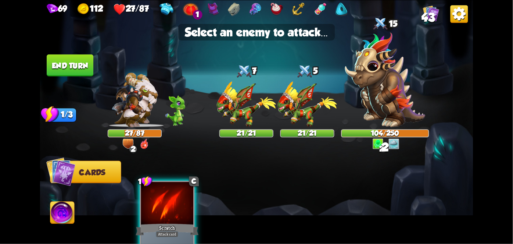
click at [385, 99] on img at bounding box center [385, 79] width 81 height 95
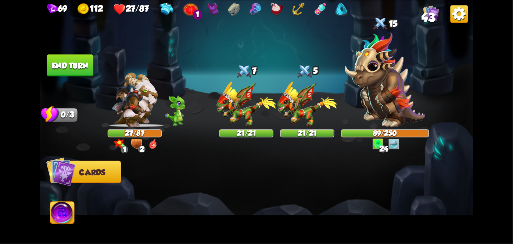
click at [63, 71] on button "End turn" at bounding box center [70, 65] width 47 height 22
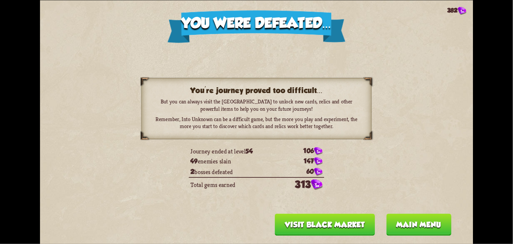
click at [392, 226] on button "Main menu" at bounding box center [418, 224] width 65 height 22
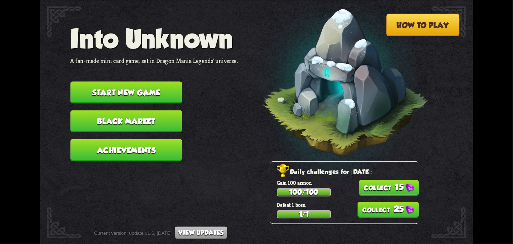
click at [397, 193] on button "15" at bounding box center [389, 188] width 60 height 16
click at [401, 209] on button "25" at bounding box center [388, 209] width 61 height 16
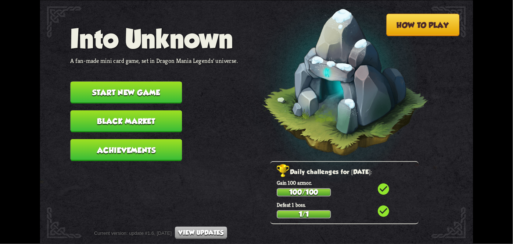
click at [151, 124] on button "Black Market" at bounding box center [127, 121] width 112 height 22
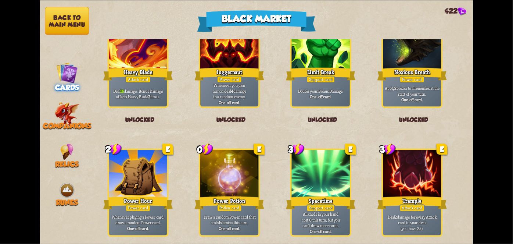
scroll to position [765, 0]
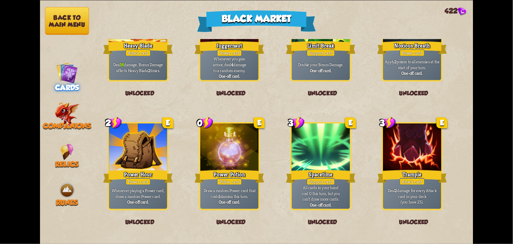
click at [76, 107] on img at bounding box center [67, 113] width 25 height 24
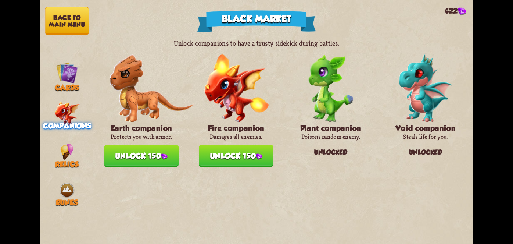
click at [68, 163] on span "Relics" at bounding box center [67, 164] width 24 height 8
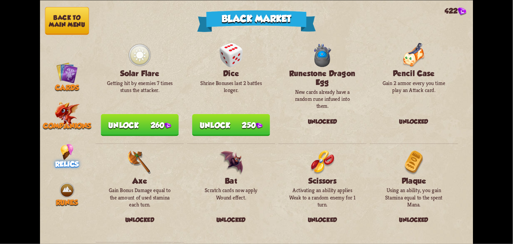
scroll to position [745, 0]
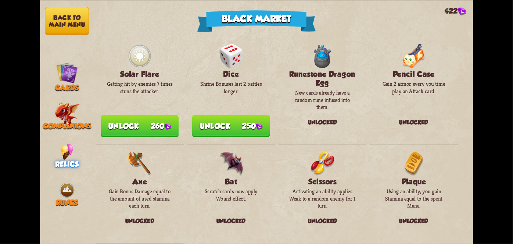
click at [113, 121] on button "Unlock 260" at bounding box center [140, 126] width 78 height 22
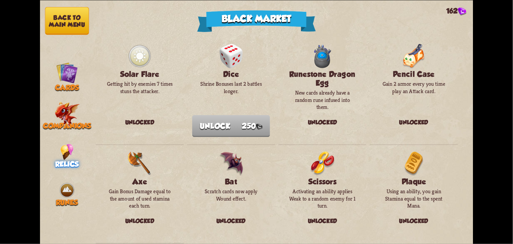
click at [61, 200] on span "Runes" at bounding box center [67, 202] width 22 height 8
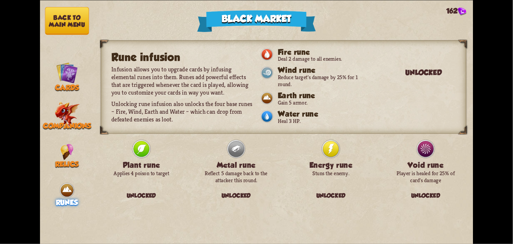
click at [74, 175] on nav "Back to main menu Cards Companions Relics Runes" at bounding box center [67, 122] width 54 height 244
click at [67, 143] on img at bounding box center [67, 151] width 13 height 16
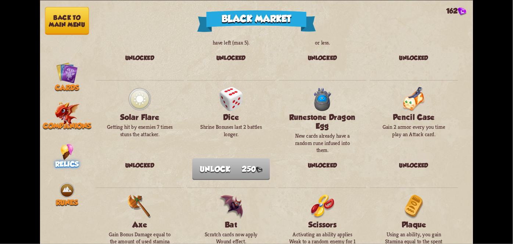
scroll to position [693, 0]
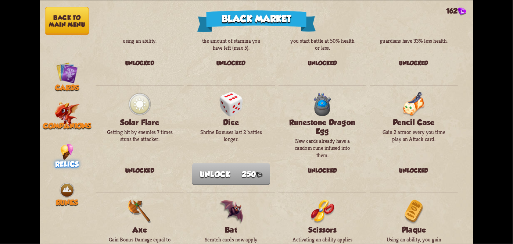
click at [64, 21] on button "Back to main menu" at bounding box center [67, 21] width 44 height 28
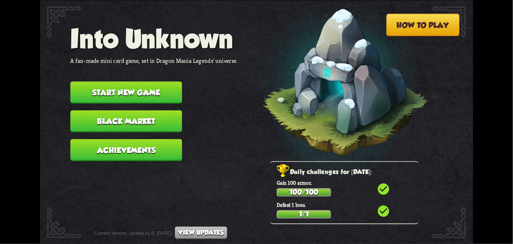
click at [204, 227] on button "View updates" at bounding box center [201, 232] width 52 height 13
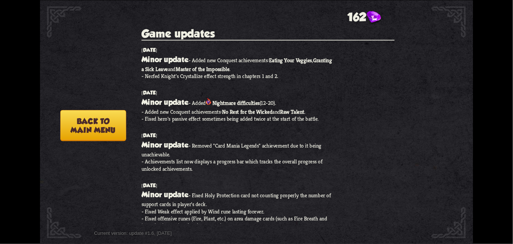
click at [203, 227] on div "Current version: update #1.6, [DATE] View updates" at bounding box center [160, 232] width 133 height 13
click at [91, 128] on button "Back to main menu" at bounding box center [93, 125] width 66 height 31
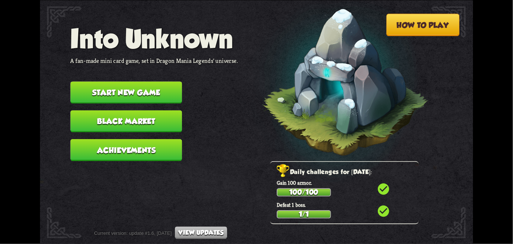
click at [116, 145] on button "Achievements" at bounding box center [127, 150] width 112 height 22
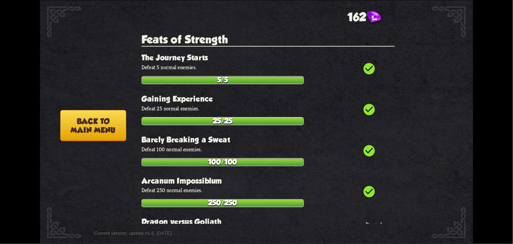
scroll to position [0, 0]
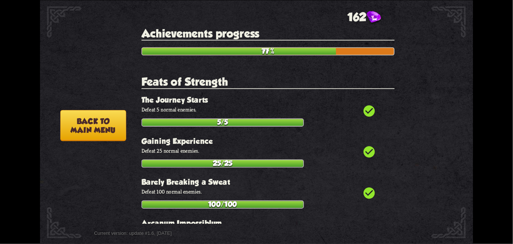
click at [116, 126] on button "Back to main menu" at bounding box center [93, 125] width 66 height 31
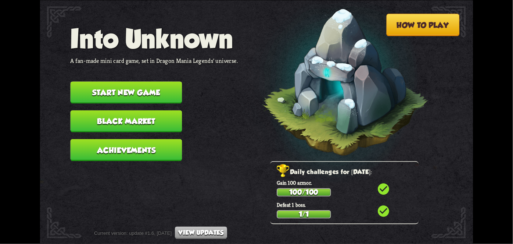
click at [441, 22] on button "How to play" at bounding box center [422, 25] width 73 height 22
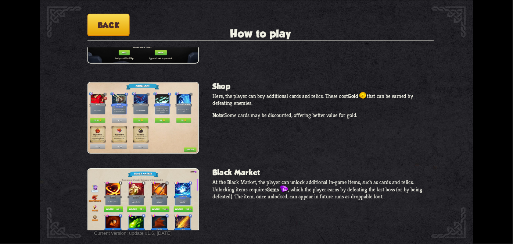
scroll to position [617, 0]
